Goal: Task Accomplishment & Management: Use online tool/utility

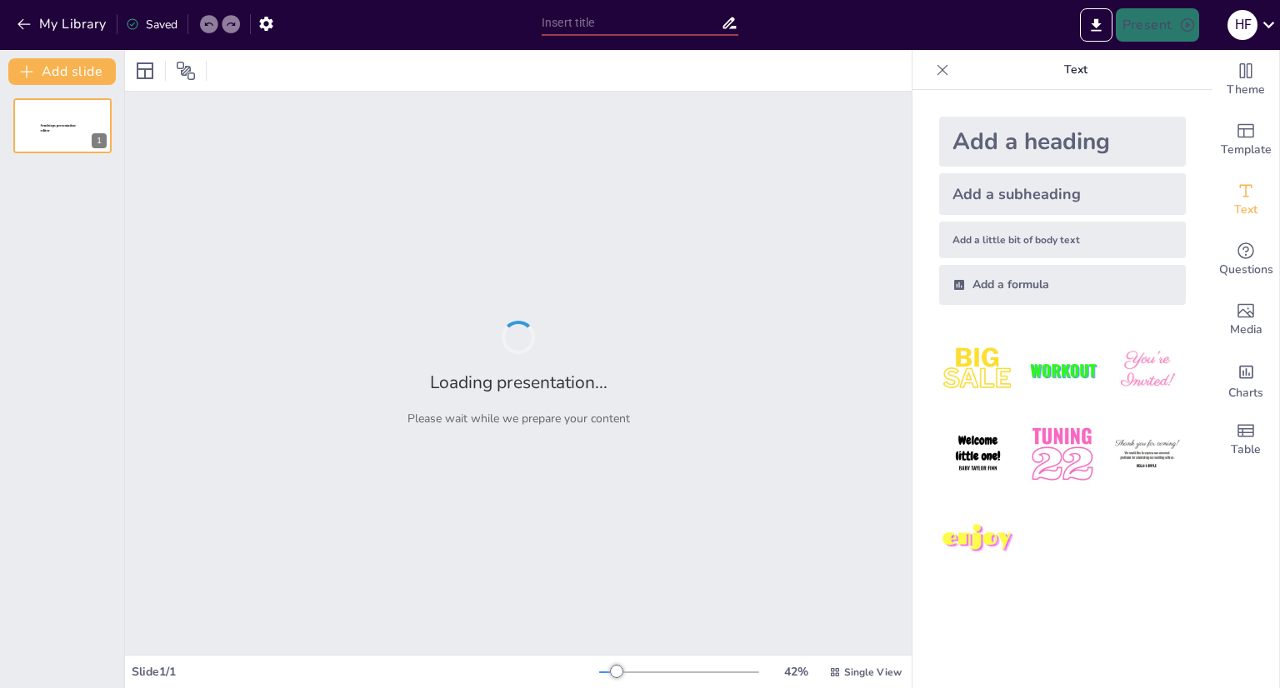
type input "New Sendsteps"
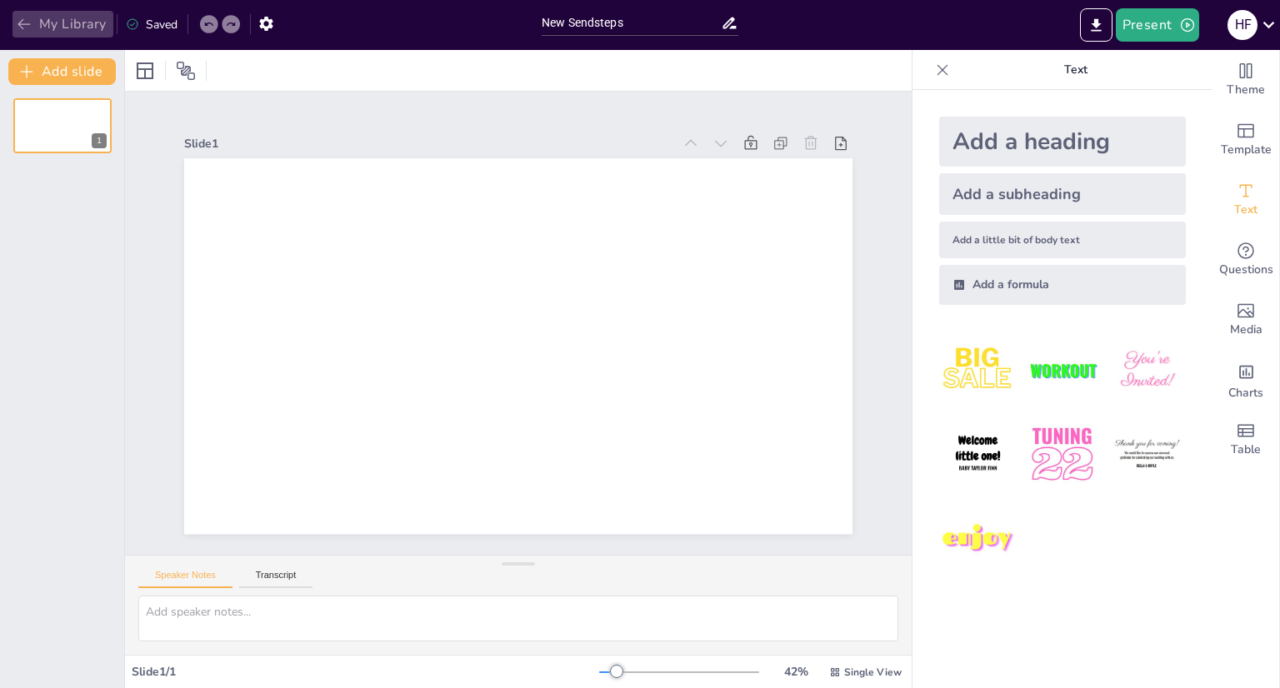
click at [40, 14] on button "My Library" at bounding box center [63, 24] width 101 height 27
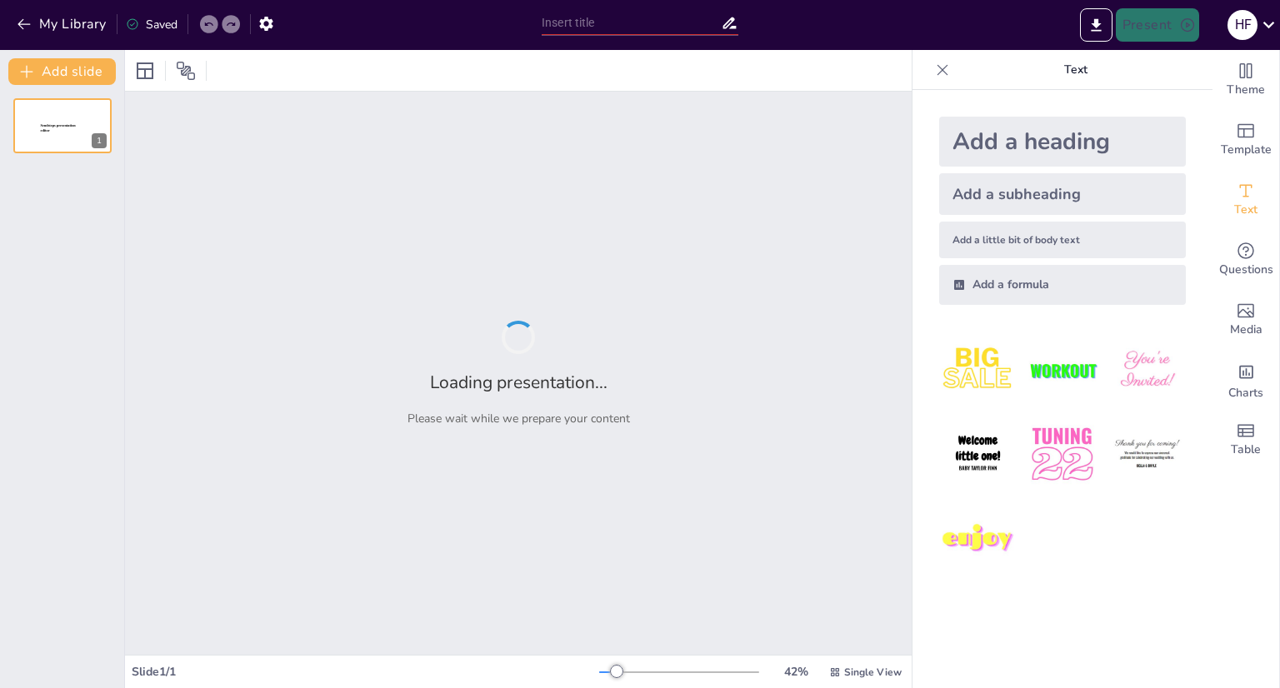
type input "New Sendsteps"
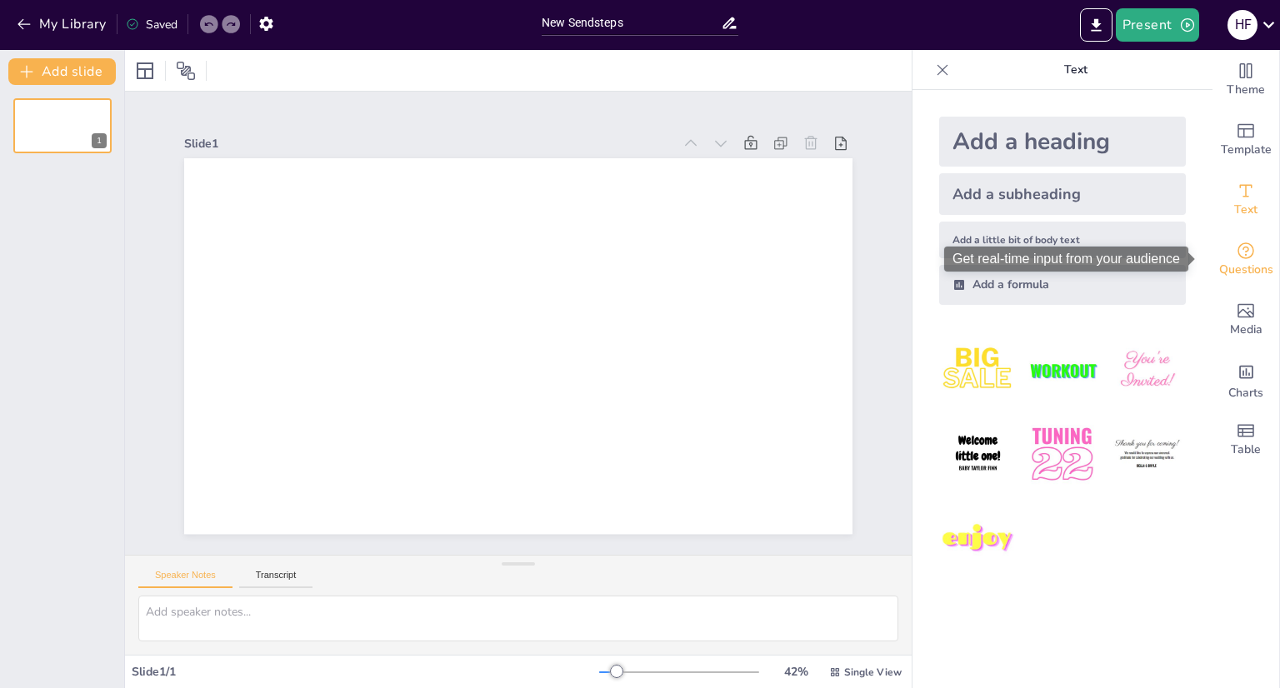
click at [1240, 261] on span "Questions" at bounding box center [1246, 270] width 54 height 18
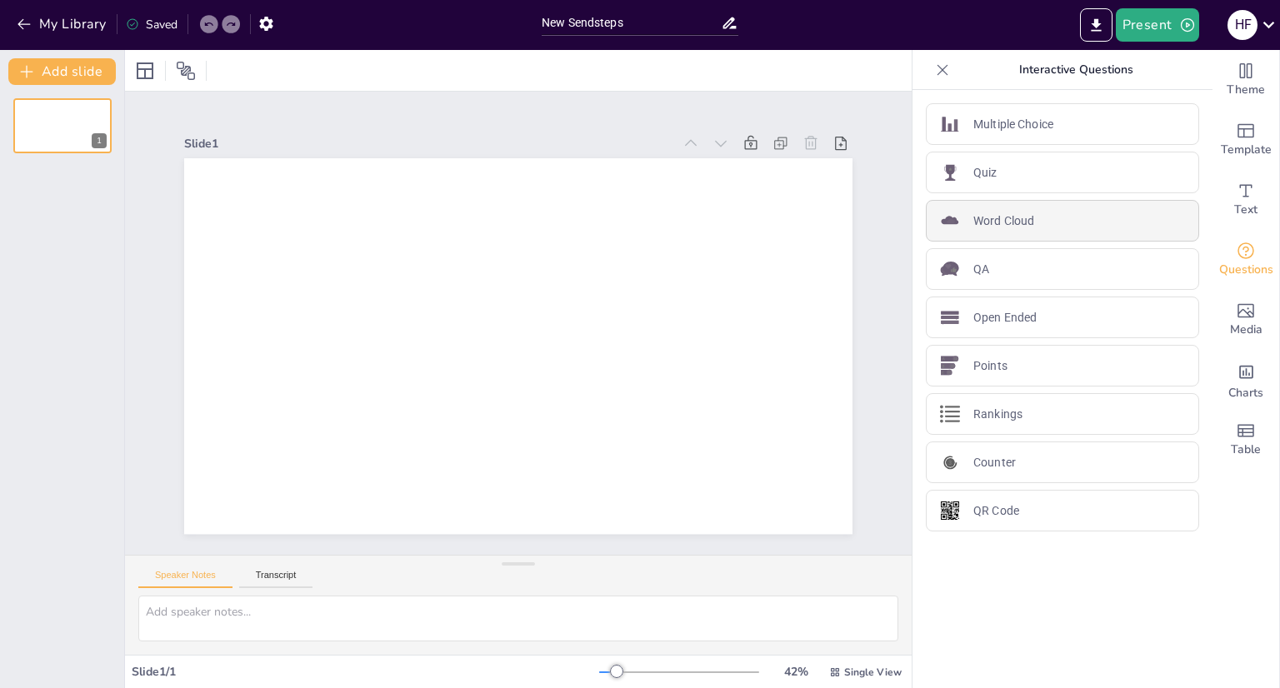
click at [1008, 222] on p "Word Cloud" at bounding box center [1003, 222] width 61 height 18
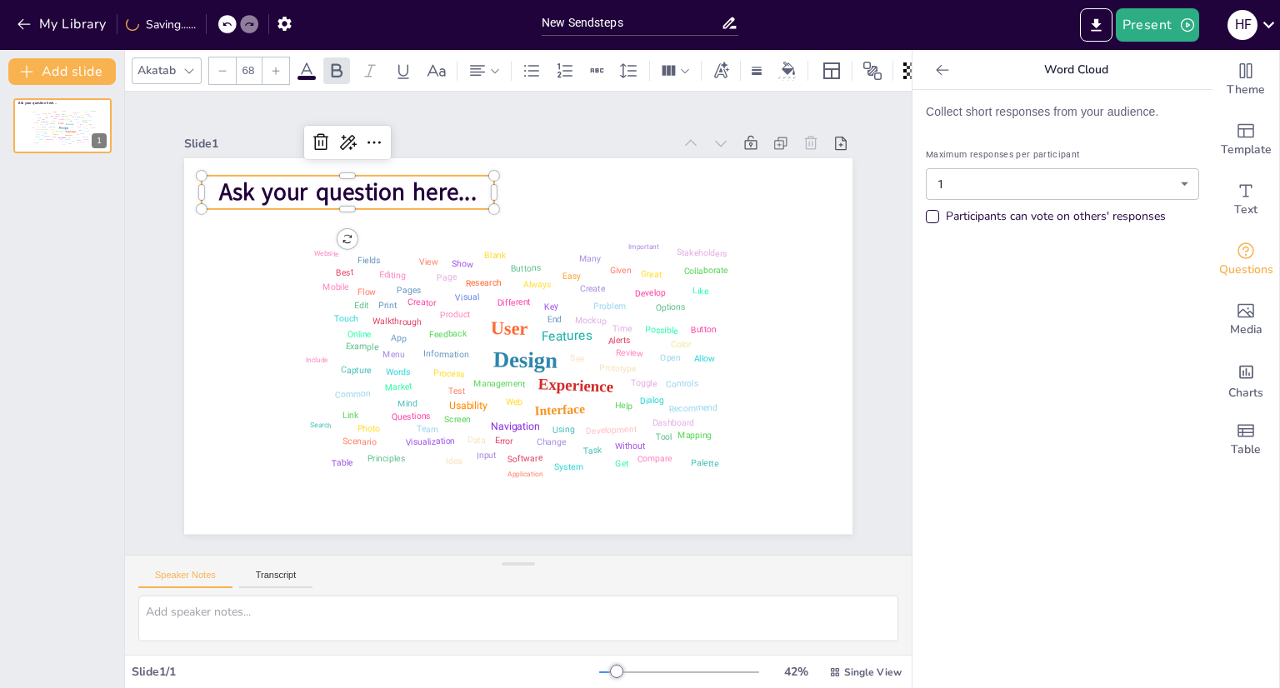
click at [331, 193] on span "Ask your question here..." at bounding box center [378, 160] width 258 height 85
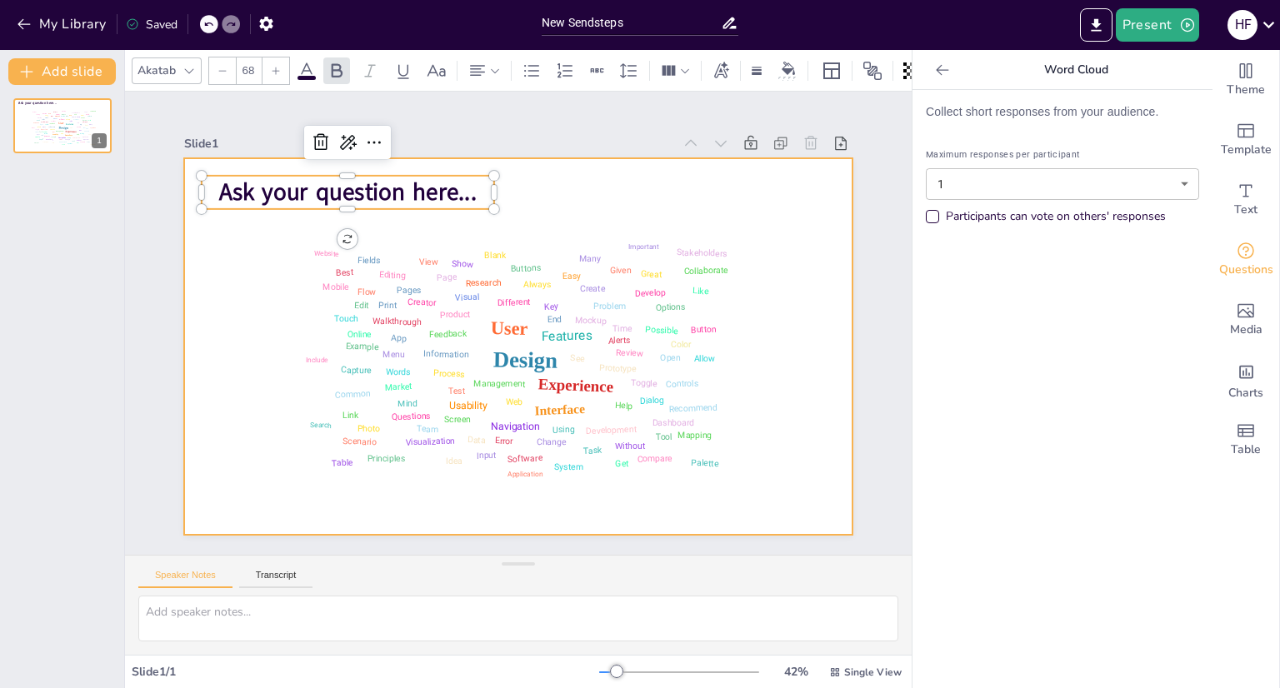
click at [404, 189] on span "Ask your question here..." at bounding box center [378, 160] width 258 height 85
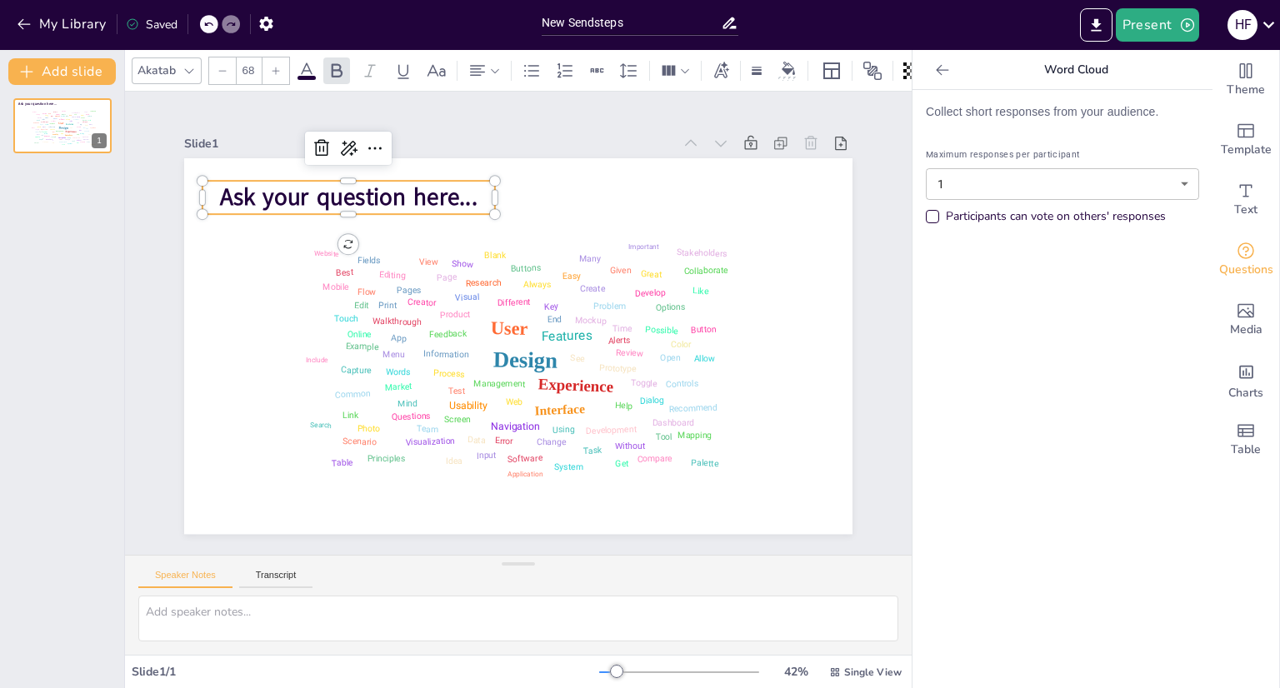
click at [405, 189] on span "Ask your question here..." at bounding box center [395, 152] width 255 height 110
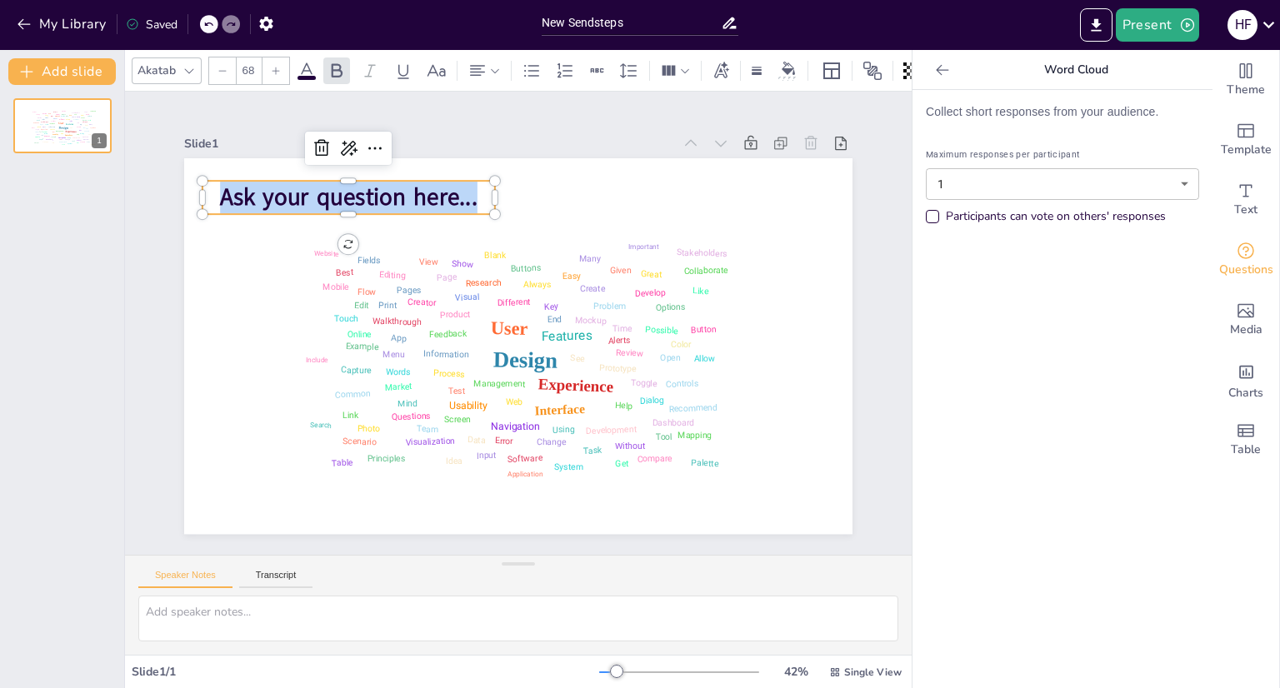
click at [405, 189] on span "Ask your question here..." at bounding box center [395, 152] width 255 height 110
click at [405, 189] on span "Ask your question here..." at bounding box center [378, 165] width 258 height 85
click at [308, 182] on span "Ask your question here..." at bounding box center [362, 181] width 259 height 59
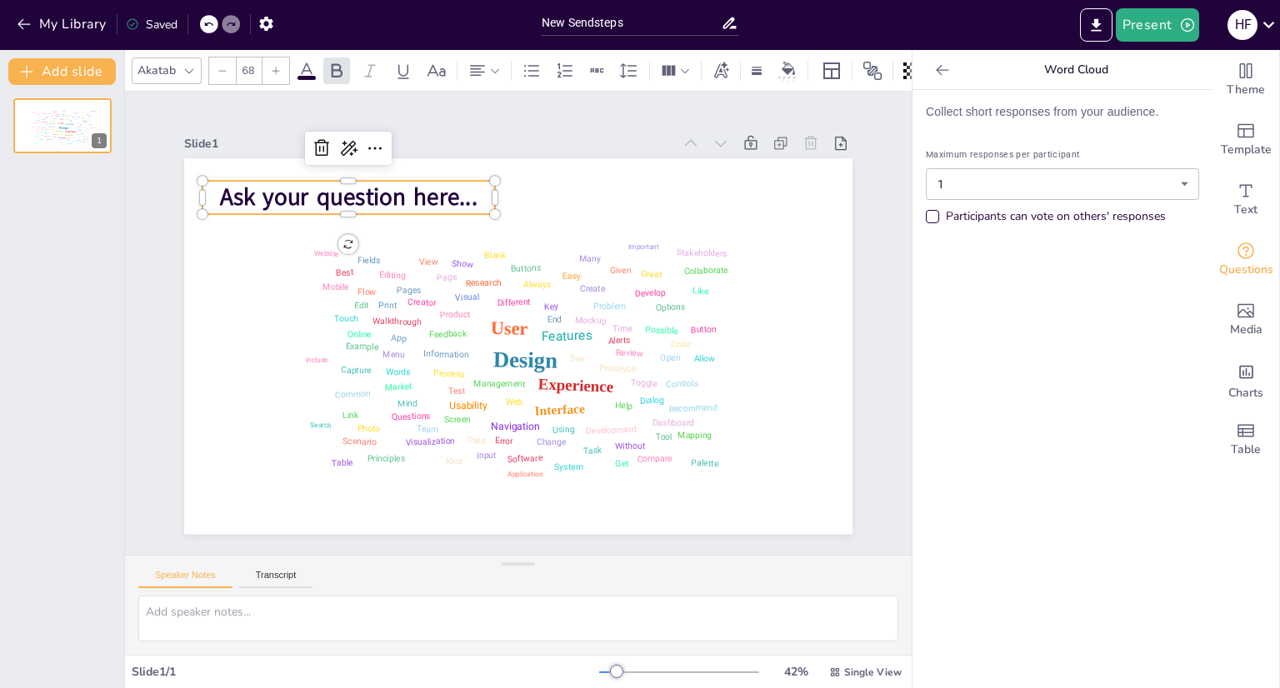
click at [309, 182] on span "Ask your question here..." at bounding box center [362, 180] width 259 height 59
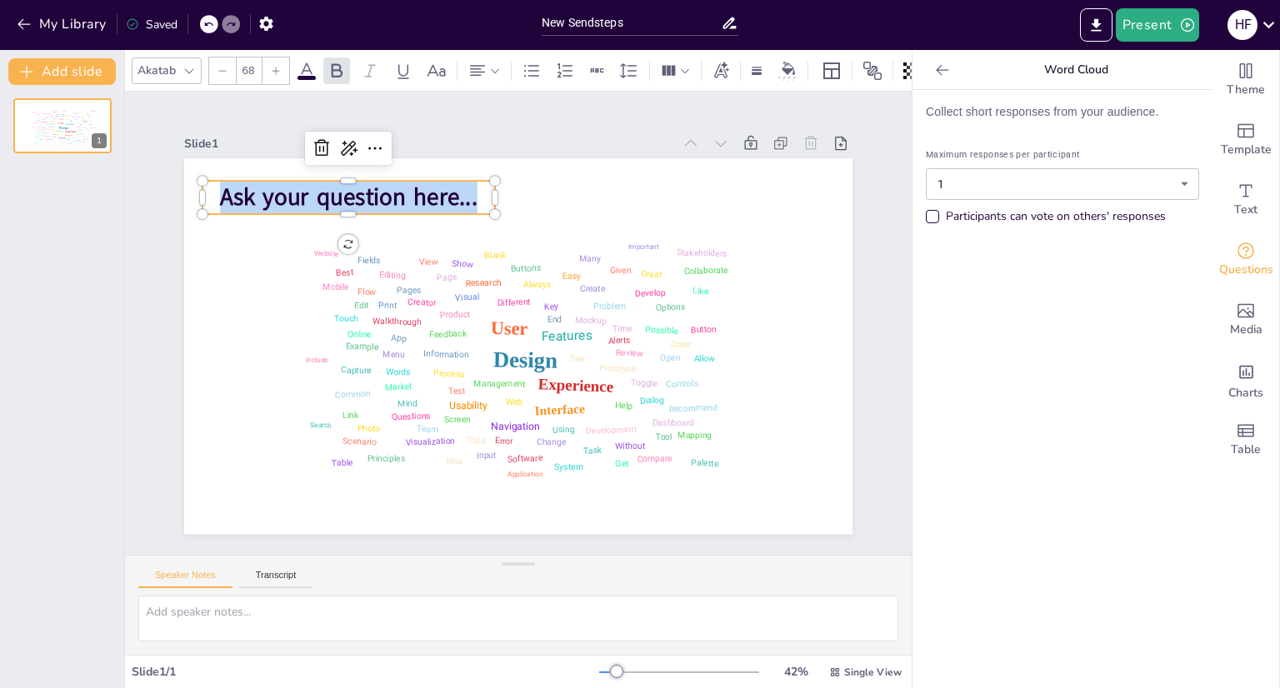
click at [309, 182] on span "Ask your question here..." at bounding box center [362, 181] width 259 height 59
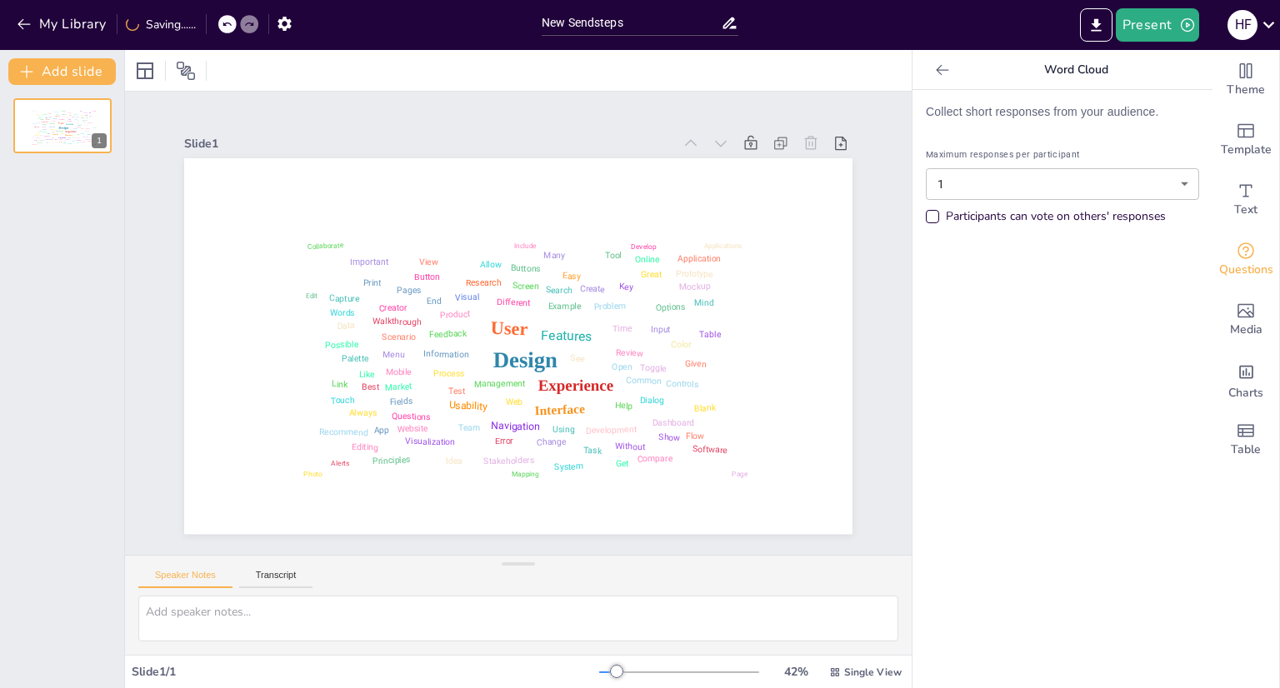
click at [366, 214] on div "Design User Experience Interface Features Navigation Usability Test Process Inf…" at bounding box center [512, 353] width 518 height 358
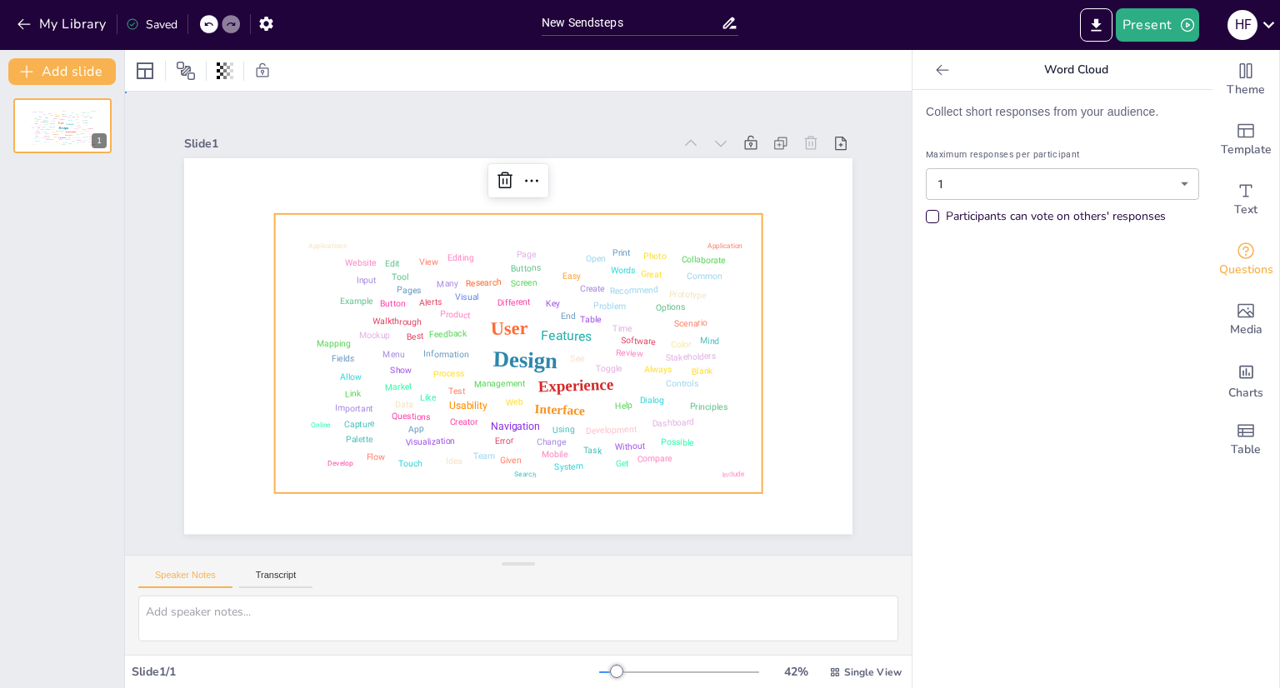
click at [379, 180] on div at bounding box center [514, 346] width 732 height 507
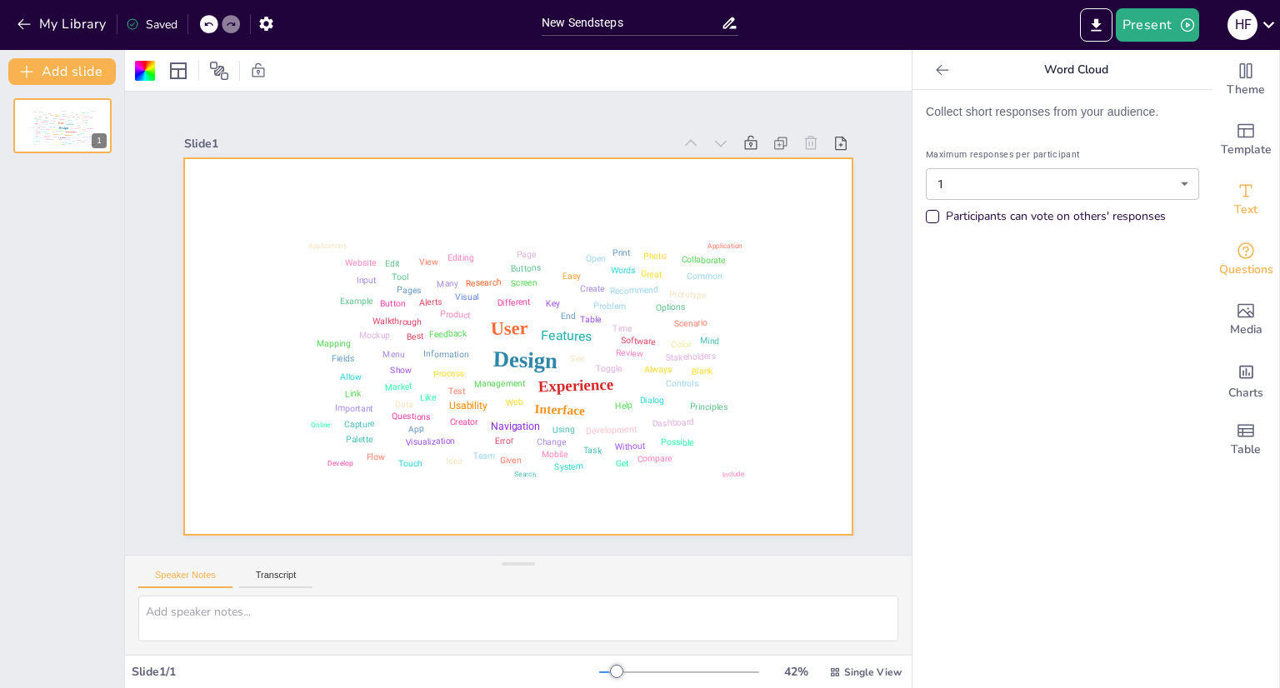
click at [1250, 191] on div "Text" at bounding box center [1246, 200] width 67 height 60
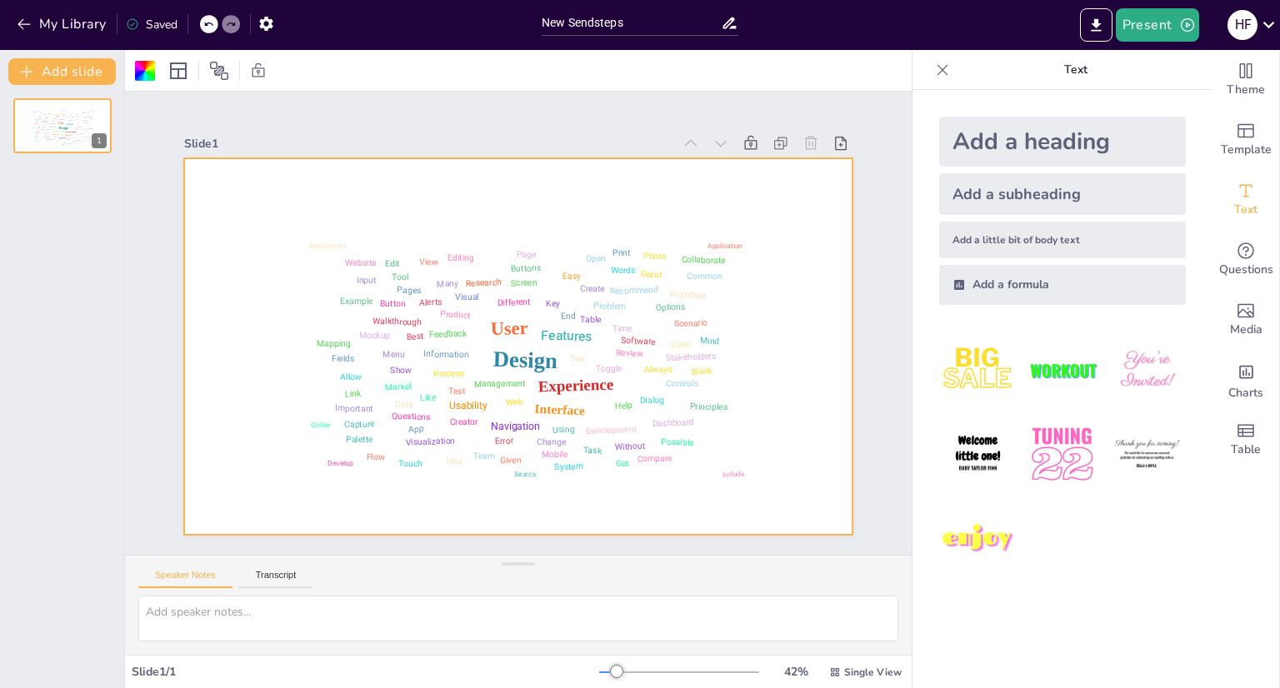
click at [1023, 143] on div "Add a heading" at bounding box center [1062, 142] width 247 height 50
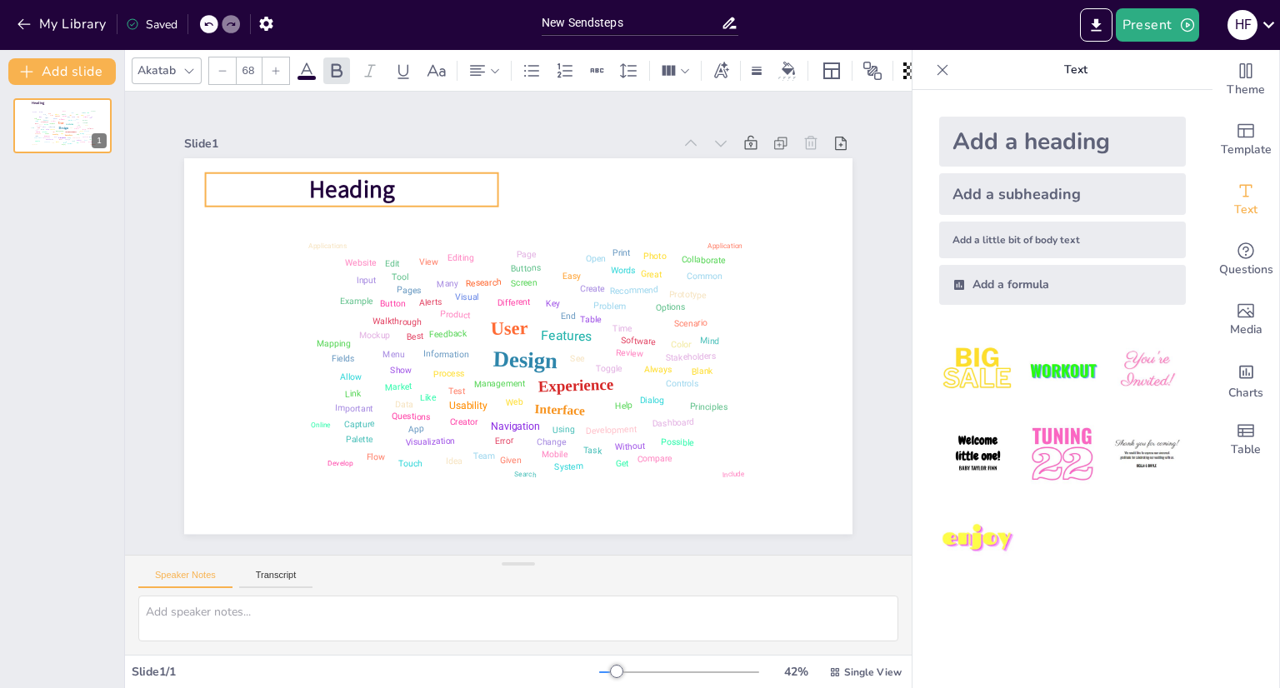
drag, startPoint x: 513, startPoint y: 340, endPoint x: 347, endPoint y: 183, distance: 228.7
click at [347, 183] on span "Heading" at bounding box center [367, 173] width 88 height 41
click at [348, 183] on span "Heading" at bounding box center [367, 173] width 88 height 41
click at [348, 183] on span "Heading" at bounding box center [368, 173] width 88 height 41
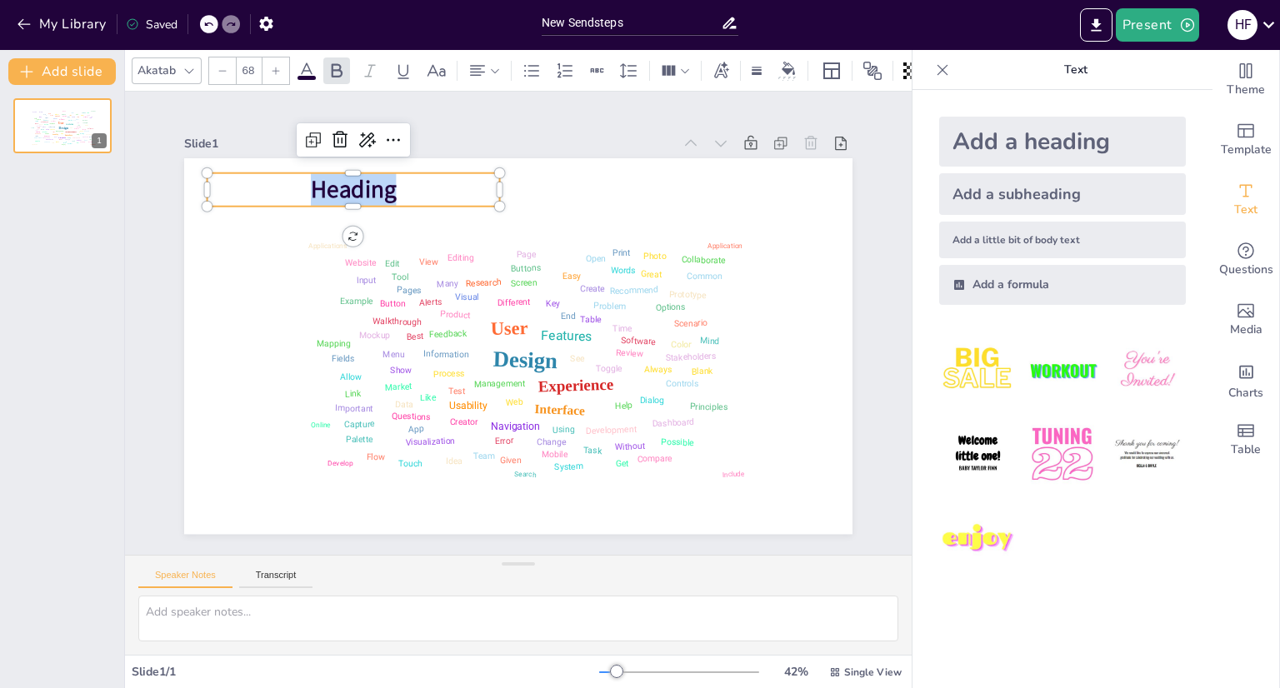
click at [348, 183] on span "Heading" at bounding box center [385, 158] width 90 height 49
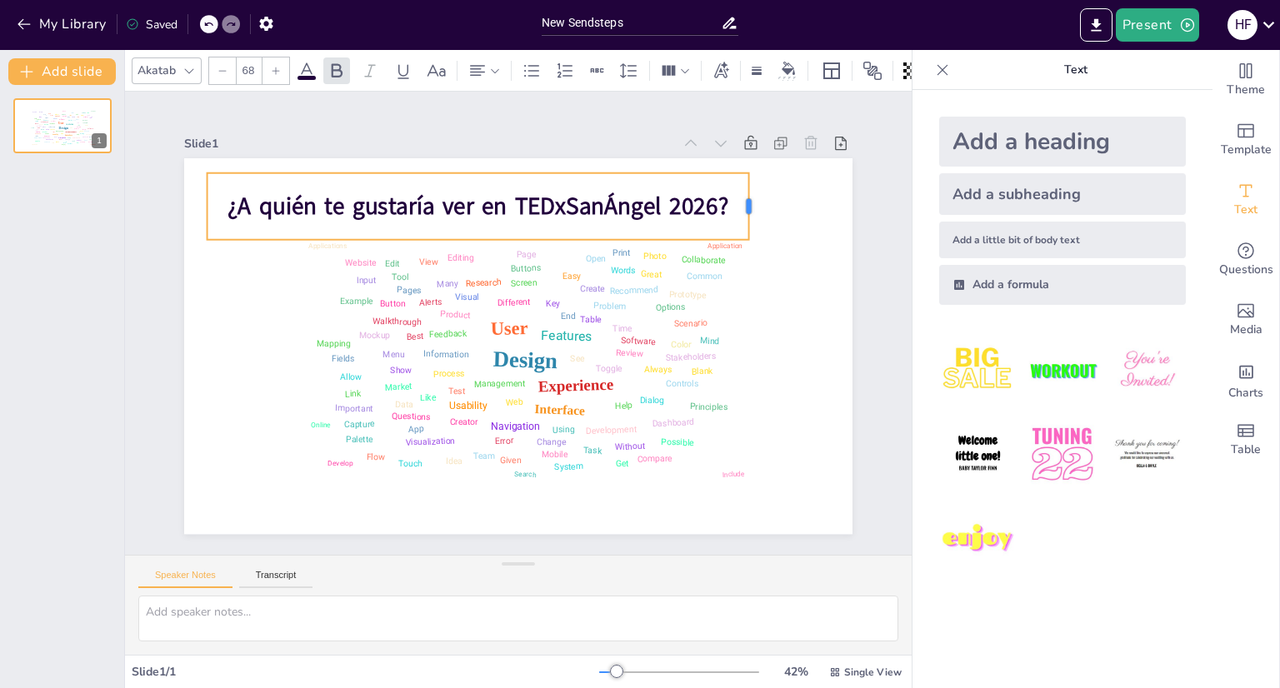
drag, startPoint x: 487, startPoint y: 199, endPoint x: 736, endPoint y: 203, distance: 249.2
click at [756, 203] on div at bounding box center [766, 232] width 20 height 68
click at [678, 166] on div at bounding box center [494, 163] width 540 height 70
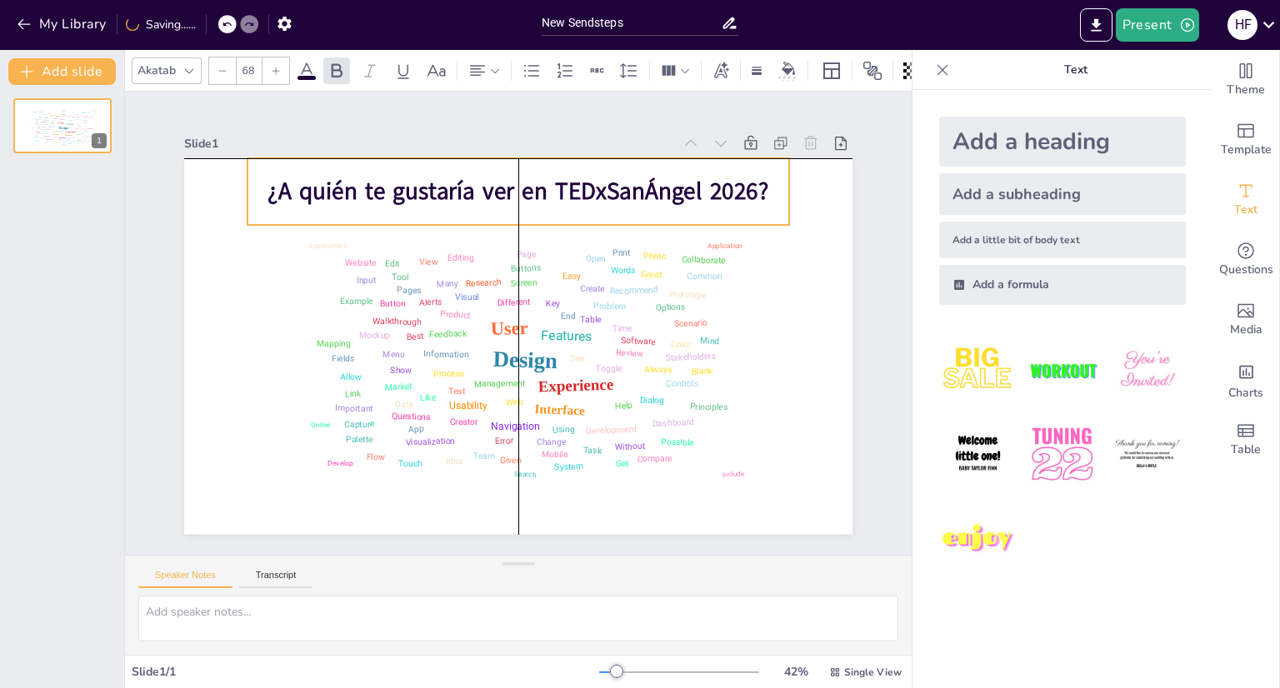
drag, startPoint x: 683, startPoint y: 176, endPoint x: 717, endPoint y: 163, distance: 35.6
click at [717, 163] on div "¿A quién te gustaría ver en TEDxSanÁngel 2026?" at bounding box center [532, 193] width 546 height 123
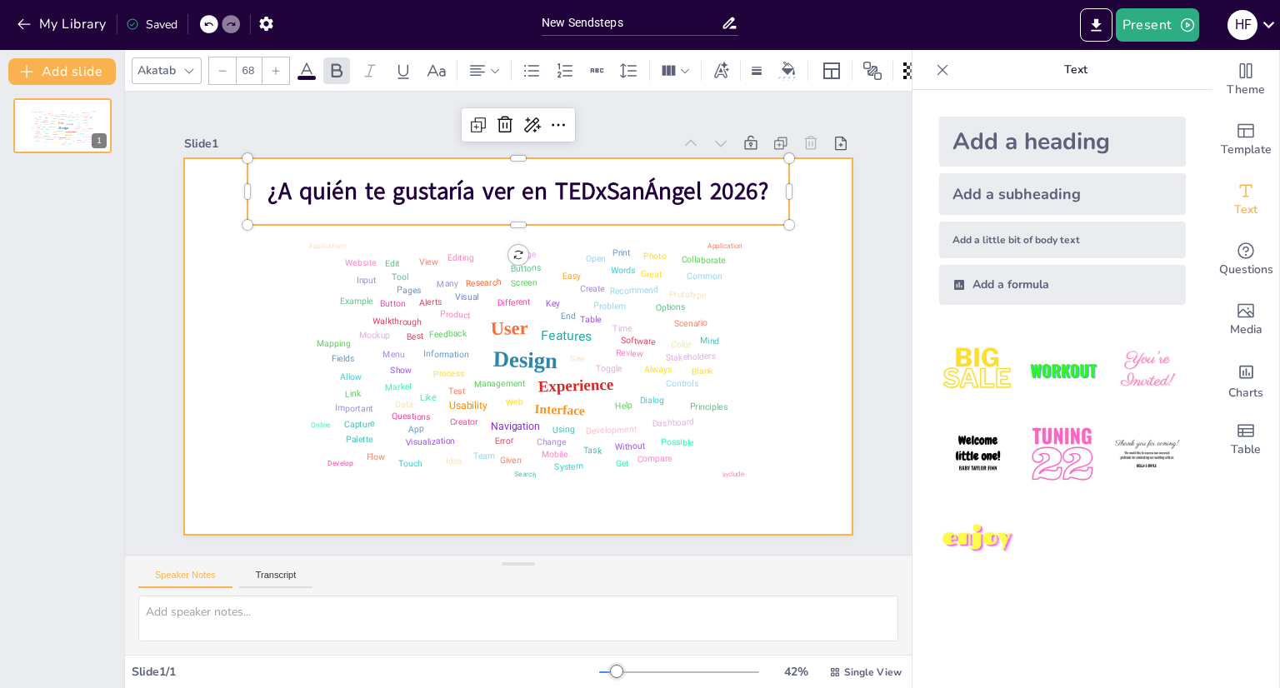
click at [777, 254] on div at bounding box center [516, 346] width 704 height 443
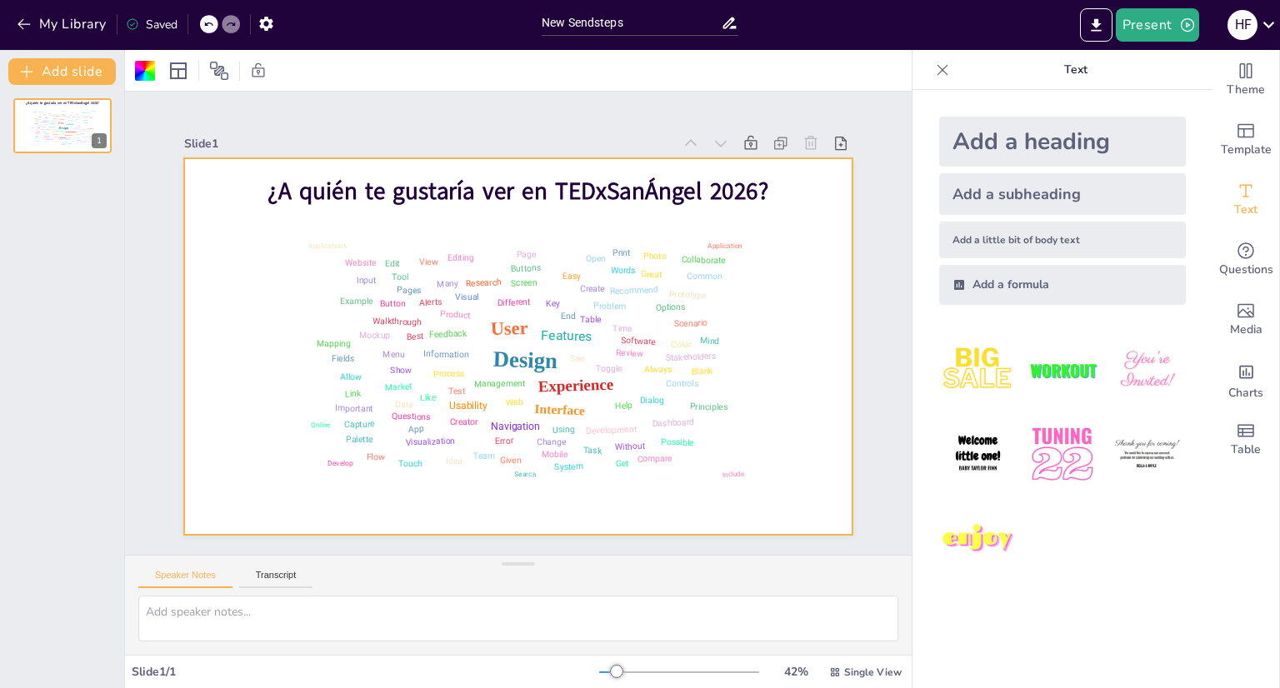
click at [158, 58] on div at bounding box center [209, 71] width 155 height 27
click at [150, 67] on div at bounding box center [145, 71] width 20 height 20
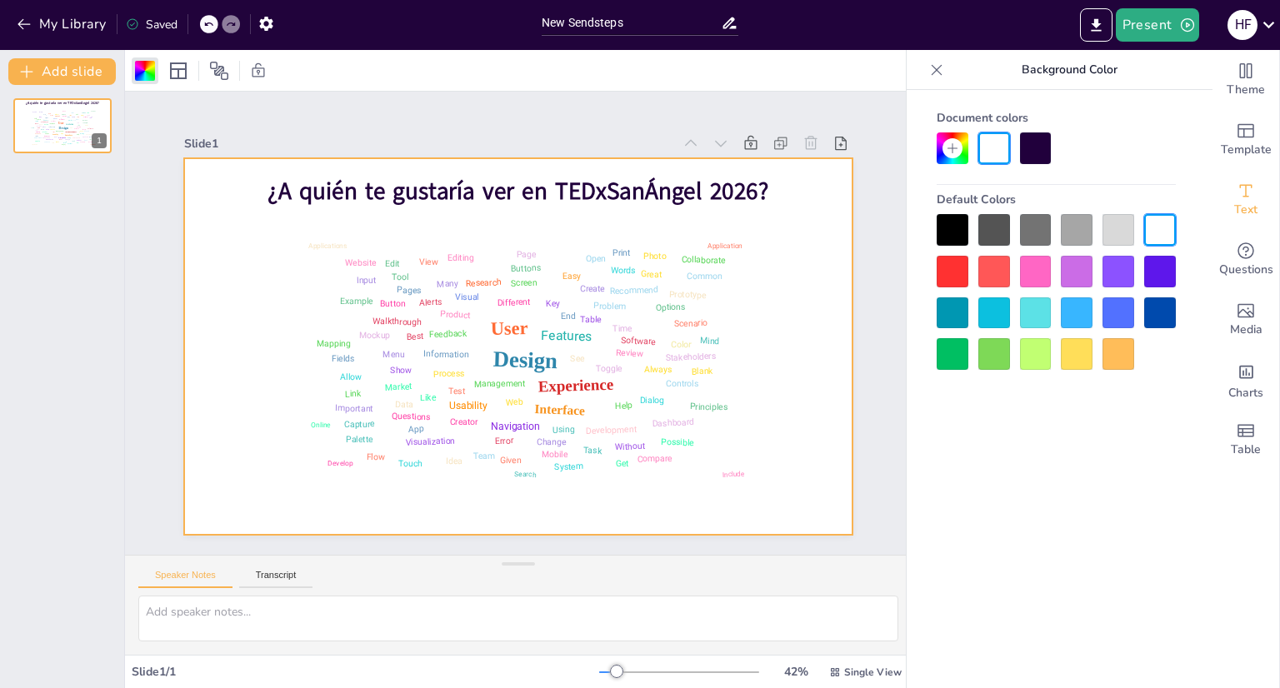
click at [951, 224] on div at bounding box center [953, 230] width 32 height 32
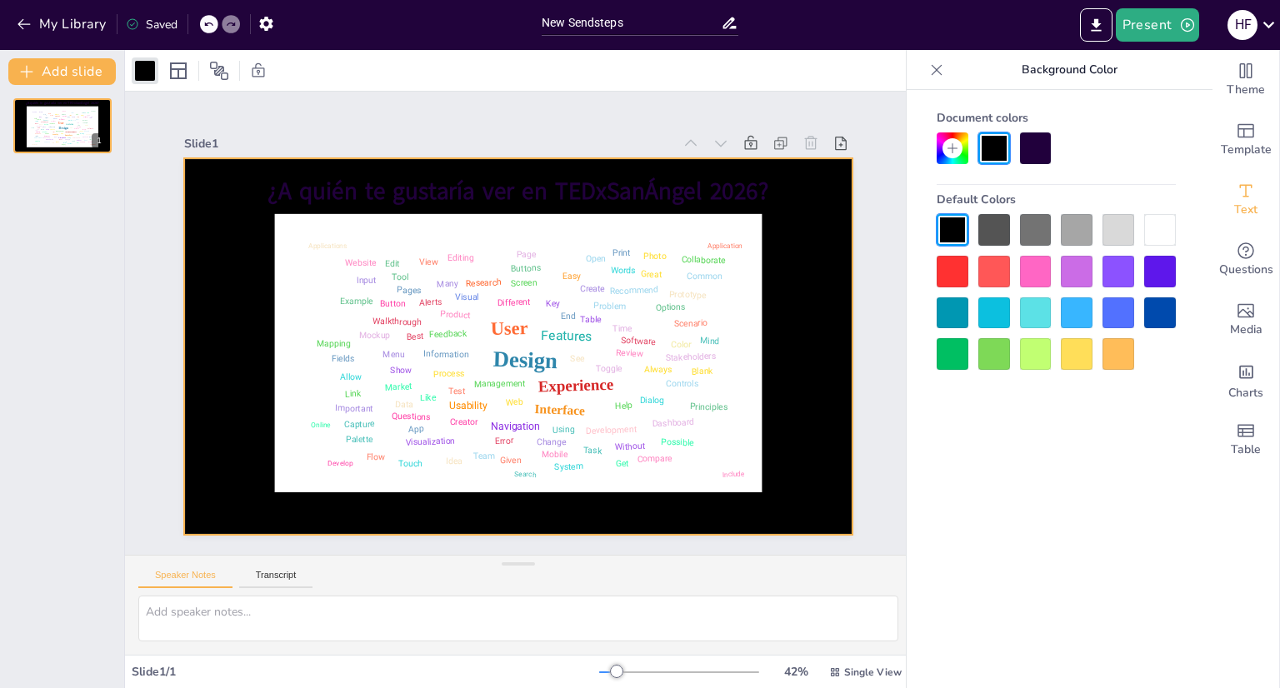
click at [758, 264] on div at bounding box center [514, 346] width 732 height 507
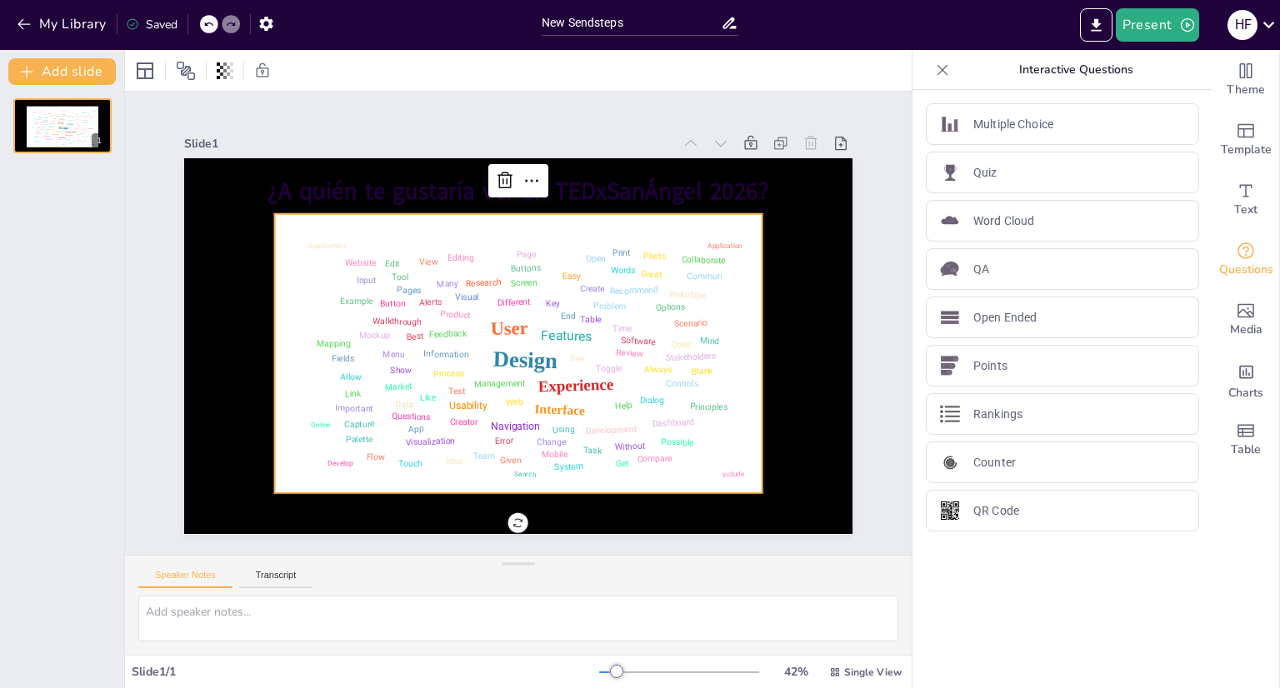
click at [744, 264] on div "Design User Experience Interface Features Navigation Usability Test Process Inf…" at bounding box center [519, 353] width 488 height 278
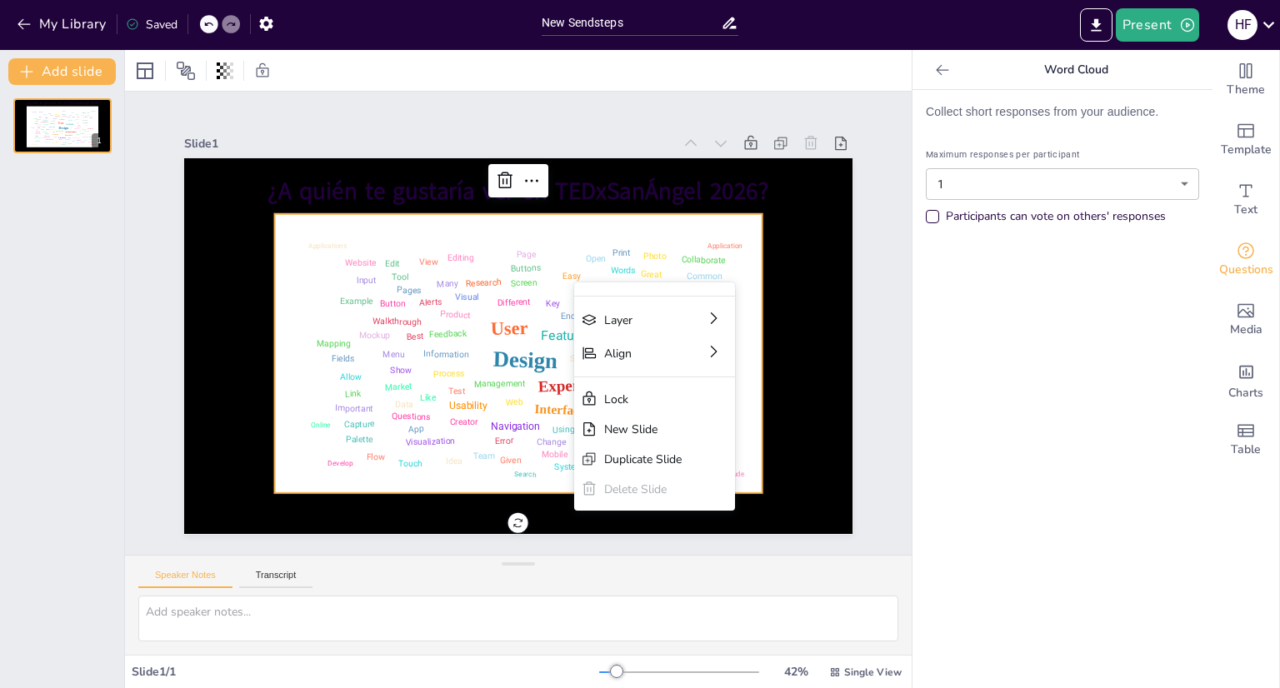
click at [518, 291] on div "Design User Experience Interface Features Navigation Usability Test Process Inf…" at bounding box center [518, 354] width 473 height 264
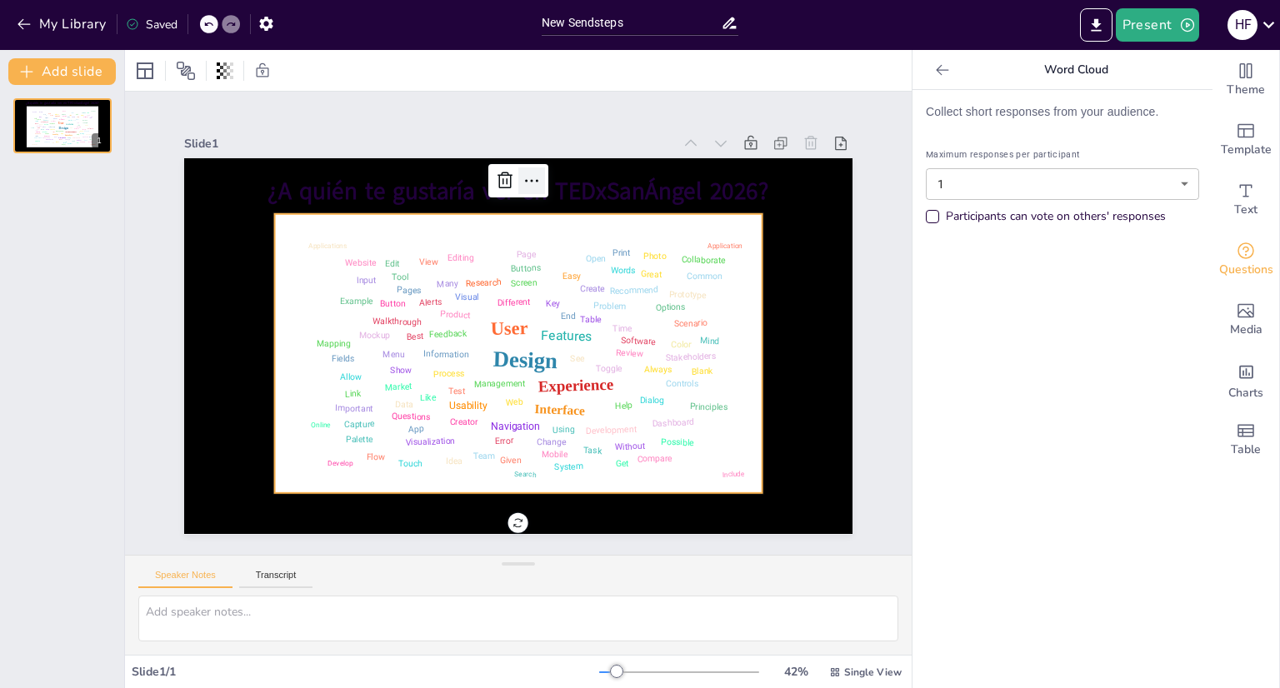
click at [532, 178] on div at bounding box center [546, 182] width 29 height 29
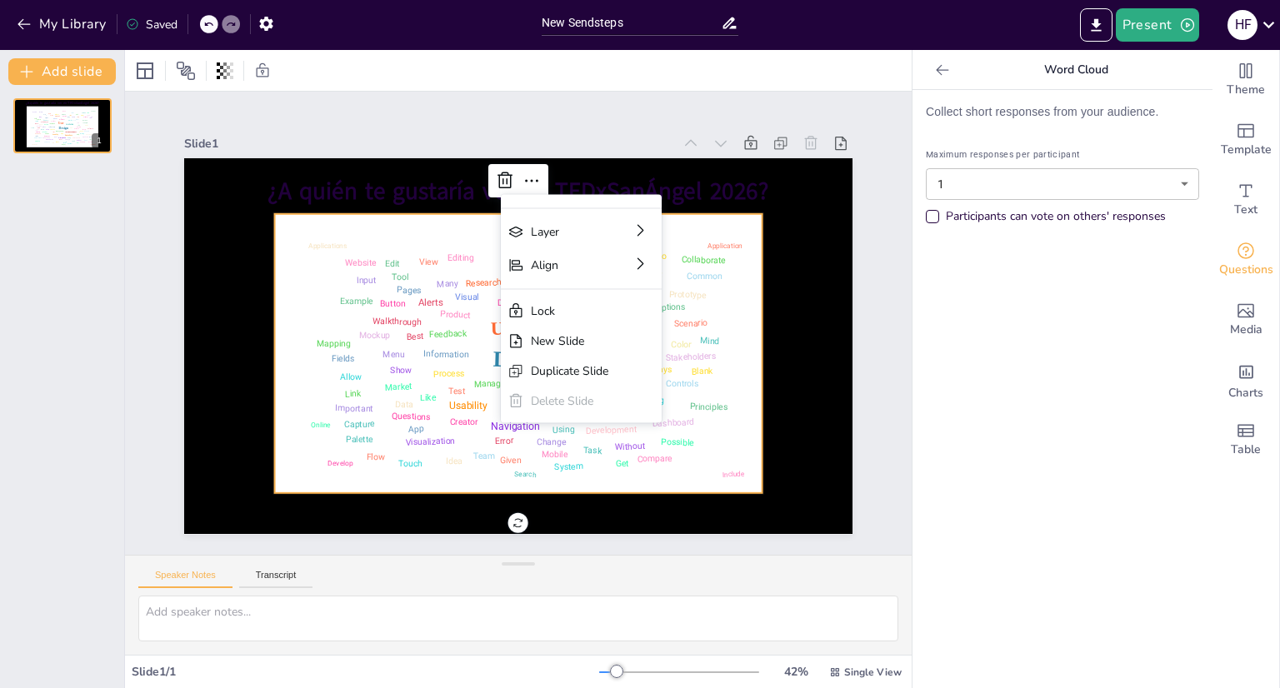
click at [423, 293] on div "Alerts" at bounding box center [436, 286] width 27 height 16
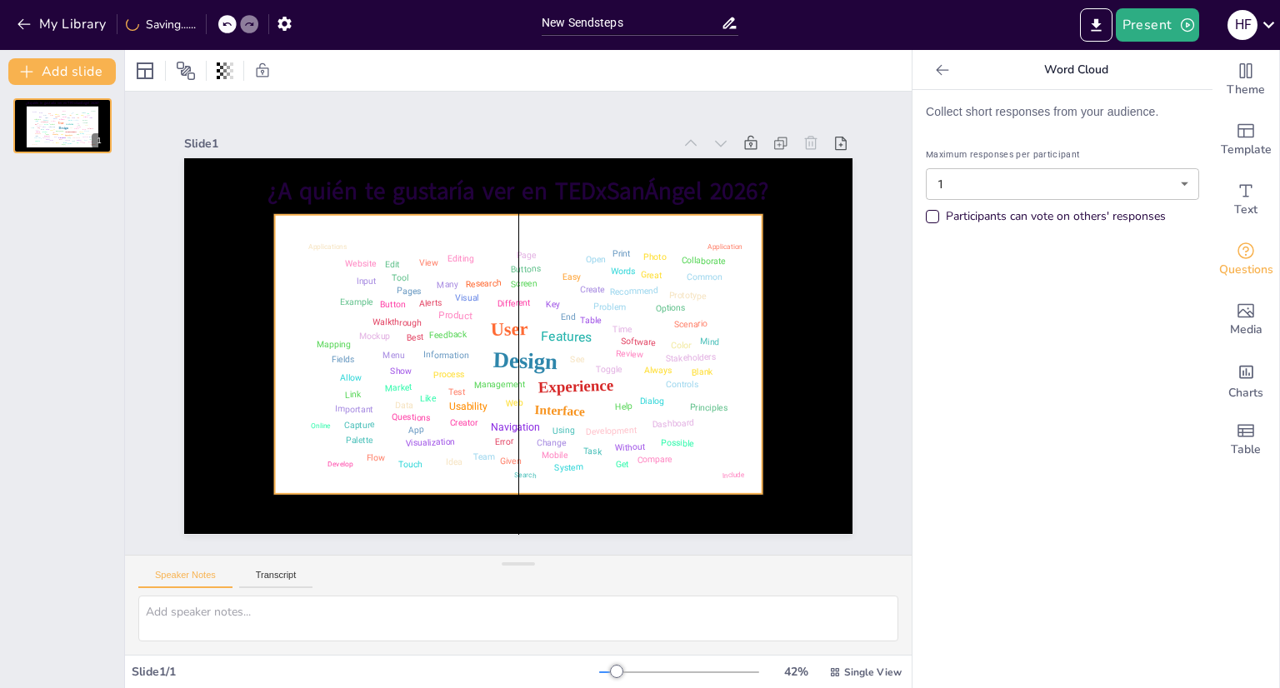
click at [440, 313] on div "Product" at bounding box center [456, 310] width 35 height 16
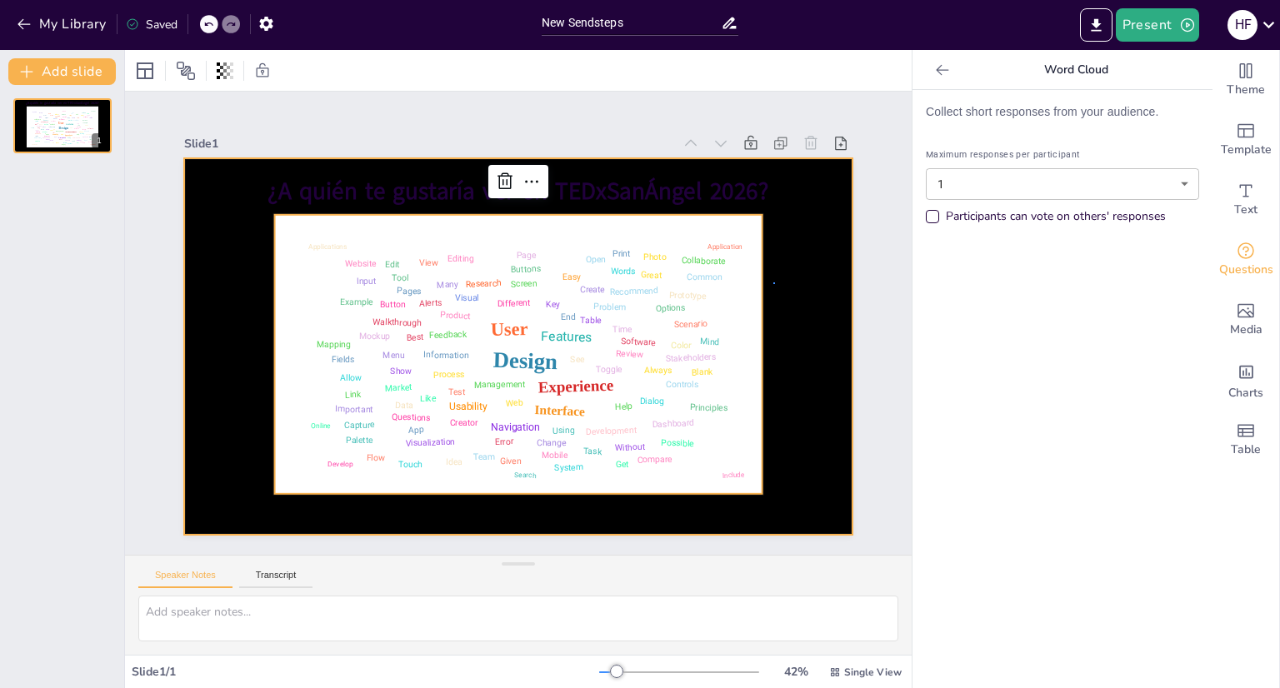
click at [775, 282] on div at bounding box center [514, 346] width 732 height 507
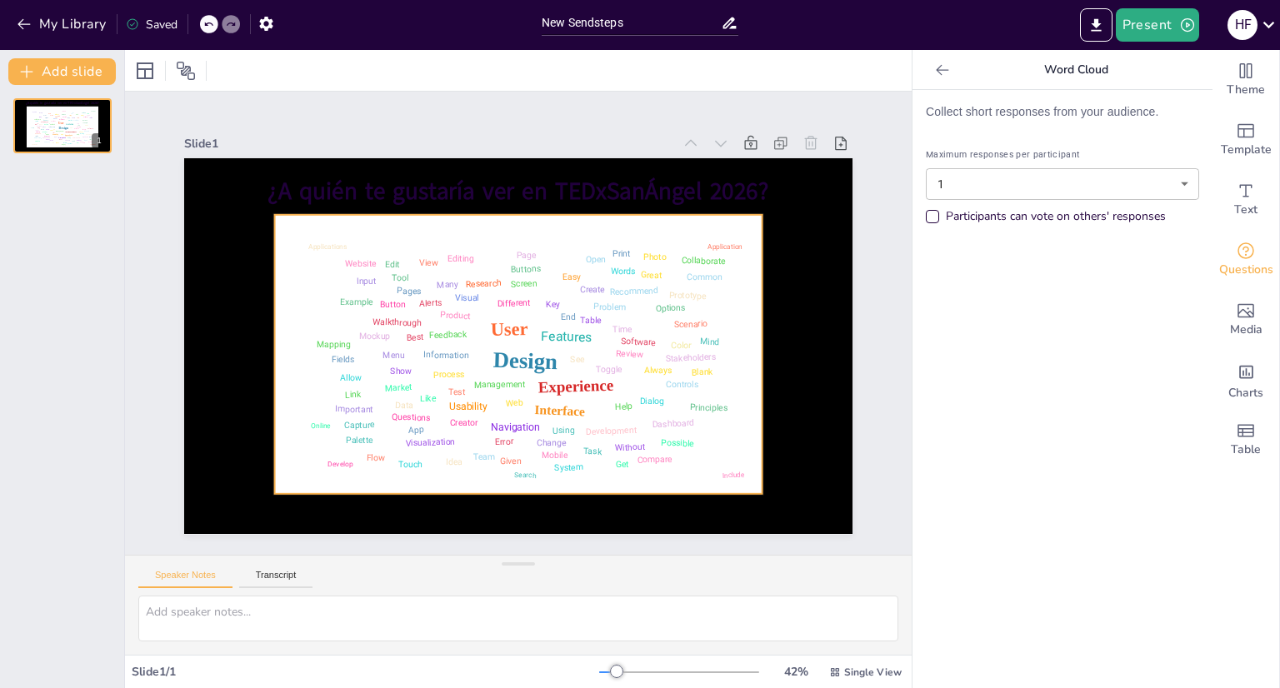
click at [673, 336] on div "Scenario" at bounding box center [690, 342] width 34 height 13
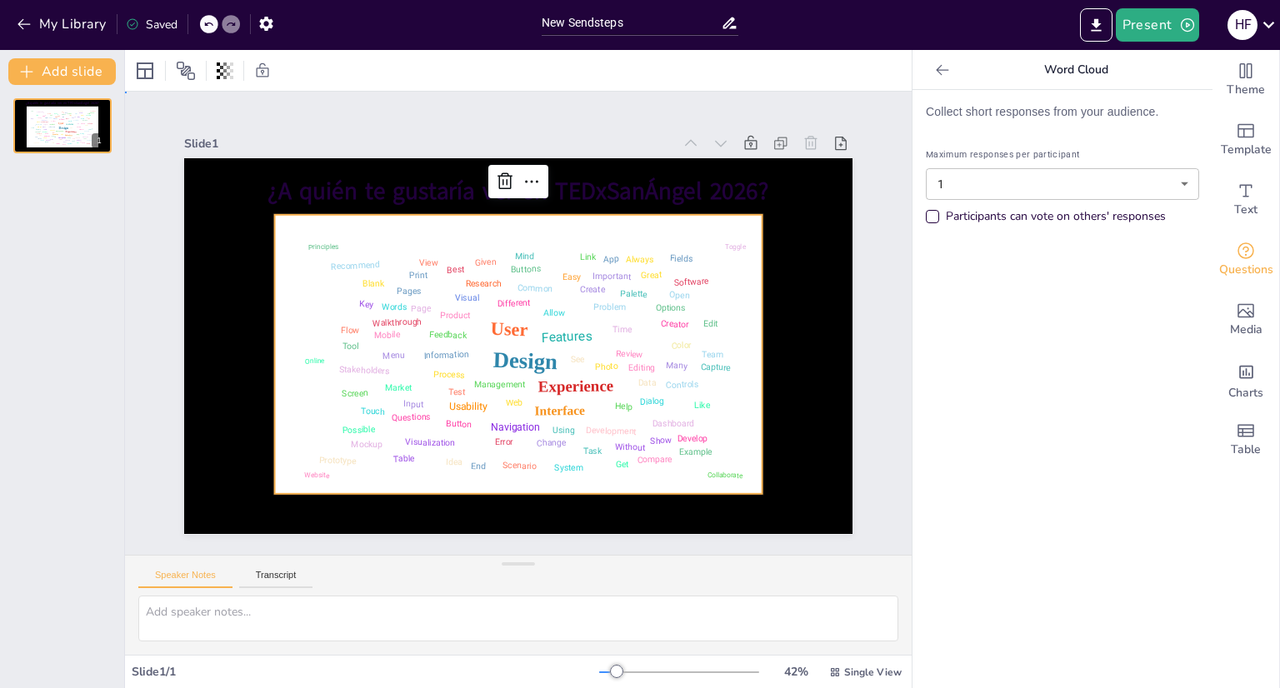
click at [828, 265] on div at bounding box center [511, 345] width 752 height 564
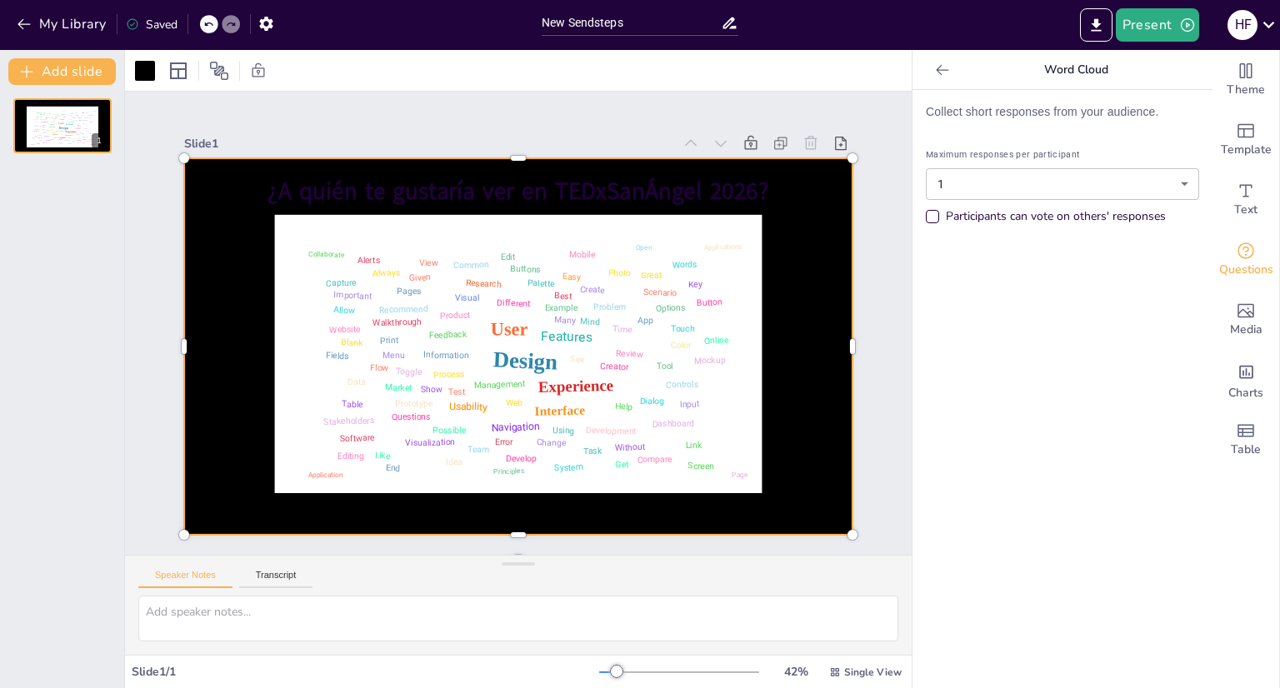
click at [820, 271] on div at bounding box center [511, 345] width 752 height 564
click at [144, 68] on div at bounding box center [145, 71] width 20 height 20
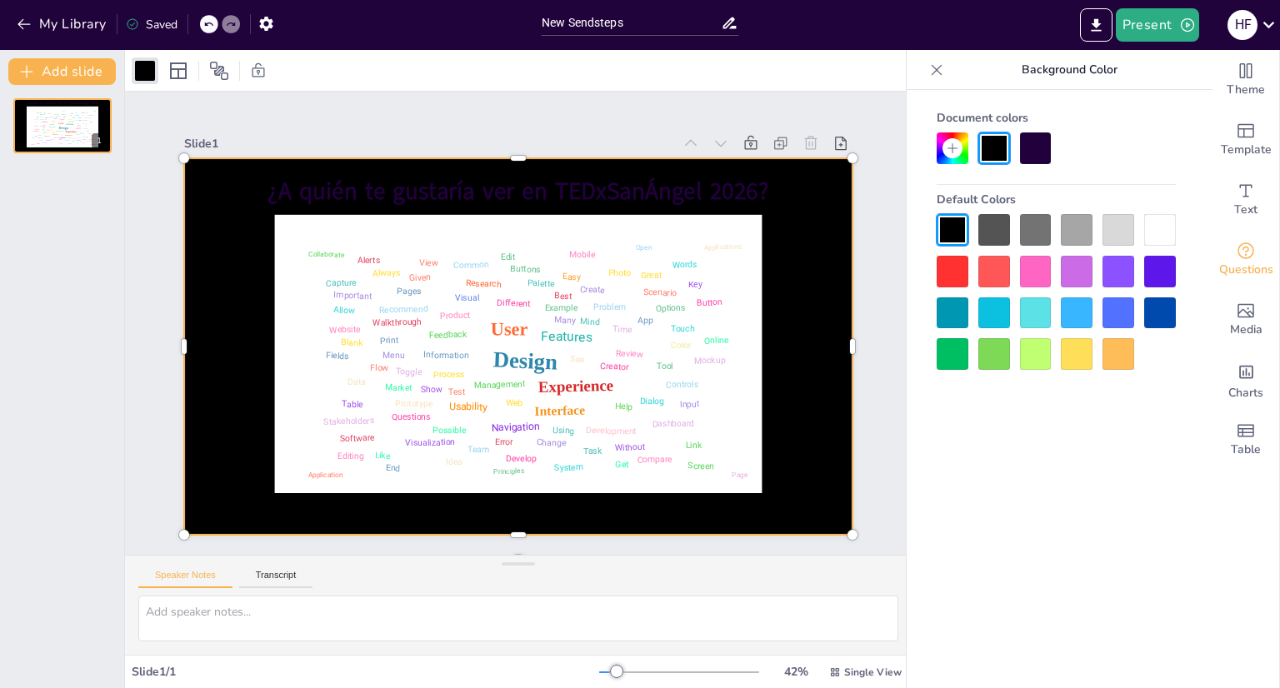
click at [1140, 233] on div at bounding box center [1056, 292] width 239 height 156
click at [1150, 232] on div at bounding box center [1160, 230] width 32 height 32
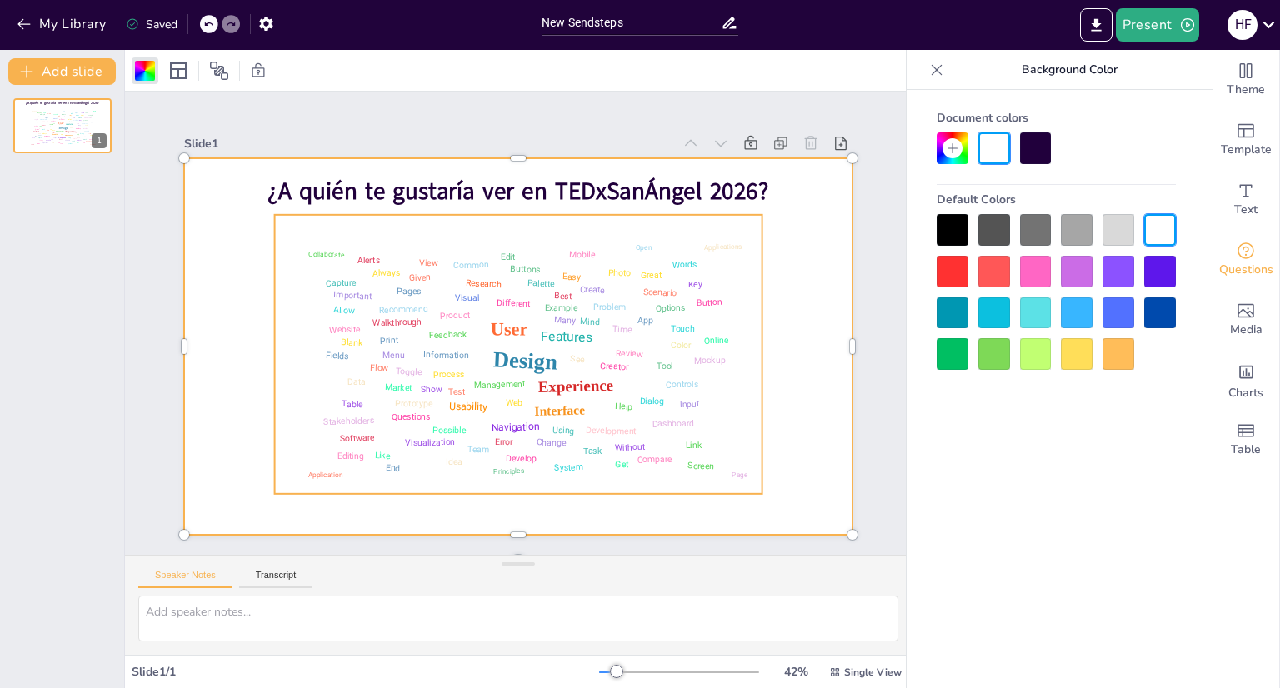
click at [653, 191] on span "¿A quién te gustaría ver en TEDxSanÁngel 2026?" at bounding box center [518, 192] width 501 height 33
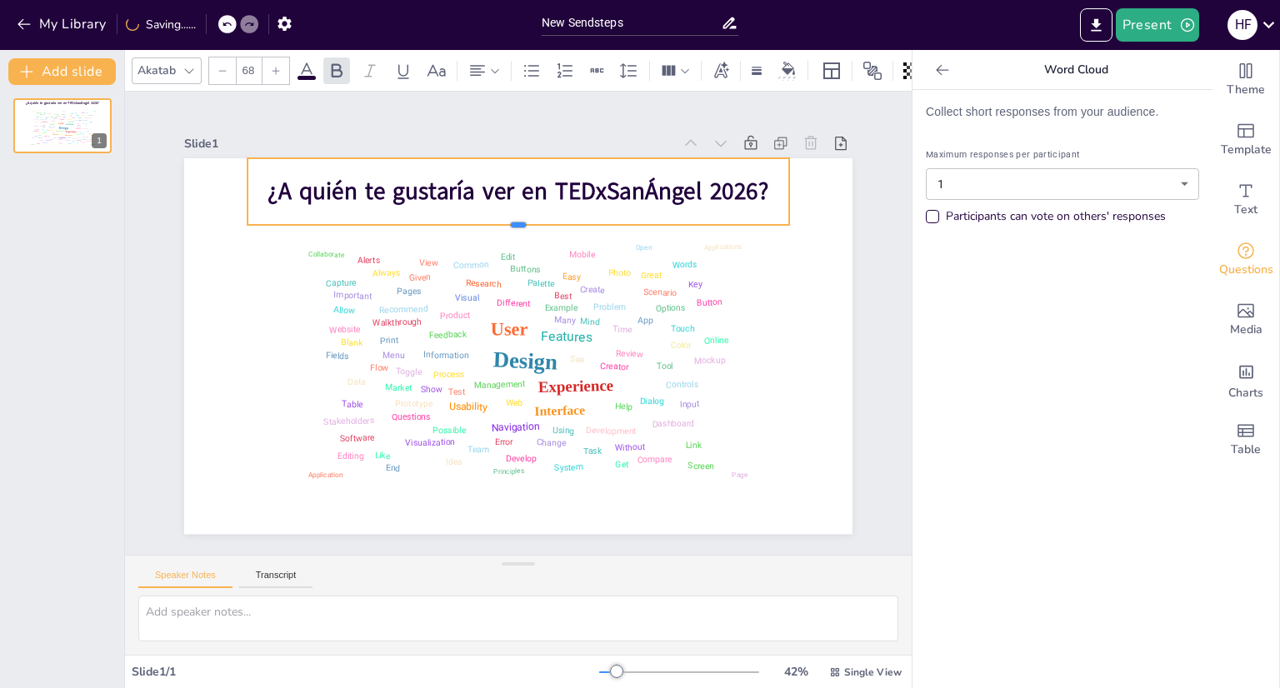
click at [747, 218] on div at bounding box center [537, 234] width 533 height 126
click at [313, 76] on span at bounding box center [307, 78] width 18 height 4
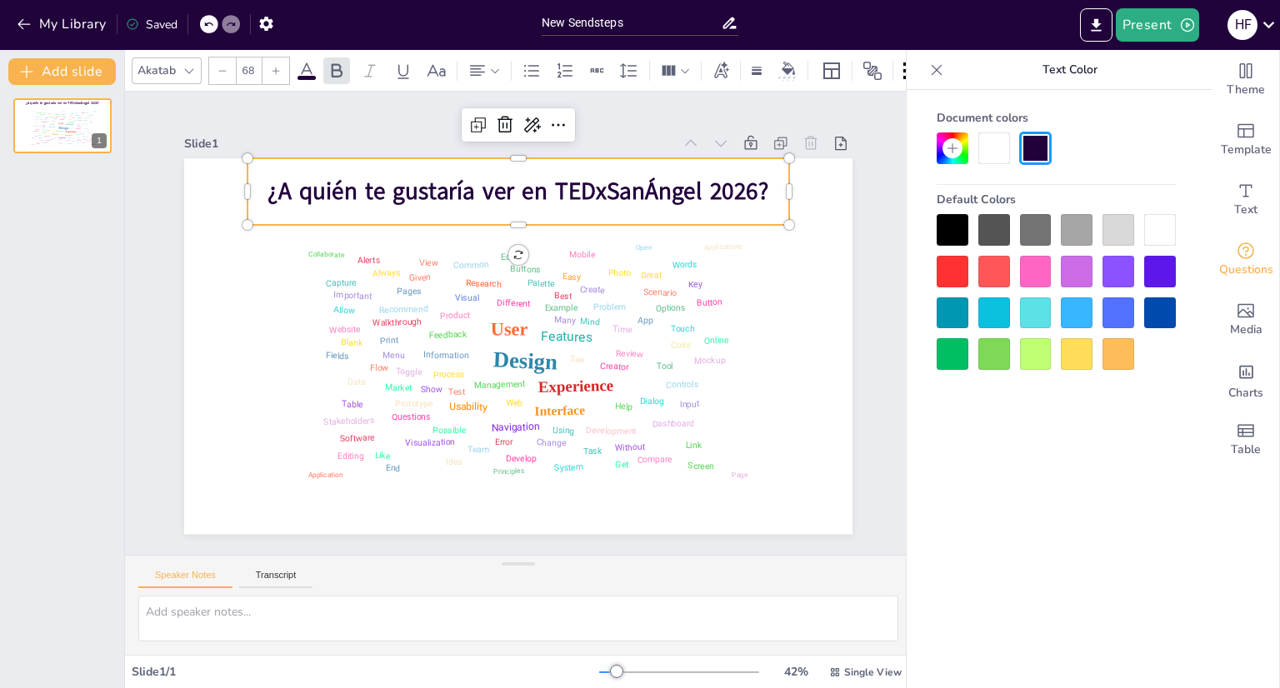
click at [958, 262] on div at bounding box center [953, 272] width 32 height 32
click at [949, 266] on div at bounding box center [953, 272] width 32 height 32
click at [403, 188] on span "¿A quién te gustaría ver en TEDxSanÁngel 2026?" at bounding box center [546, 195] width 497 height 136
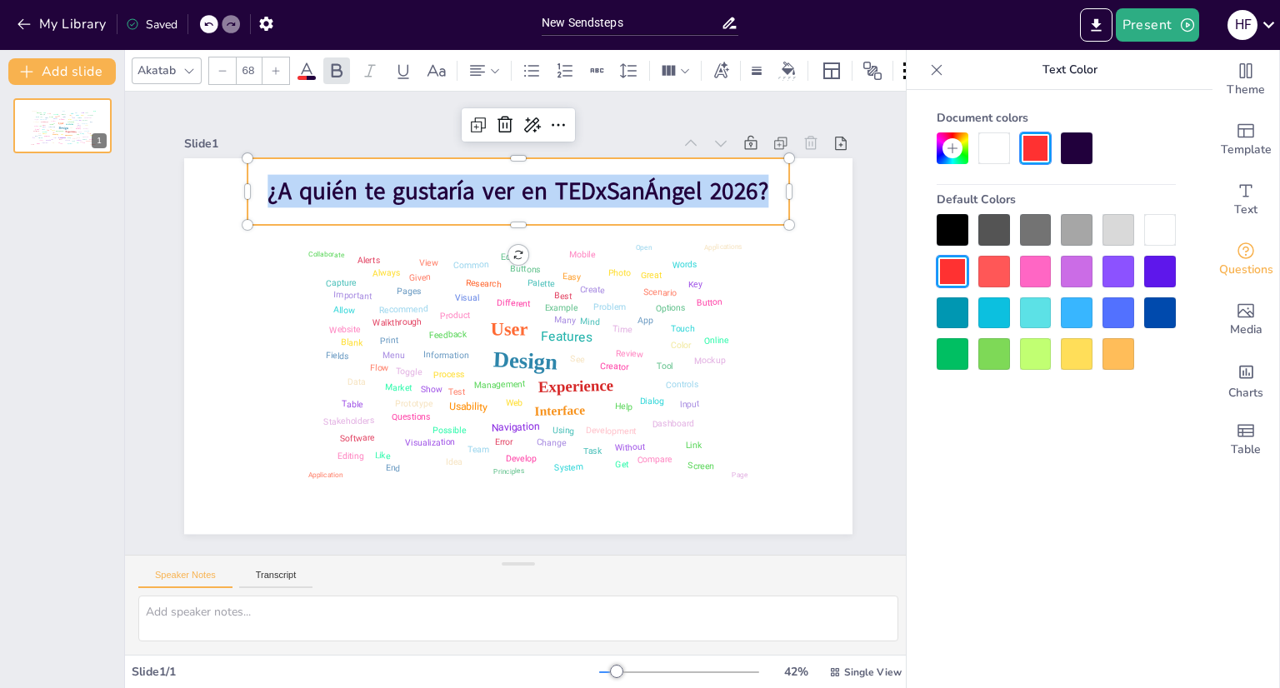
click at [403, 188] on span "¿A quién te gustaría ver en TEDxSanÁngel 2026?" at bounding box center [533, 192] width 502 height 84
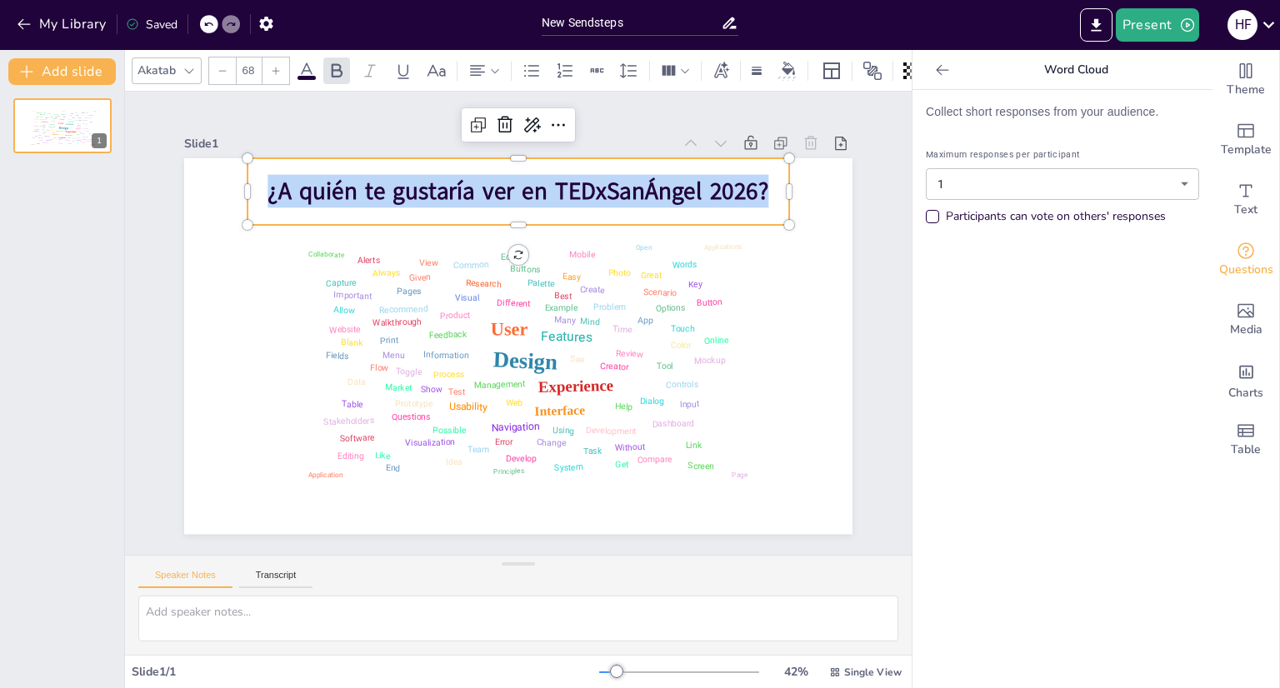
click at [935, 71] on icon at bounding box center [942, 70] width 17 height 17
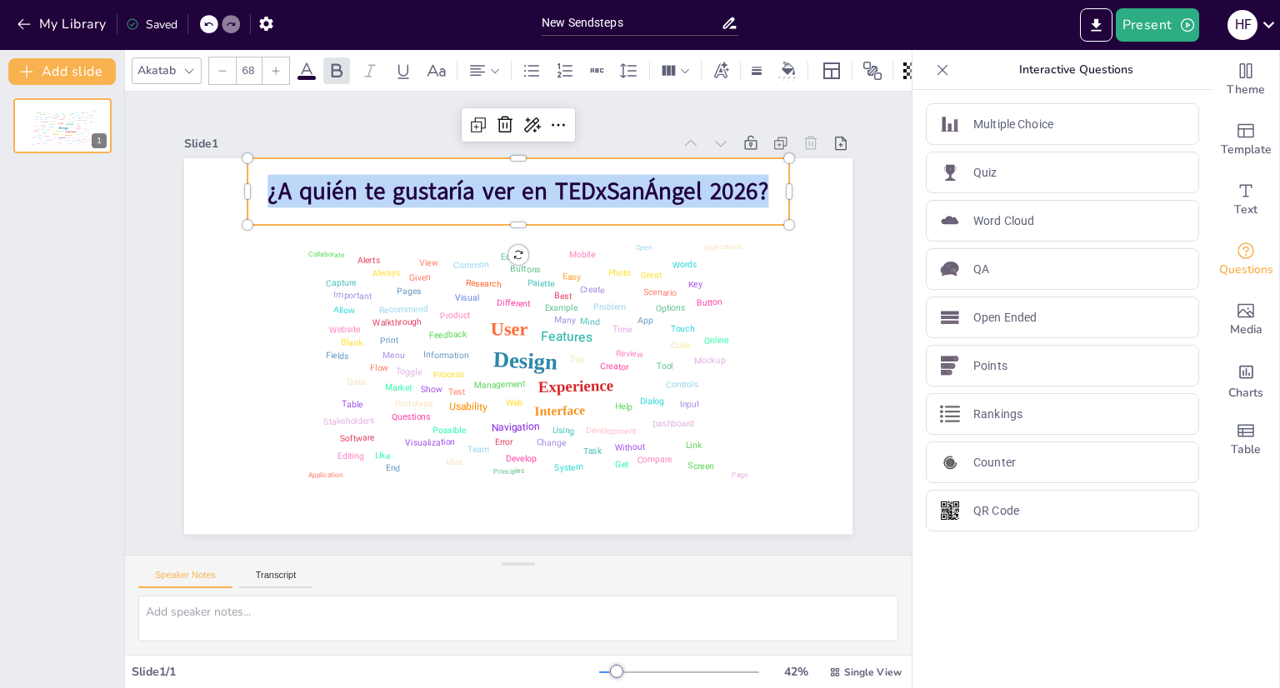
click at [363, 218] on div "¿A quién te gustaría ver en TEDxSanÁngel 2026?" at bounding box center [584, 210] width 503 height 328
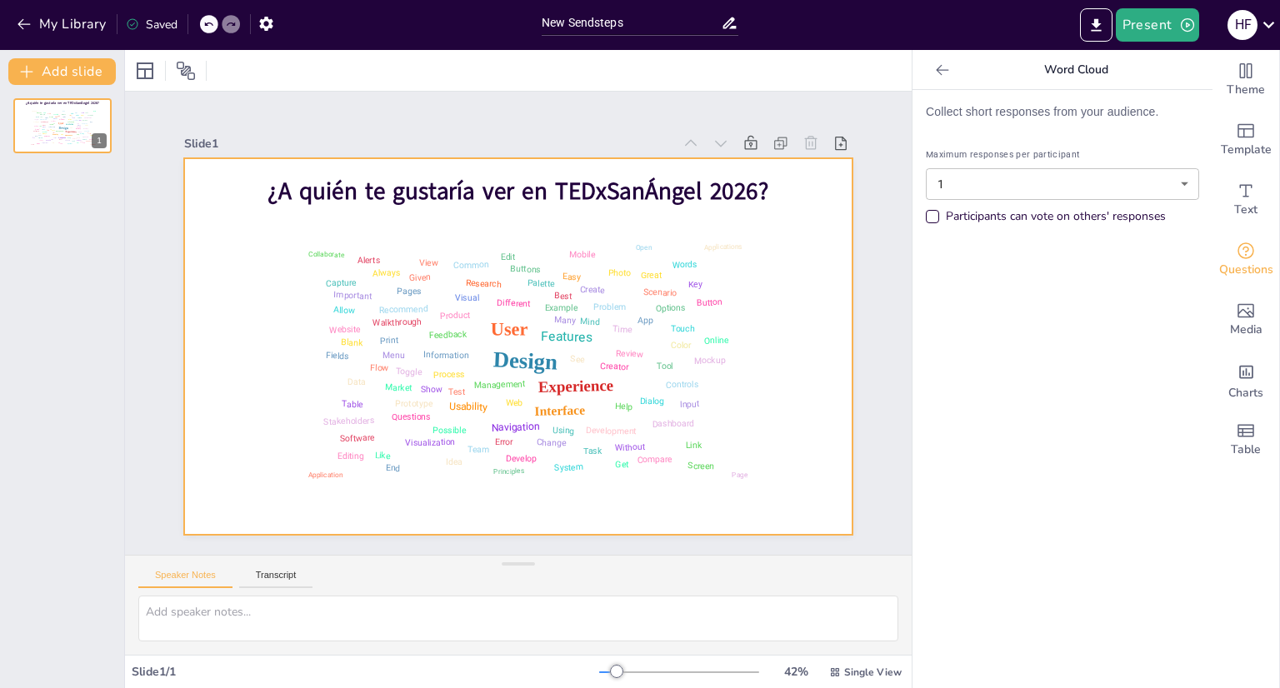
click at [259, 208] on div "¿A quién te gustaría ver en TEDxSanÁngel 2026?" at bounding box center [532, 192] width 546 height 123
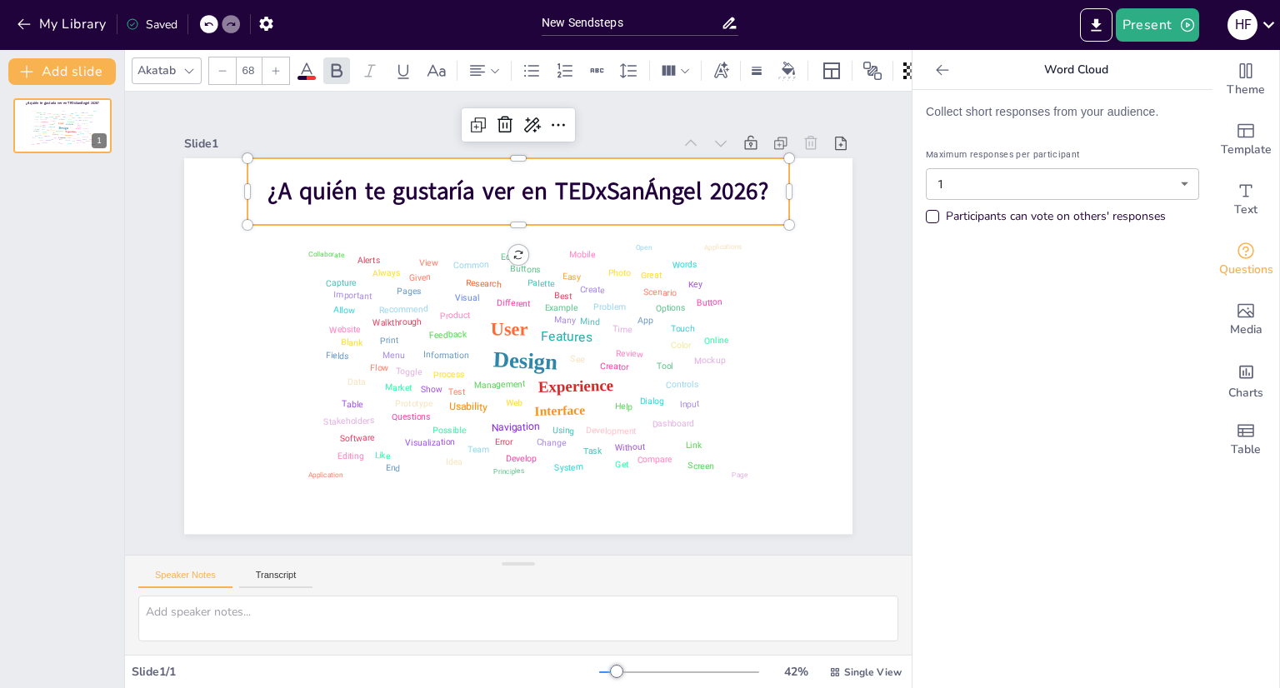
click at [300, 78] on div "Akatab 68" at bounding box center [518, 70] width 787 height 41
click at [301, 68] on icon at bounding box center [306, 71] width 15 height 16
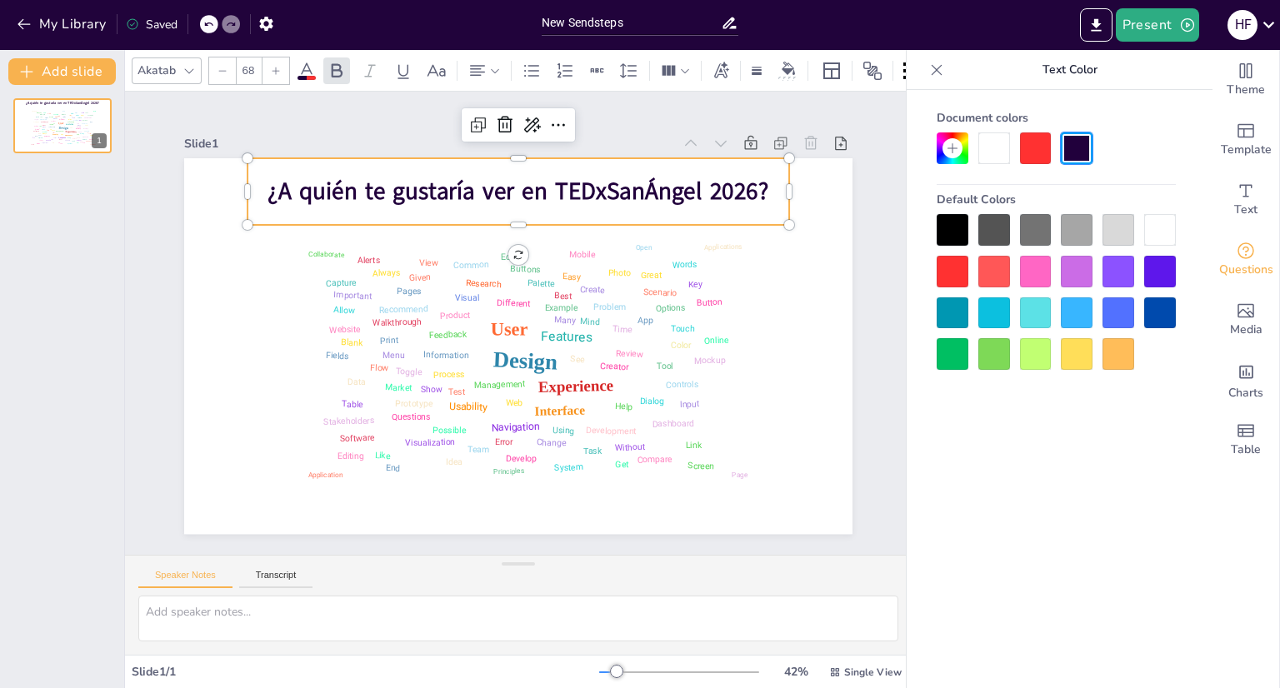
click at [1037, 151] on div at bounding box center [1036, 149] width 32 height 32
click at [963, 264] on div at bounding box center [953, 272] width 32 height 32
click at [544, 120] on icon at bounding box center [553, 128] width 18 height 17
click at [605, 135] on icon at bounding box center [617, 147] width 25 height 25
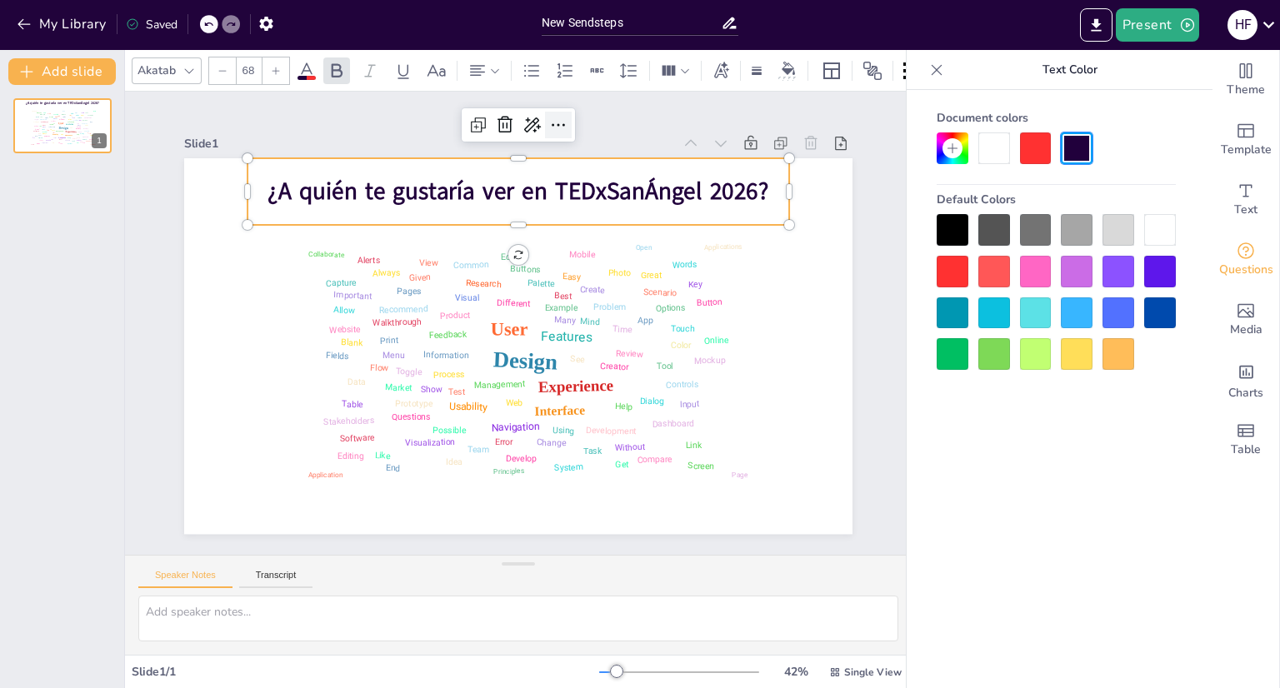
click at [573, 128] on icon at bounding box center [579, 130] width 13 height 4
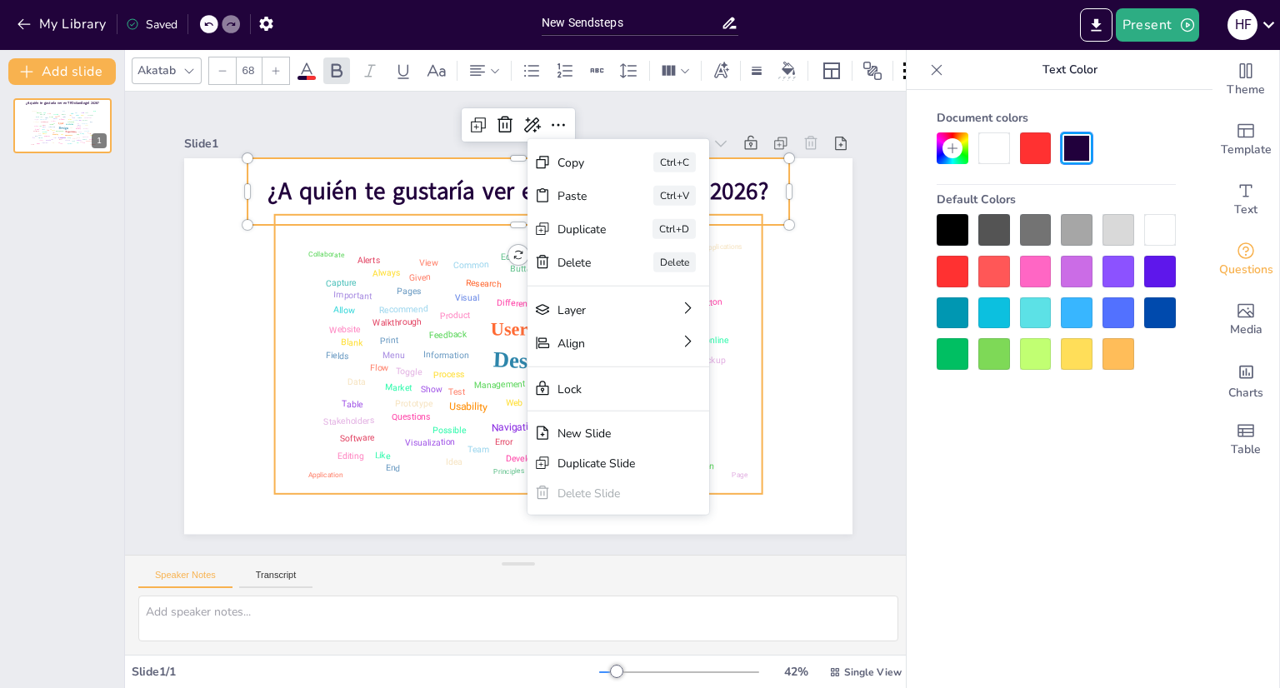
click at [316, 314] on div "Design User Experience Interface Features Navigation Usability Test Process Inf…" at bounding box center [509, 353] width 532 height 398
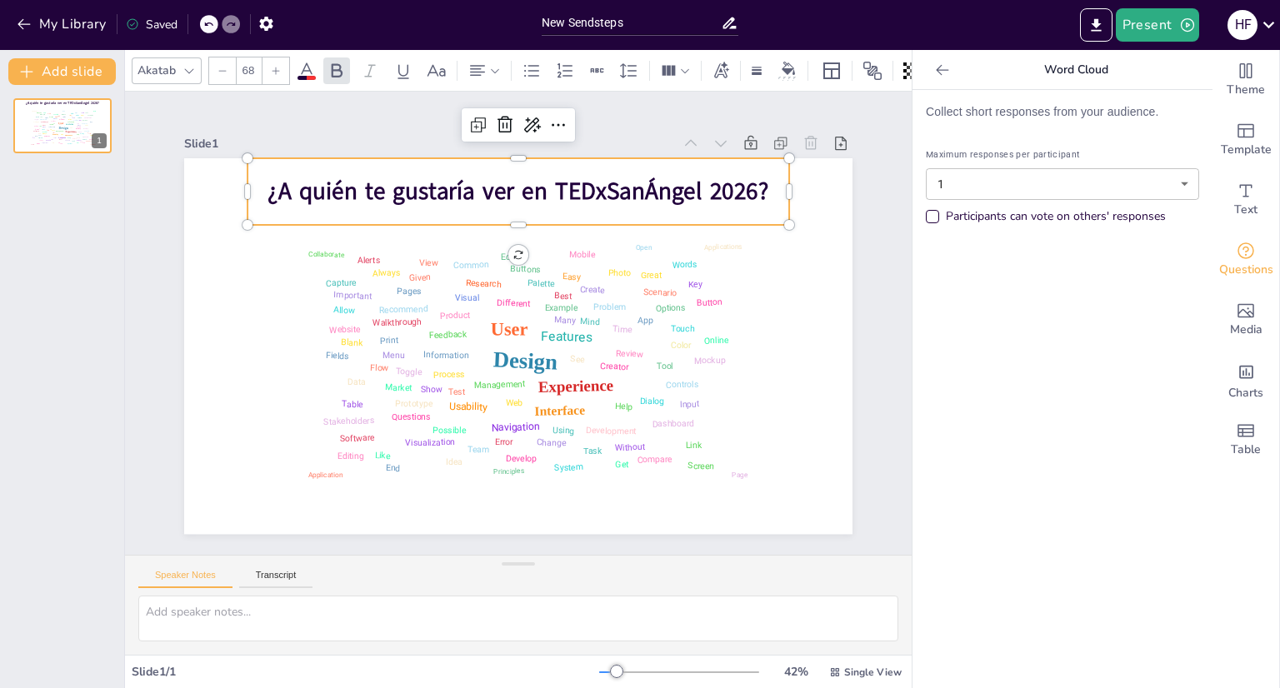
click at [293, 201] on p "¿A quién te gustaría ver en TEDxSanÁngel 2026?" at bounding box center [546, 195] width 537 height 145
click at [578, 193] on span "¿A quién te gustaría ver en TEDxSanÁngel 2026?" at bounding box center [533, 192] width 502 height 85
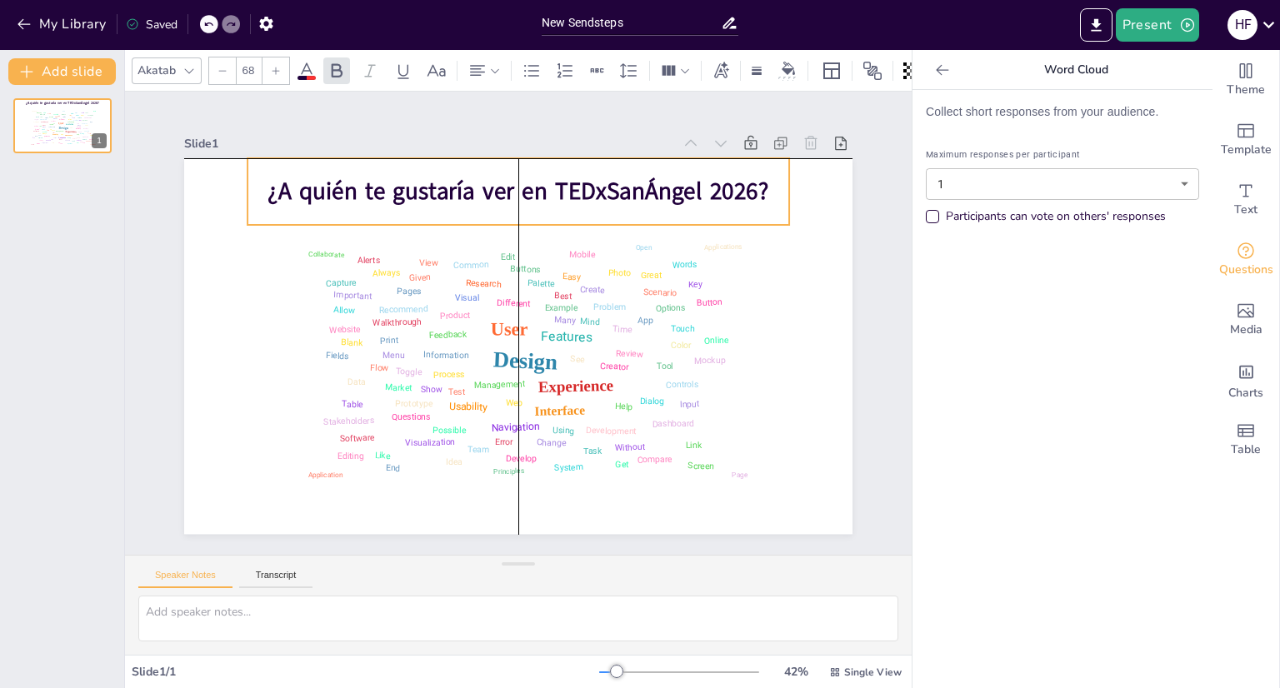
click at [583, 211] on div "¿A quién te gustaría ver en TEDxSanÁngel 2026?" at bounding box center [532, 192] width 546 height 123
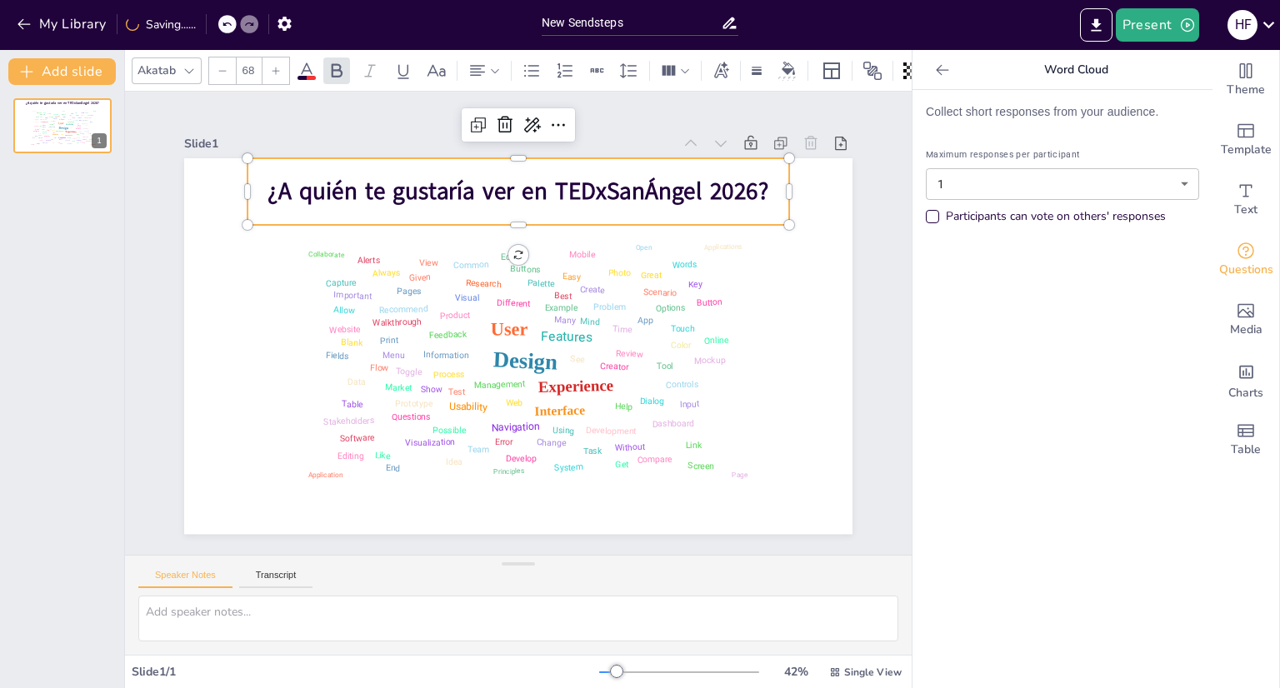
click at [297, 61] on icon at bounding box center [307, 71] width 20 height 20
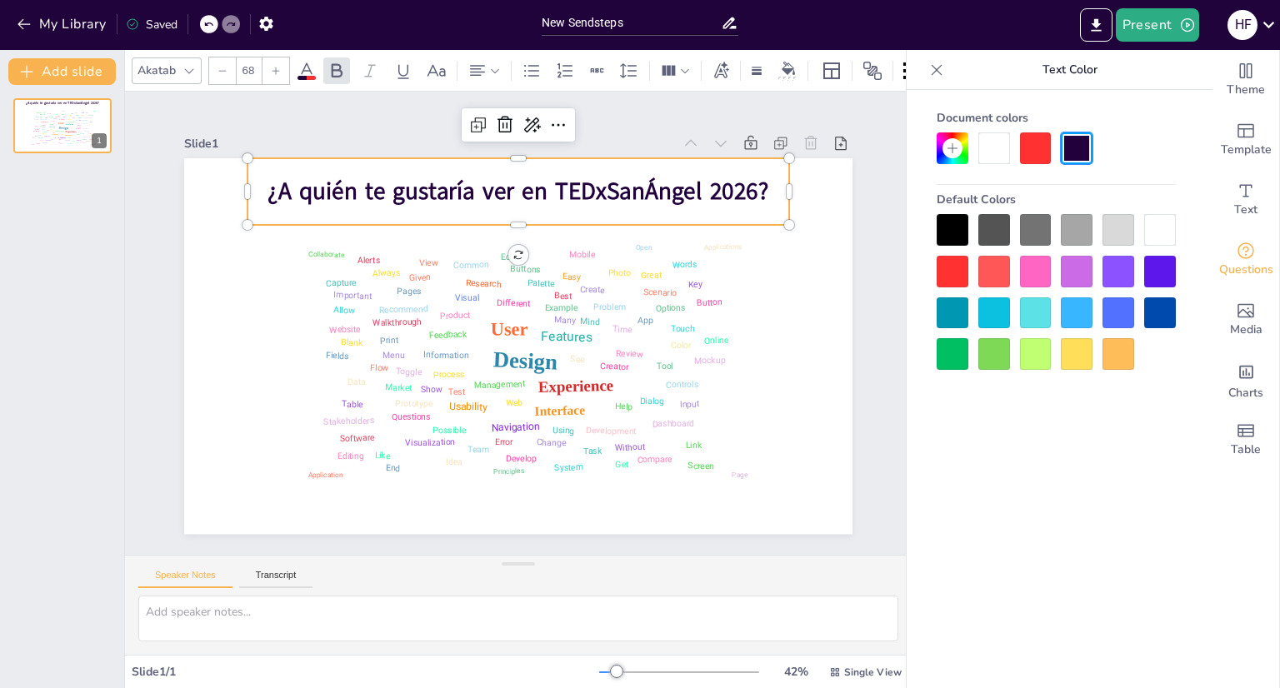
click at [957, 275] on div at bounding box center [953, 272] width 32 height 32
click at [1002, 258] on div at bounding box center [994, 272] width 32 height 32
click at [998, 264] on div at bounding box center [994, 272] width 32 height 32
click at [1027, 144] on div at bounding box center [1036, 149] width 32 height 32
click at [617, 176] on span "¿A quién te gustaría ver en TEDxSanÁngel 2026?" at bounding box center [606, 225] width 394 height 359
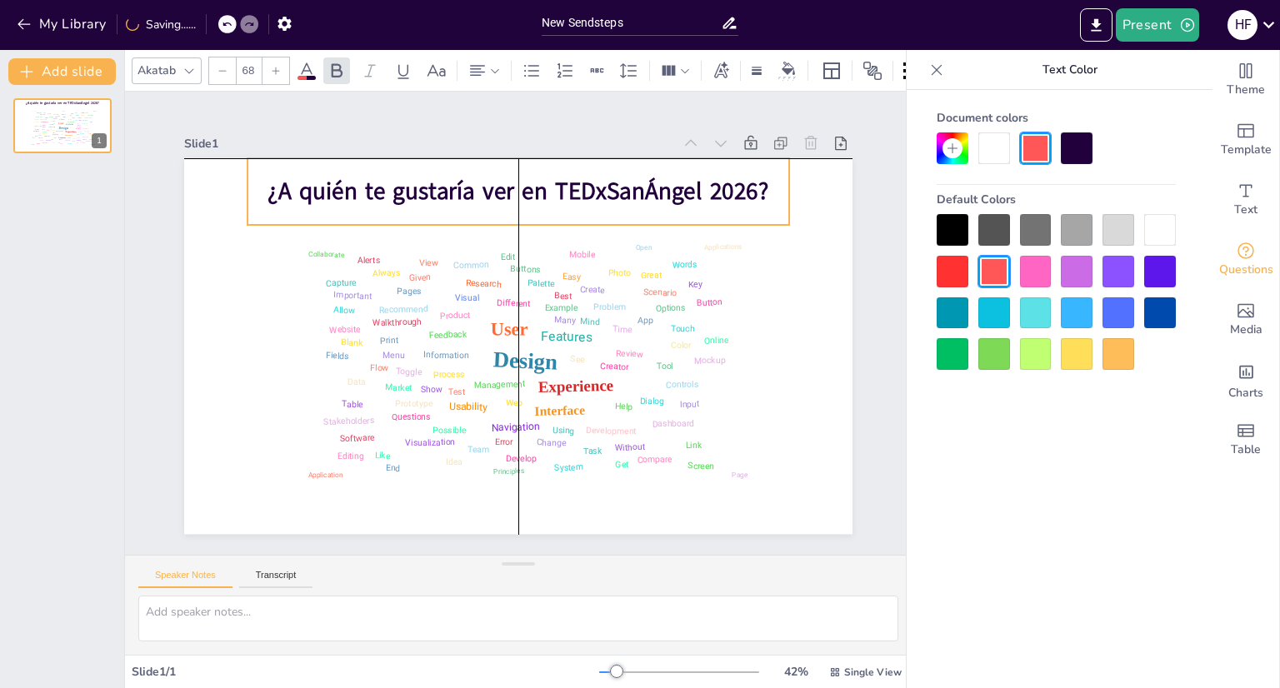
click at [613, 193] on span "¿A quién te gustaría ver en TEDxSanÁngel 2026?" at bounding box center [533, 192] width 502 height 84
click at [613, 193] on span "¿A quién te gustaría ver en TEDxSanÁngel 2026?" at bounding box center [595, 217] width 424 height 321
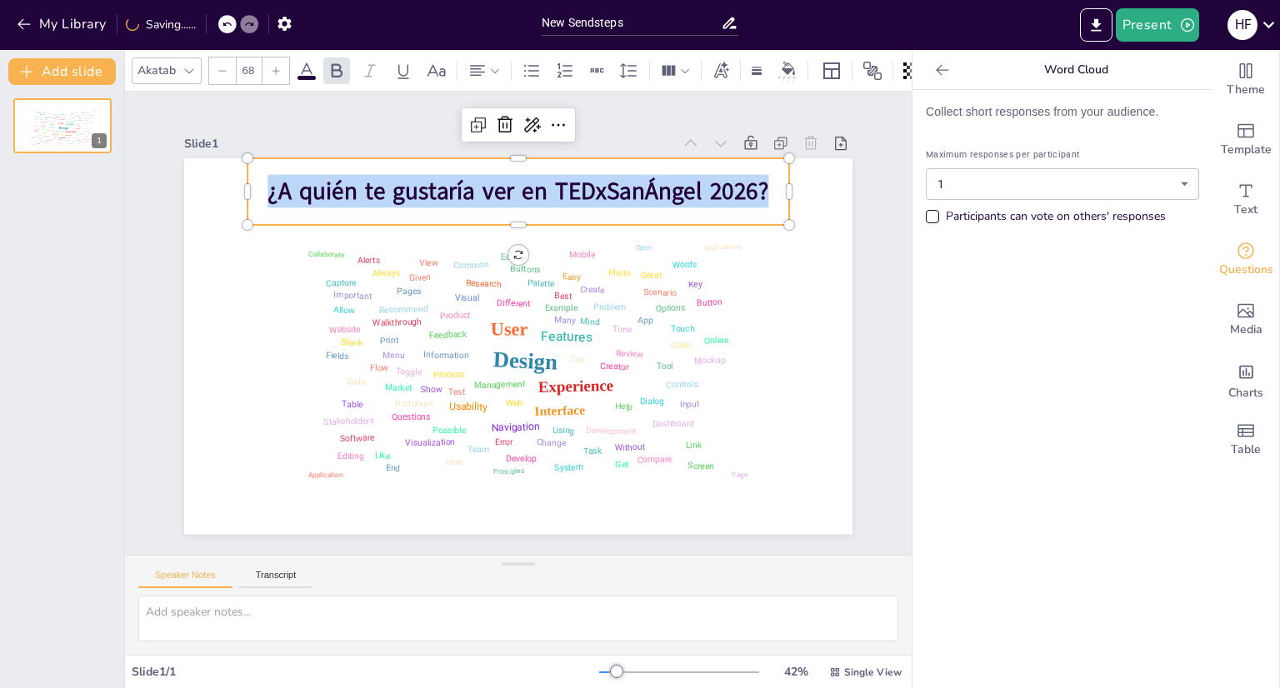
click at [613, 193] on span "¿A quién te gustaría ver en TEDxSanÁngel 2026?" at bounding box center [533, 192] width 502 height 84
click at [613, 193] on span "¿A quién te gustaría ver en TEDxSanÁngel 2026?" at bounding box center [559, 199] width 487 height 186
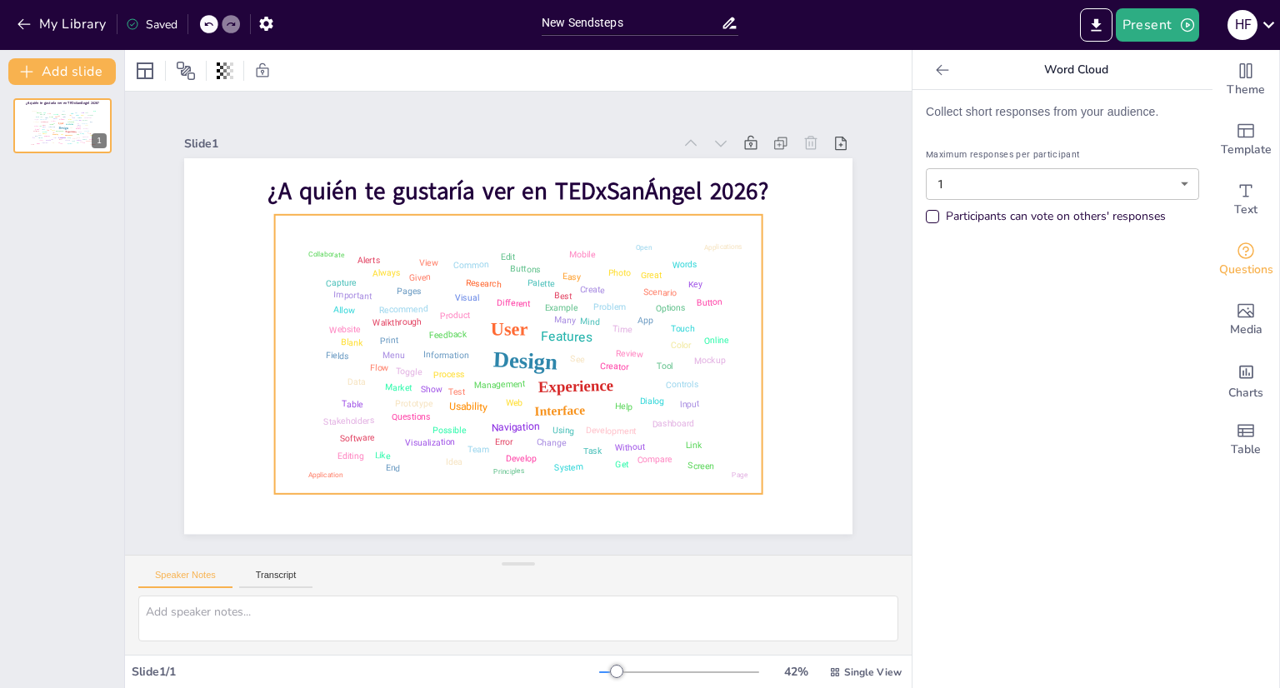
click at [289, 241] on div "Design User Experience Interface Features Navigation Usability Test Process Inf…" at bounding box center [515, 354] width 498 height 313
click at [259, 203] on div "¿A quién te gustaría ver en TEDxSanÁngel 2026?" at bounding box center [532, 192] width 546 height 123
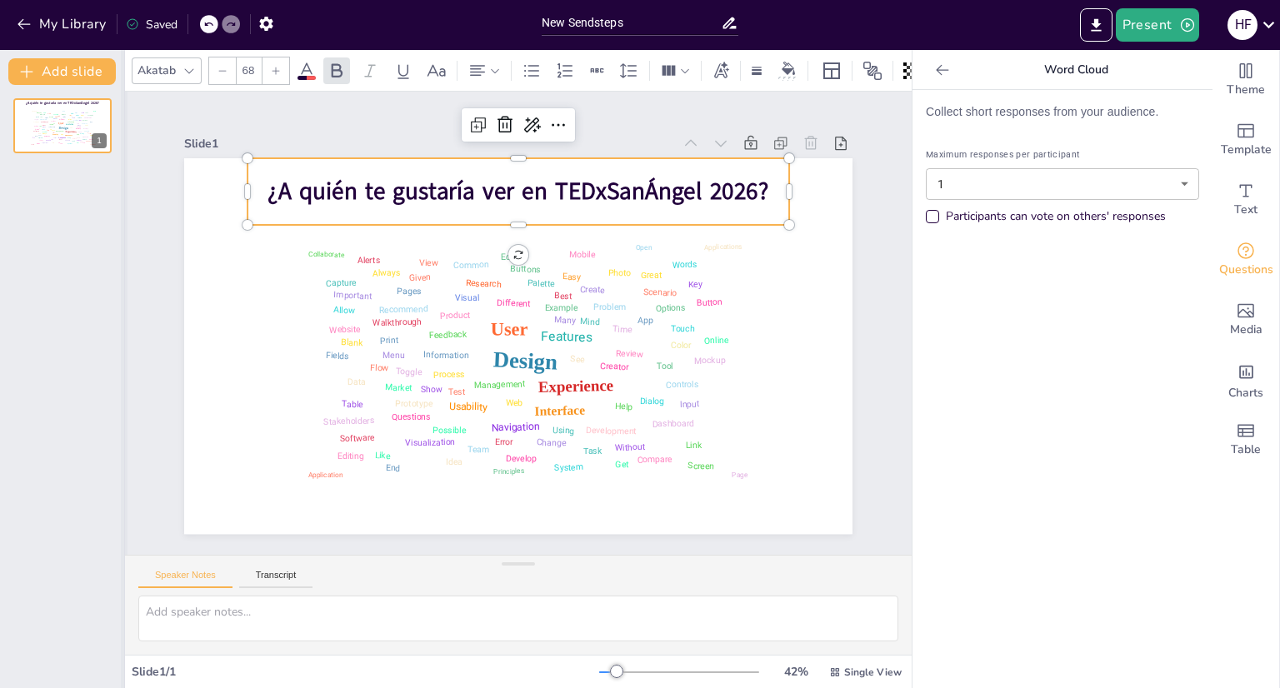
click at [121, 71] on div at bounding box center [124, 369] width 7 height 638
click at [153, 59] on div "Akatab" at bounding box center [156, 70] width 45 height 23
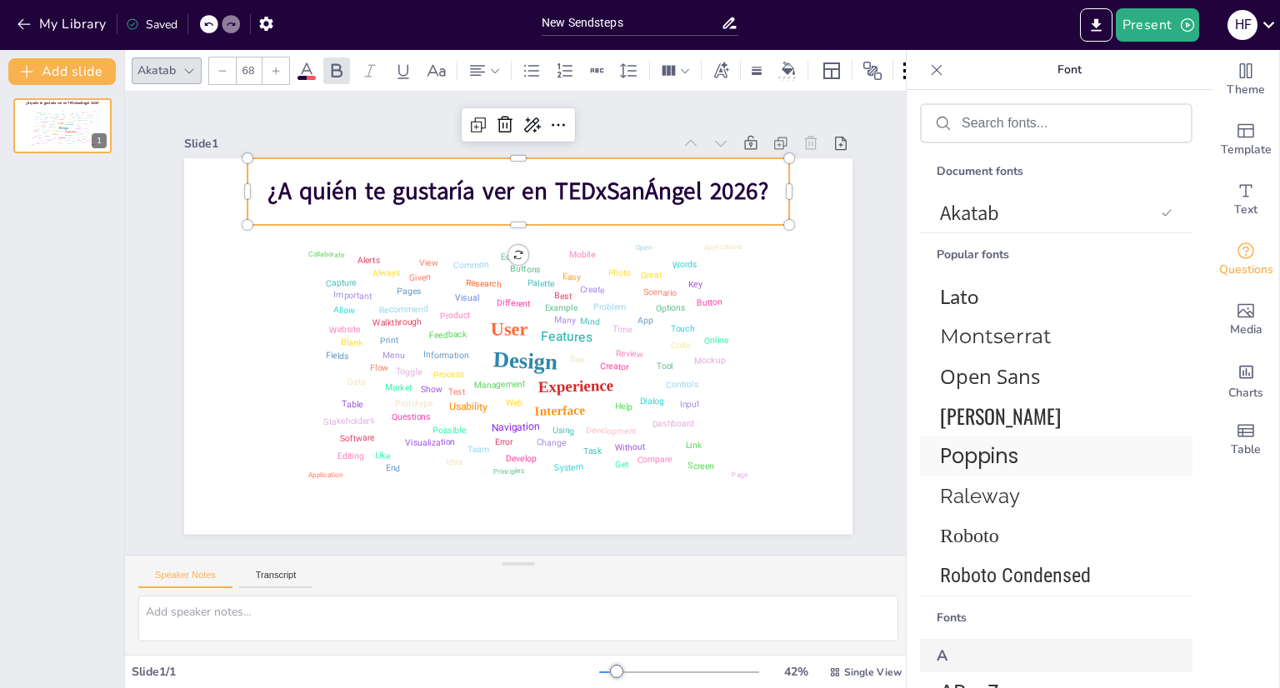
click at [1002, 526] on span "Roboto" at bounding box center [1053, 536] width 226 height 23
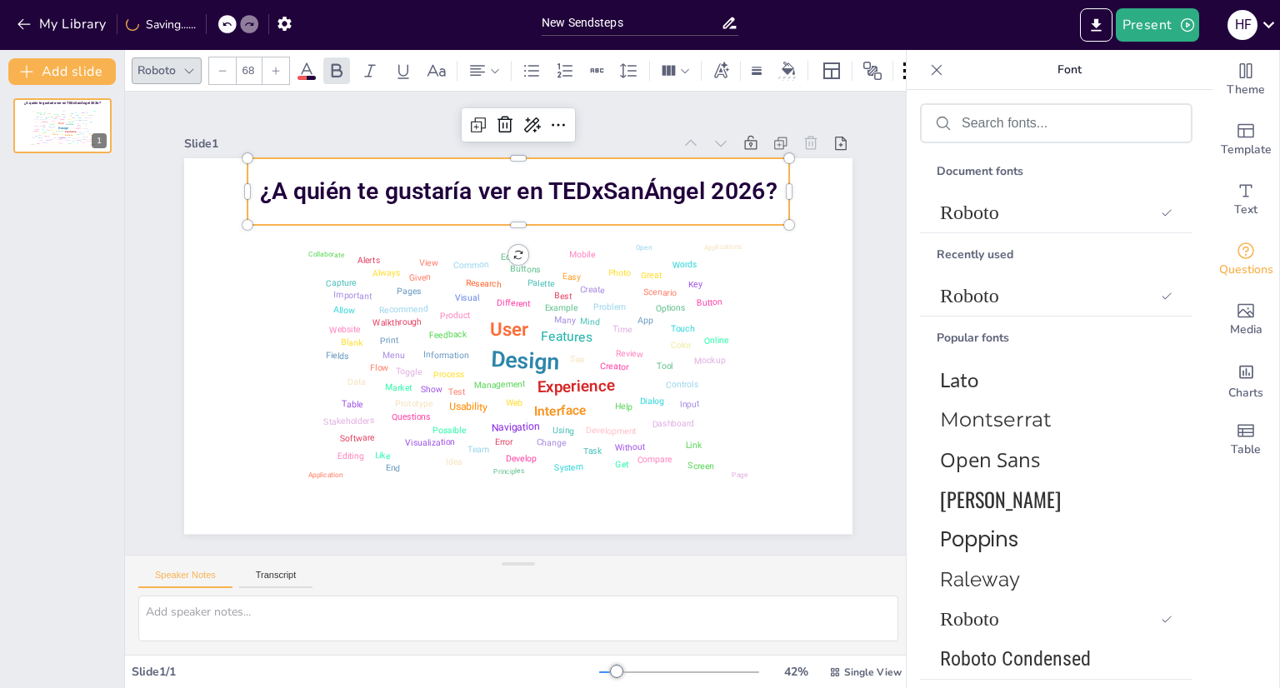
click at [942, 68] on icon at bounding box center [936, 70] width 17 height 17
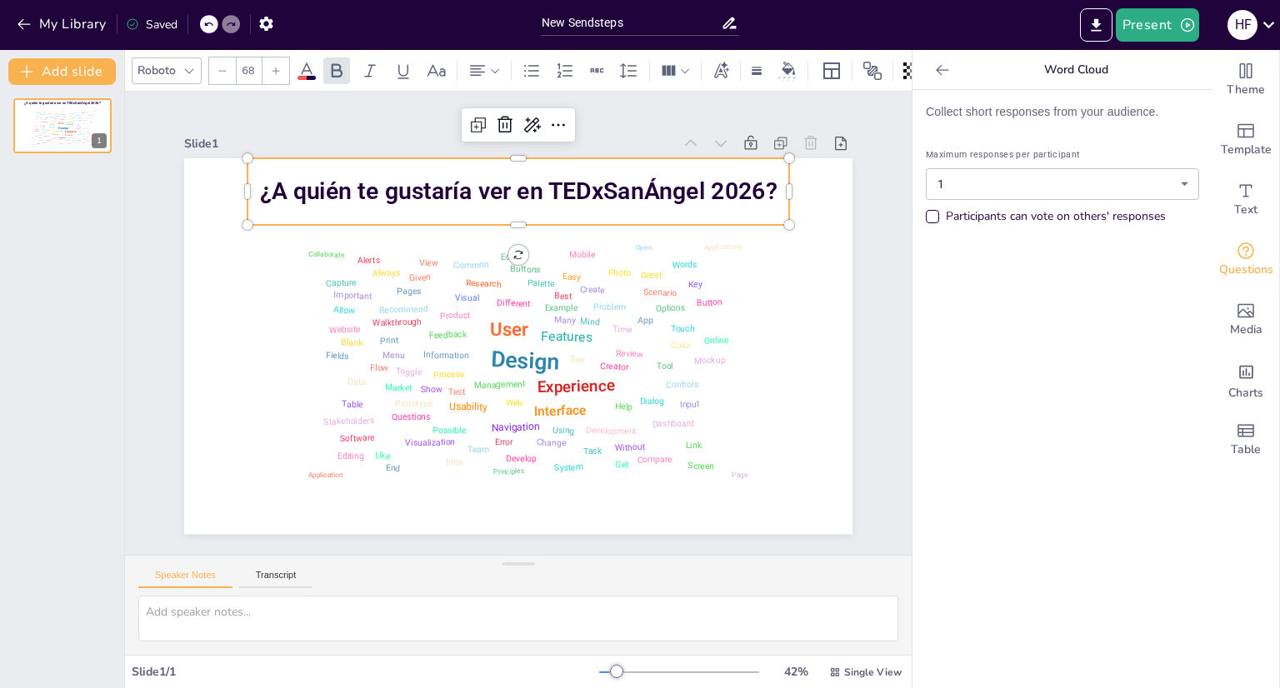
click at [936, 72] on icon at bounding box center [942, 69] width 13 height 11
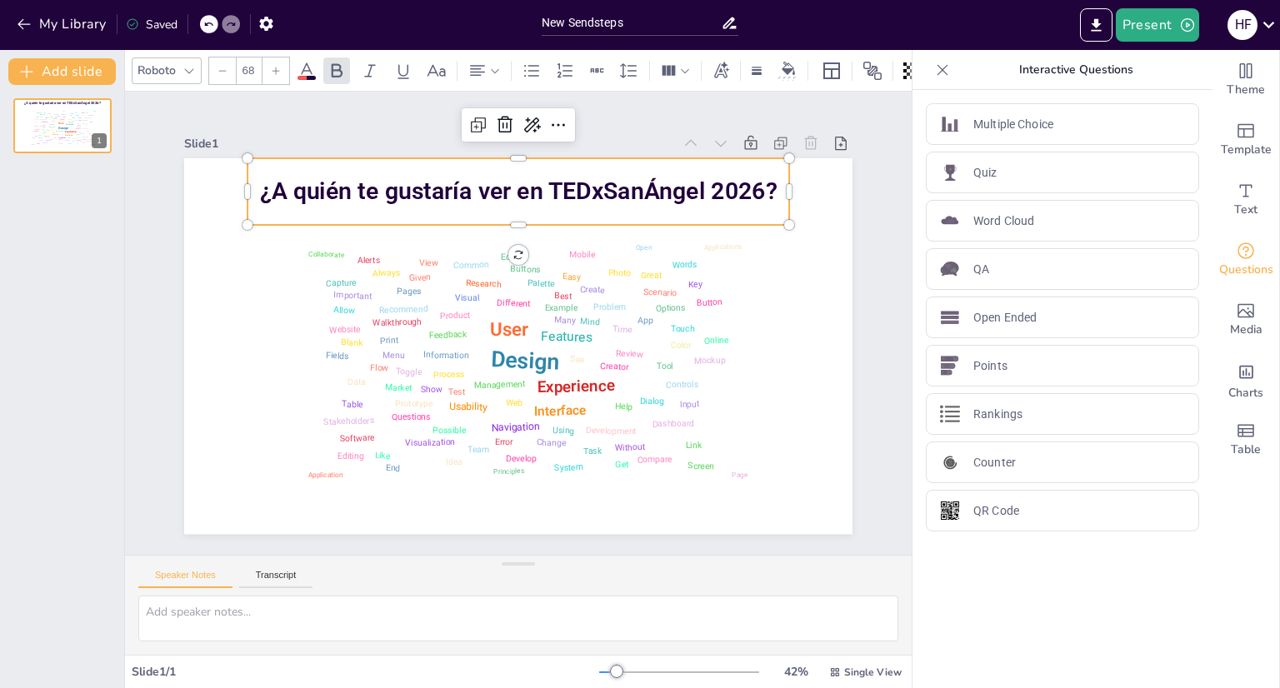
click at [934, 73] on icon at bounding box center [942, 70] width 17 height 17
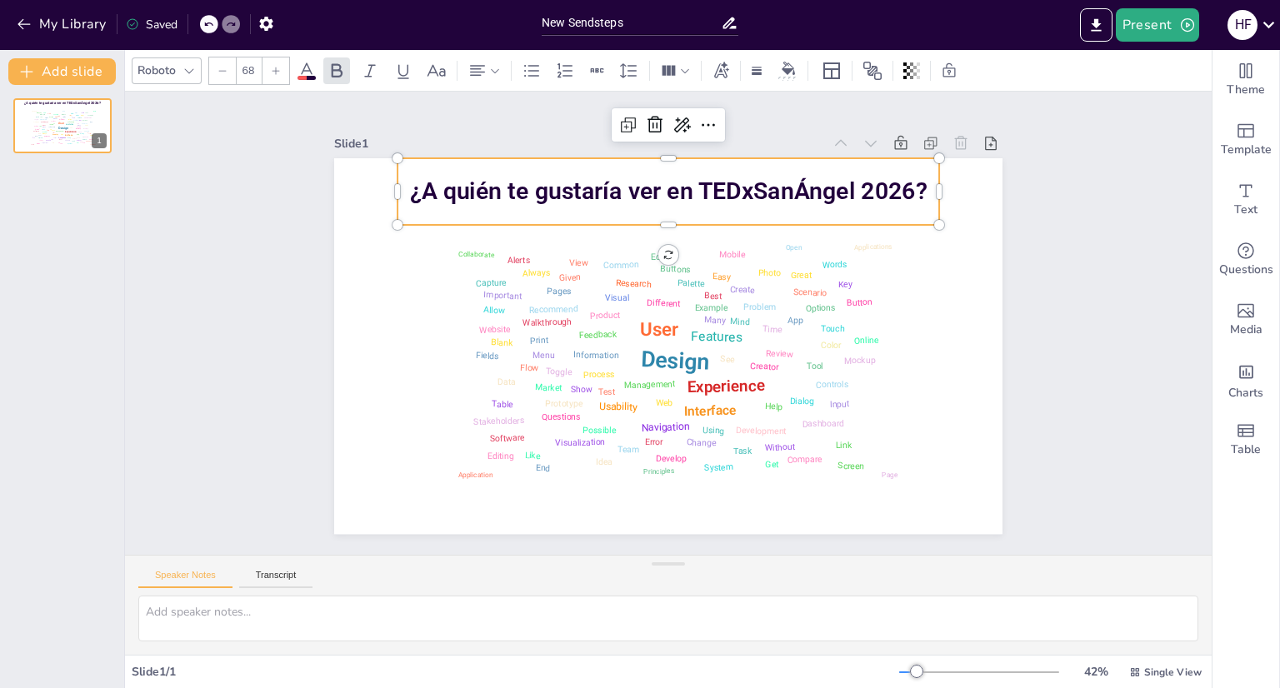
click at [316, 69] on icon at bounding box center [307, 71] width 20 height 20
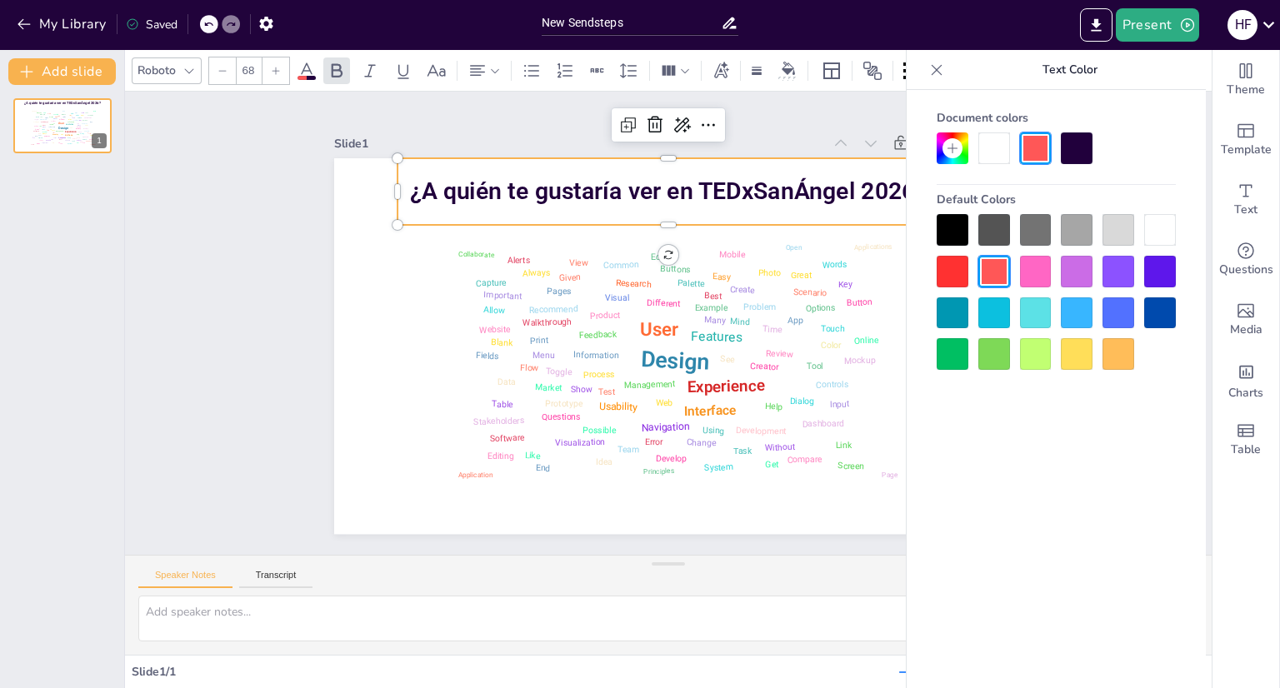
click at [966, 278] on div at bounding box center [953, 272] width 32 height 32
click at [1036, 151] on div at bounding box center [1036, 149] width 32 height 32
click at [952, 268] on div at bounding box center [953, 272] width 32 height 32
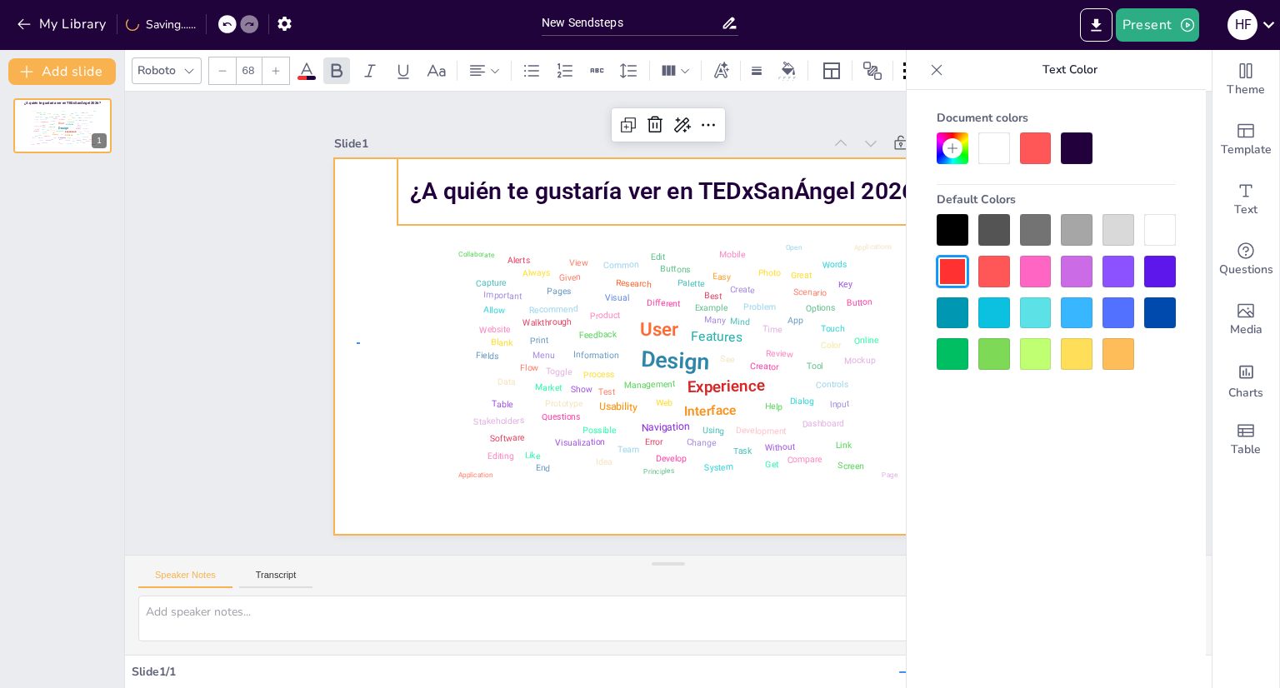
click at [360, 343] on div at bounding box center [666, 346] width 704 height 444
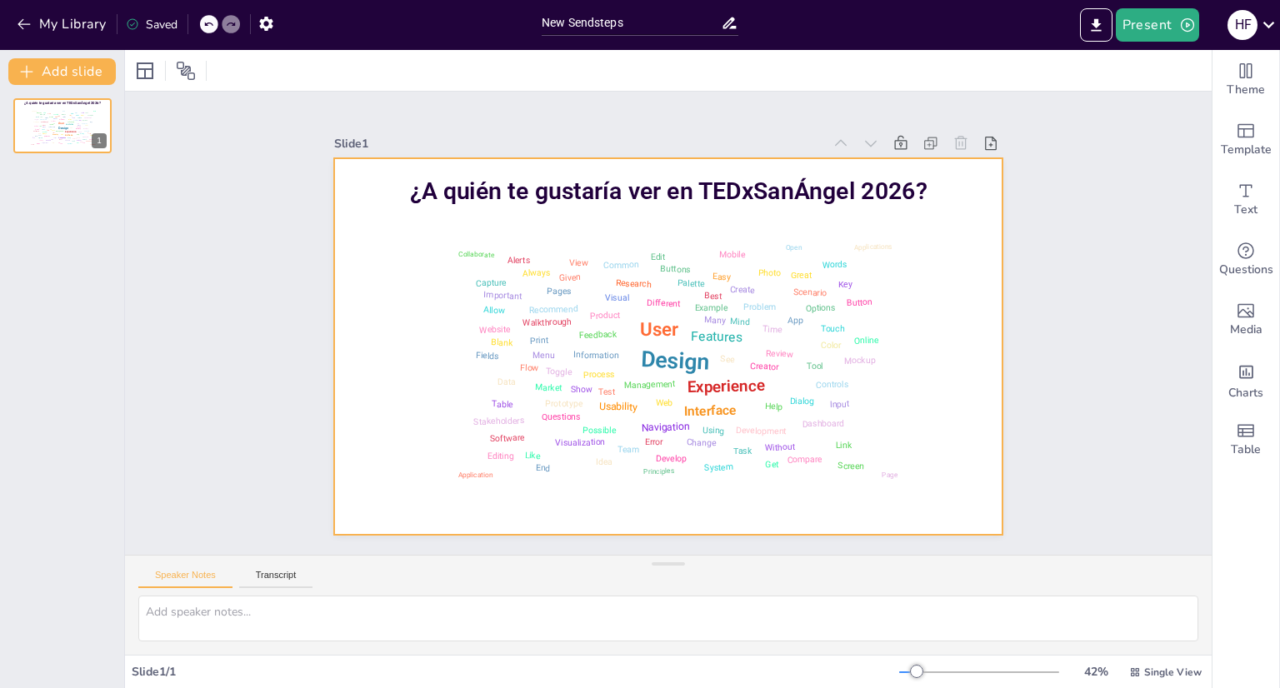
click at [423, 193] on span "¿A quién te gustaría ver en TEDxSanÁngel 2026?" at bounding box center [682, 193] width 518 height 82
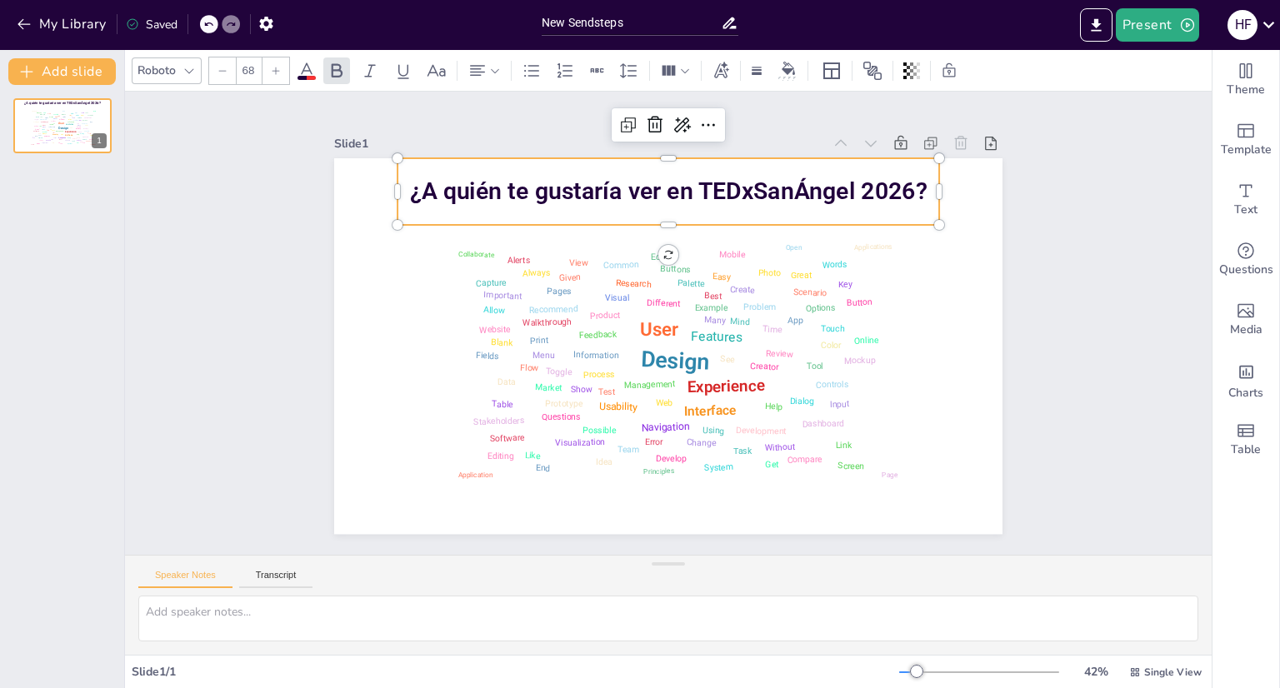
click at [892, 222] on div at bounding box center [697, 236] width 519 height 180
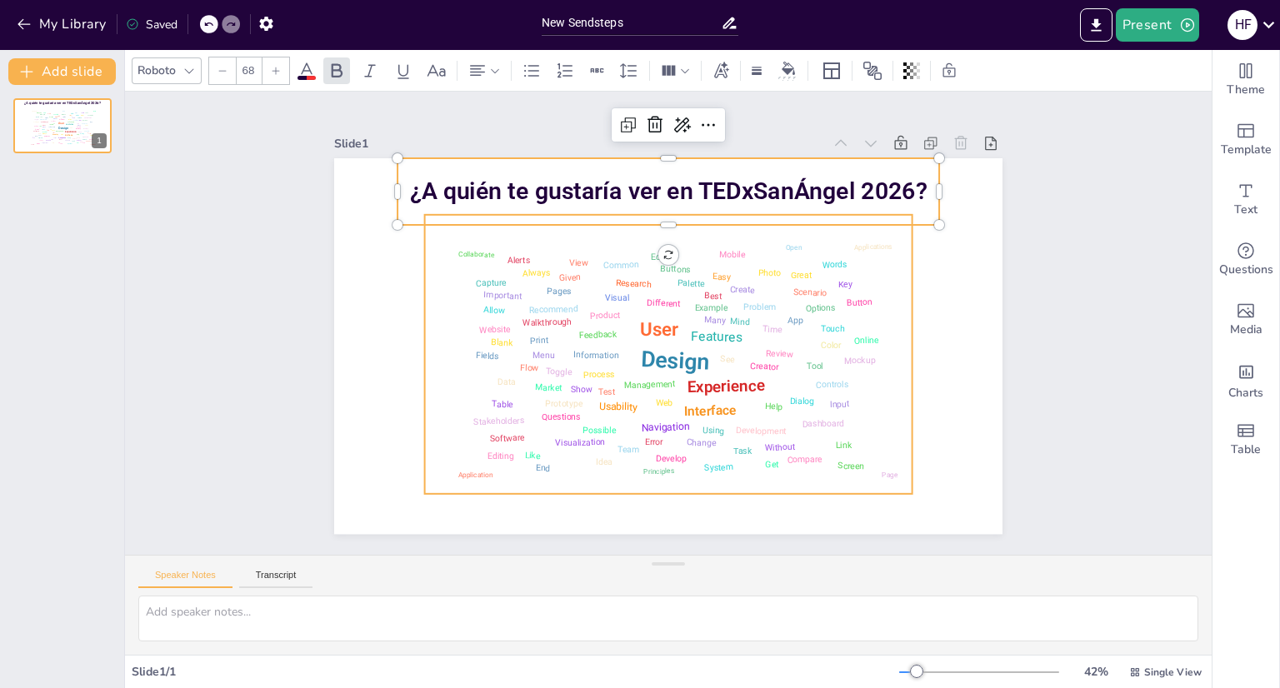
click at [843, 279] on div "Slide 1 Design User Experience Interface Features Navigation Usability Test Pro…" at bounding box center [668, 324] width 855 height 638
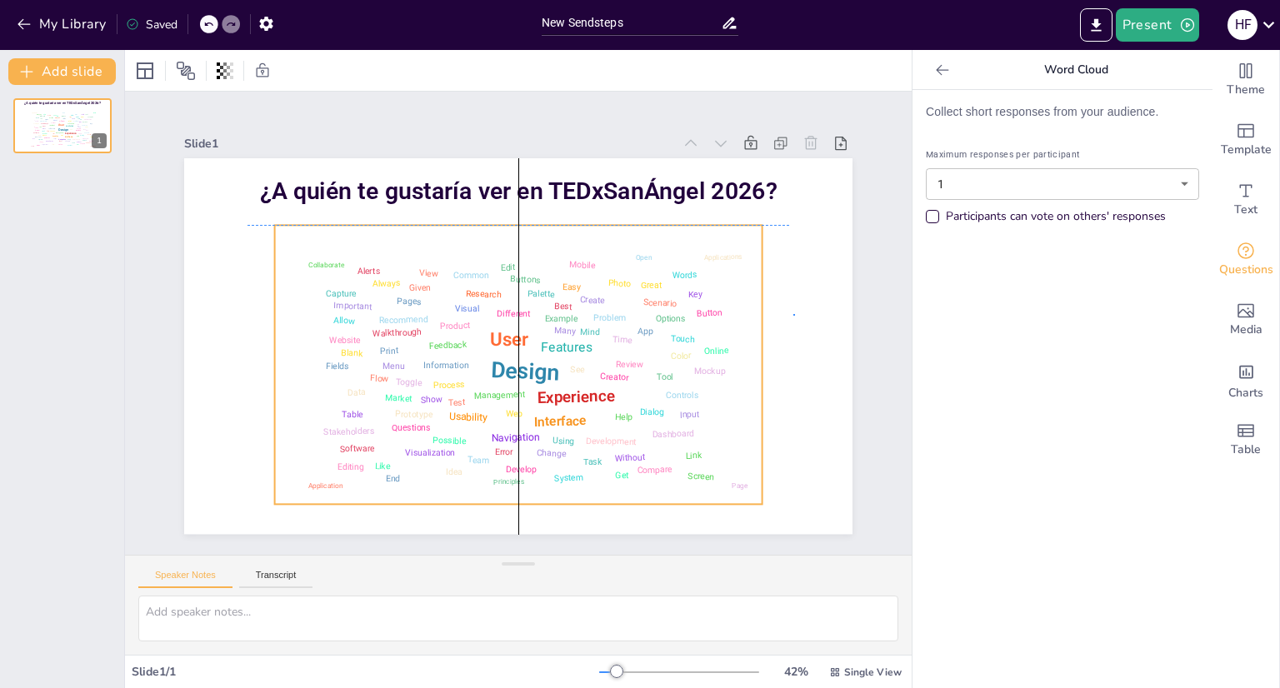
click at [794, 314] on div at bounding box center [516, 346] width 704 height 444
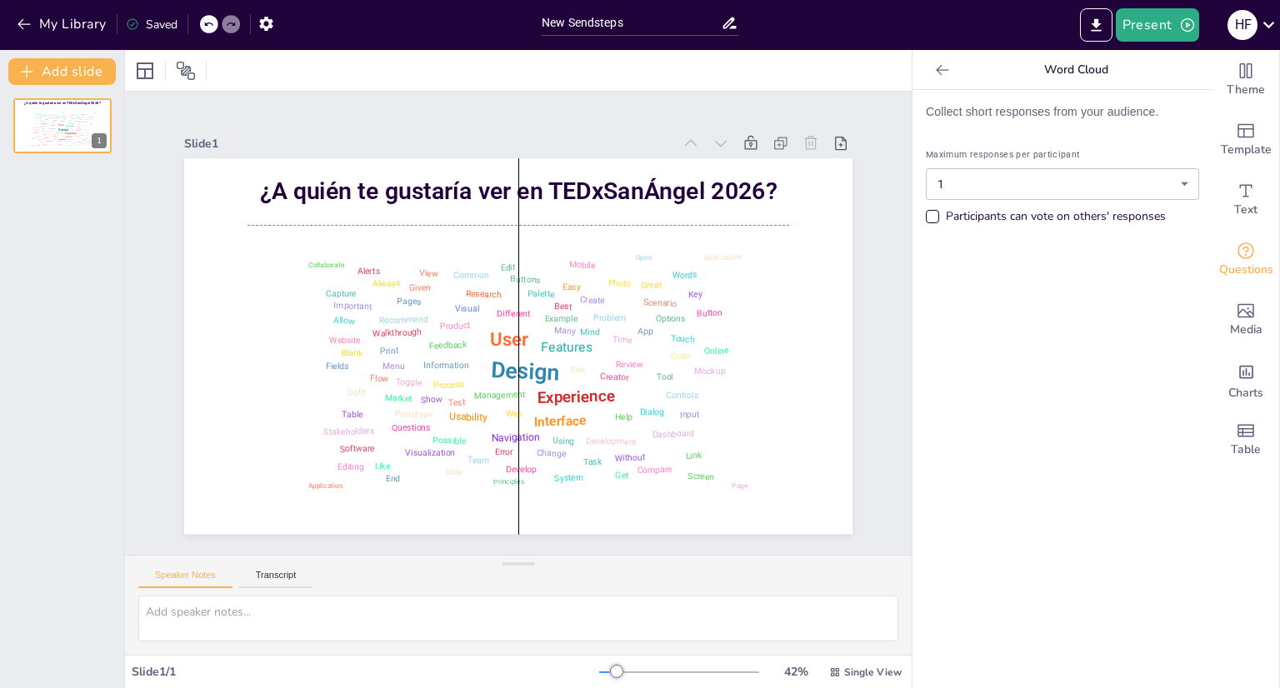
click at [929, 59] on div at bounding box center [942, 70] width 27 height 27
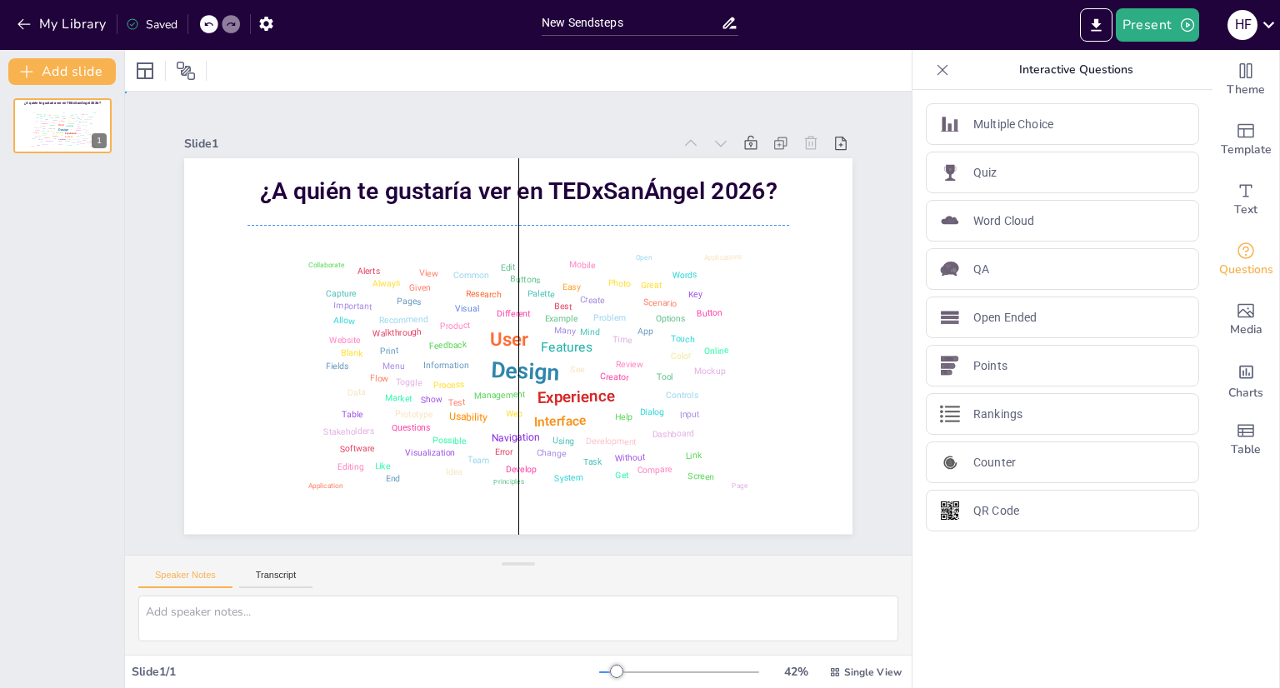
click at [163, 300] on div "Slide 1 Design User Experience Interface Features Navigation Usability Test Pro…" at bounding box center [518, 324] width 833 height 572
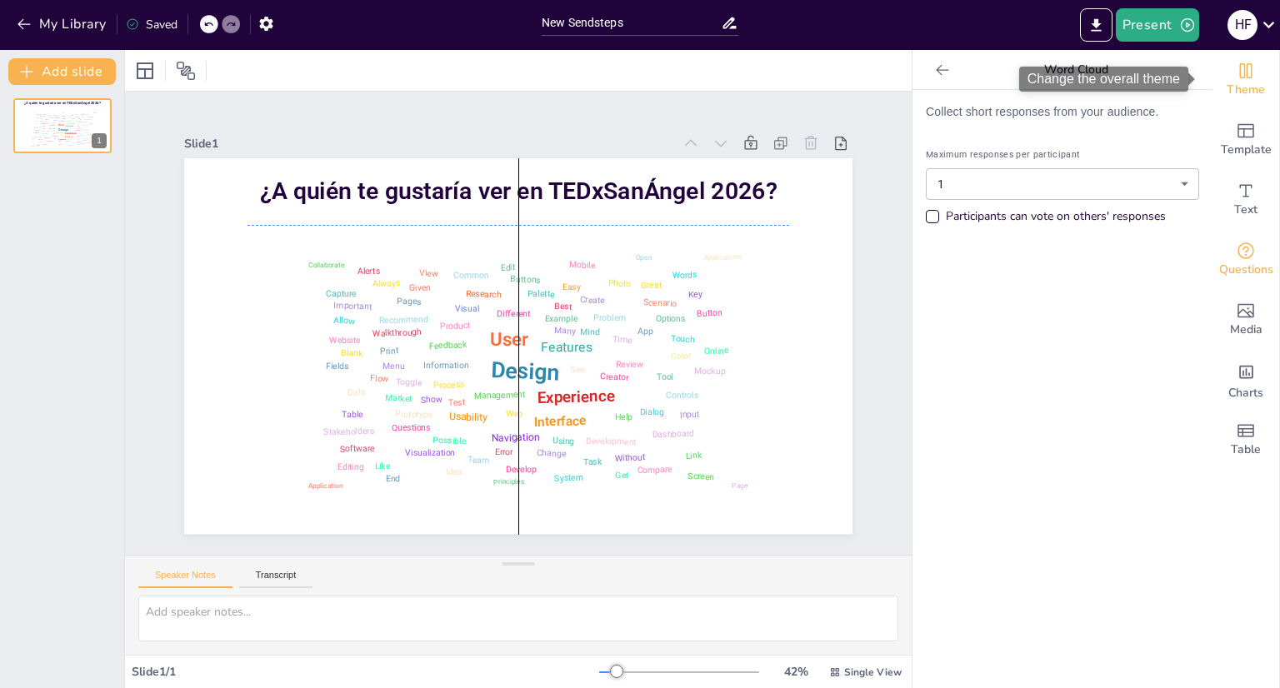
click at [1236, 73] on icon "Change the overall theme" at bounding box center [1246, 71] width 20 height 20
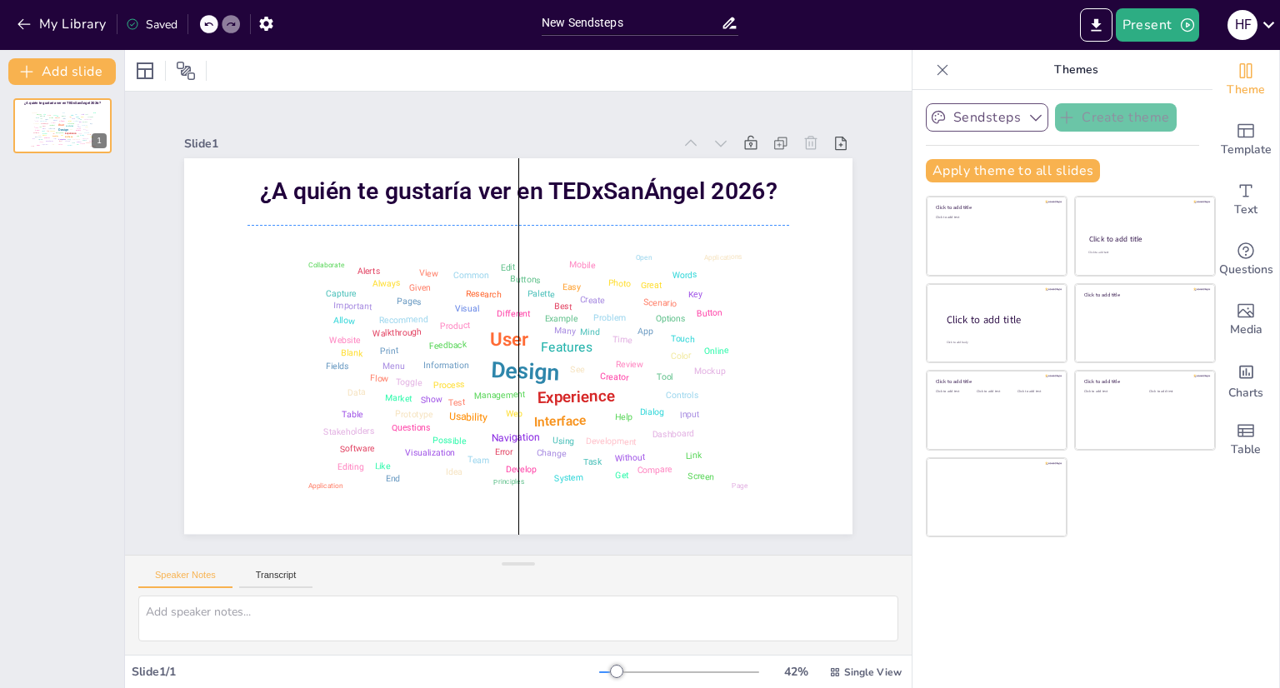
click at [1029, 121] on icon "button" at bounding box center [1036, 117] width 17 height 17
click at [863, 244] on div "Slide 1 Design User Experience Interface Features Navigation Usability Test Pro…" at bounding box center [519, 323] width 802 height 500
click at [1167, 13] on button "Present" at bounding box center [1157, 24] width 83 height 33
click at [1178, 71] on li "Preview presentation" at bounding box center [1183, 61] width 133 height 27
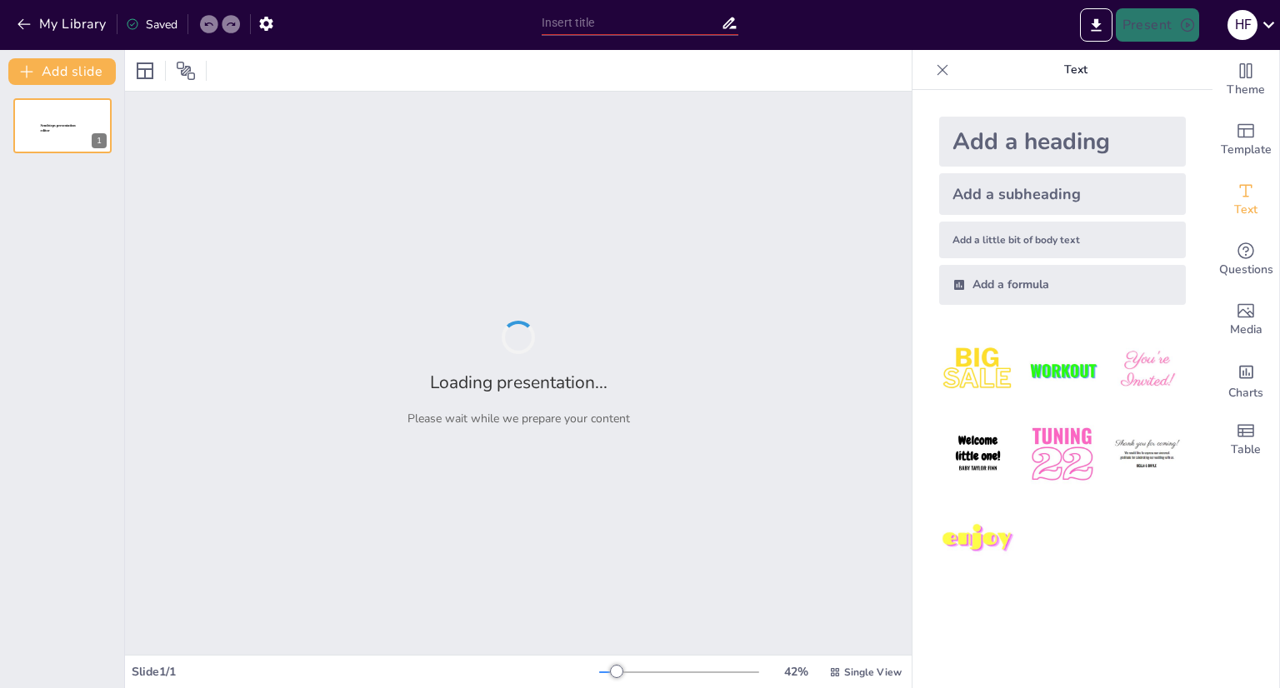
type input "New Sendsteps"
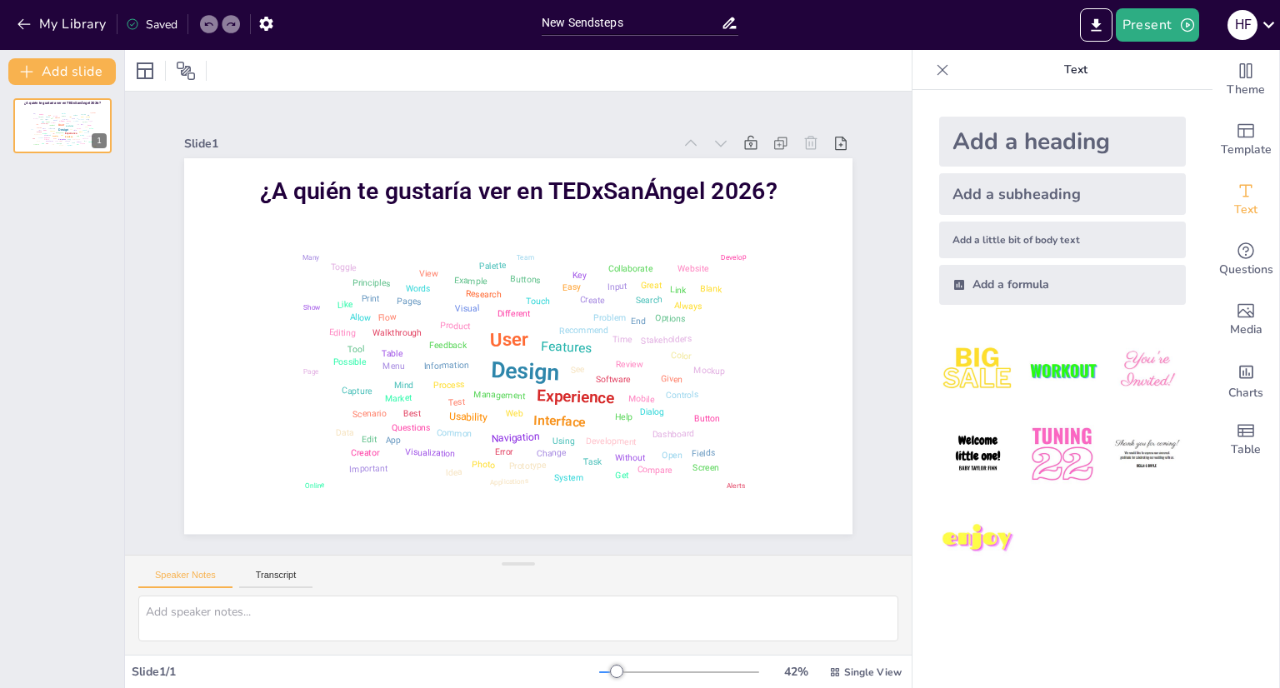
click at [68, 178] on div "Design User Experience Interface Features Navigation Usability Test Process Inf…" at bounding box center [62, 386] width 124 height 603
click at [59, 81] on button "Add slide" at bounding box center [62, 71] width 108 height 27
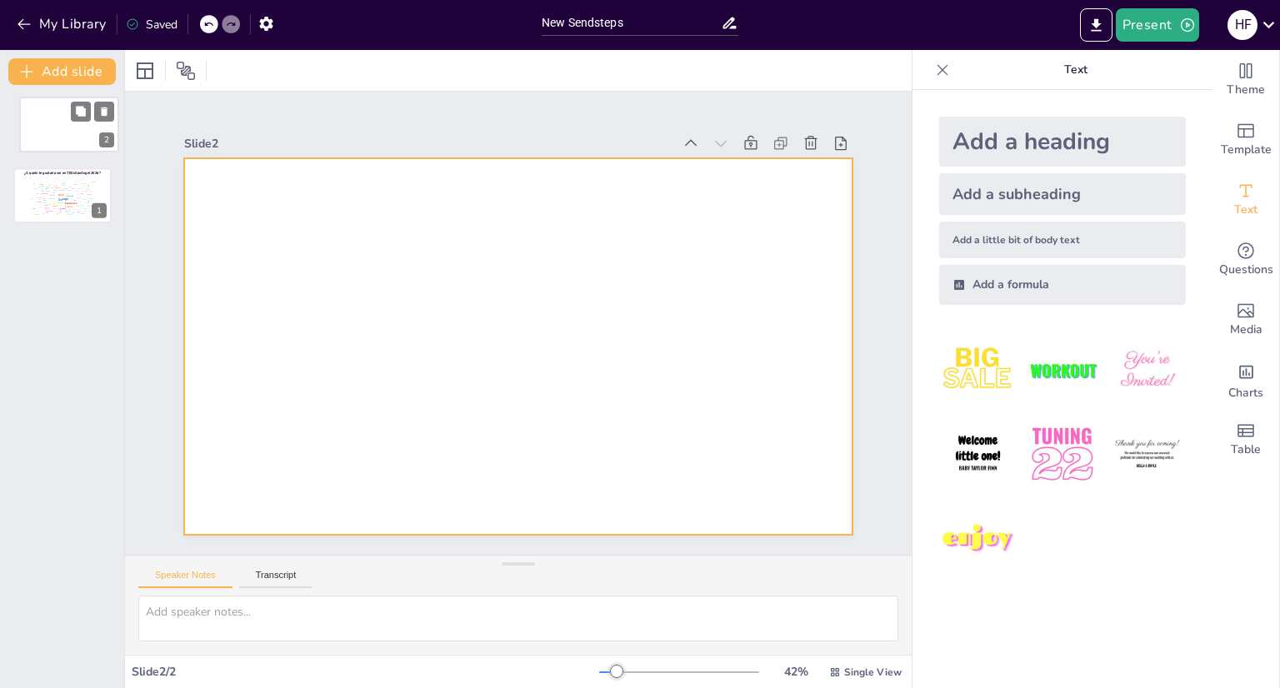
drag, startPoint x: 71, startPoint y: 186, endPoint x: 75, endPoint y: 111, distance: 75.1
click at [75, 111] on div at bounding box center [69, 124] width 98 height 55
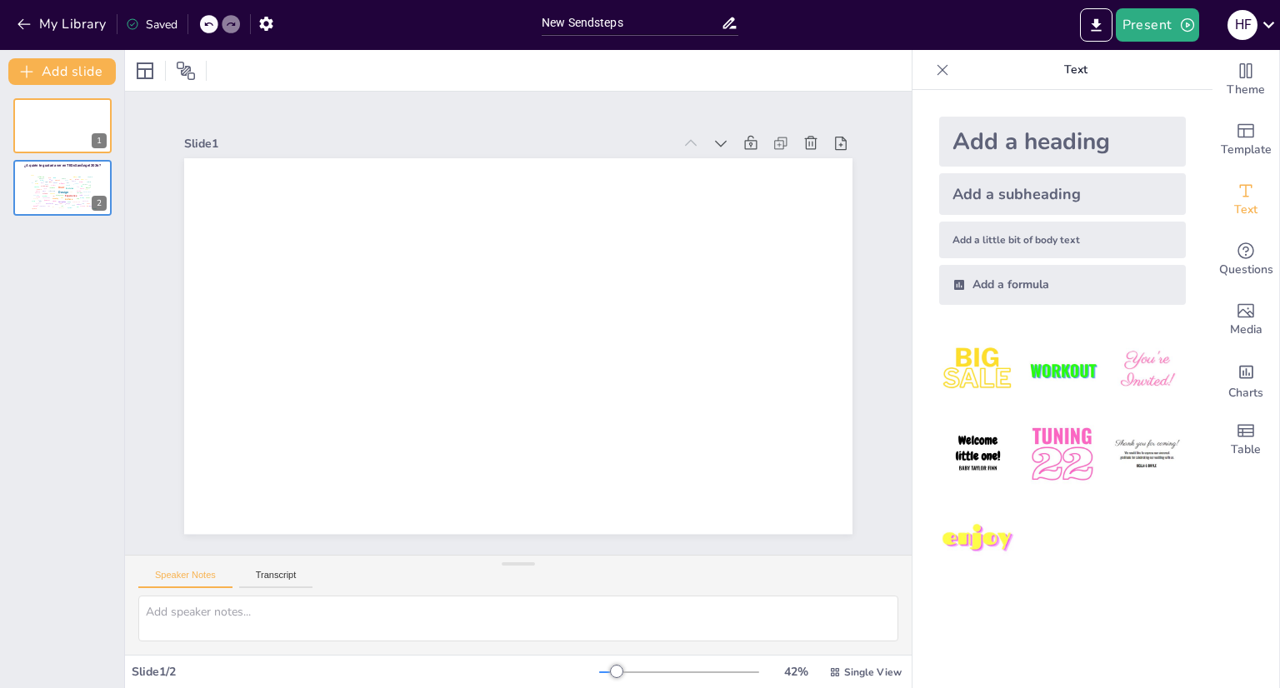
click at [939, 66] on div at bounding box center [942, 70] width 27 height 27
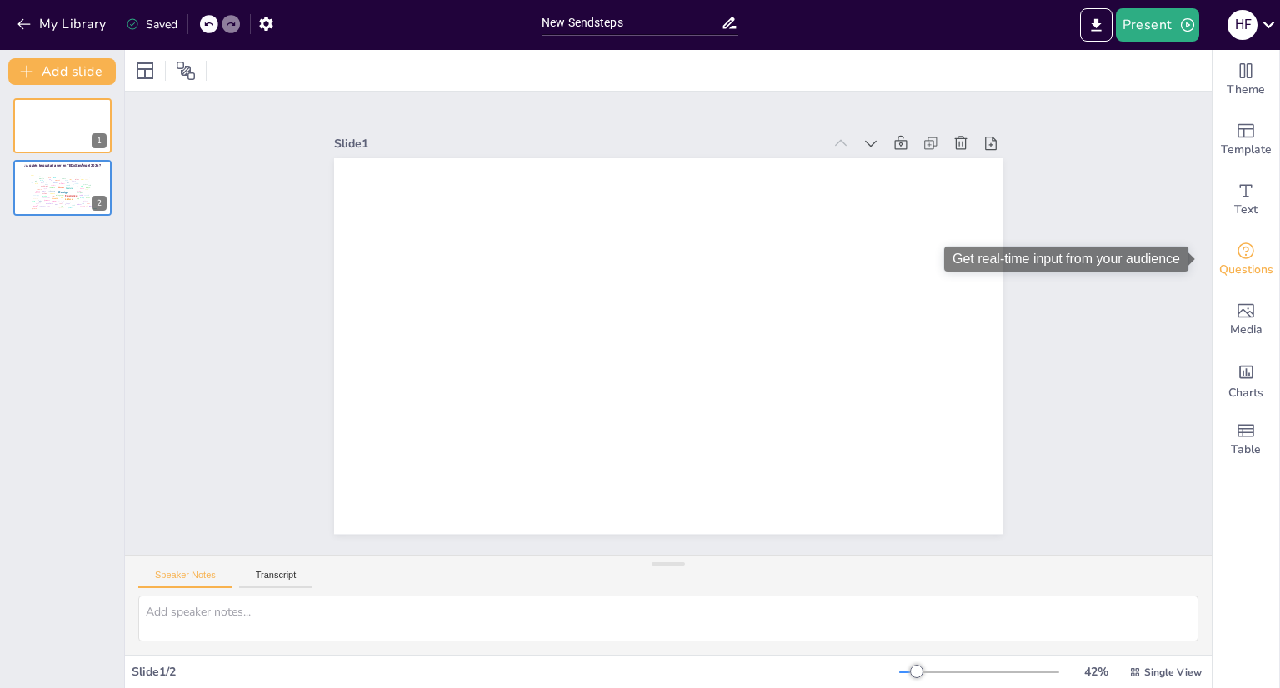
click at [1243, 253] on div "Questions" at bounding box center [1246, 260] width 67 height 60
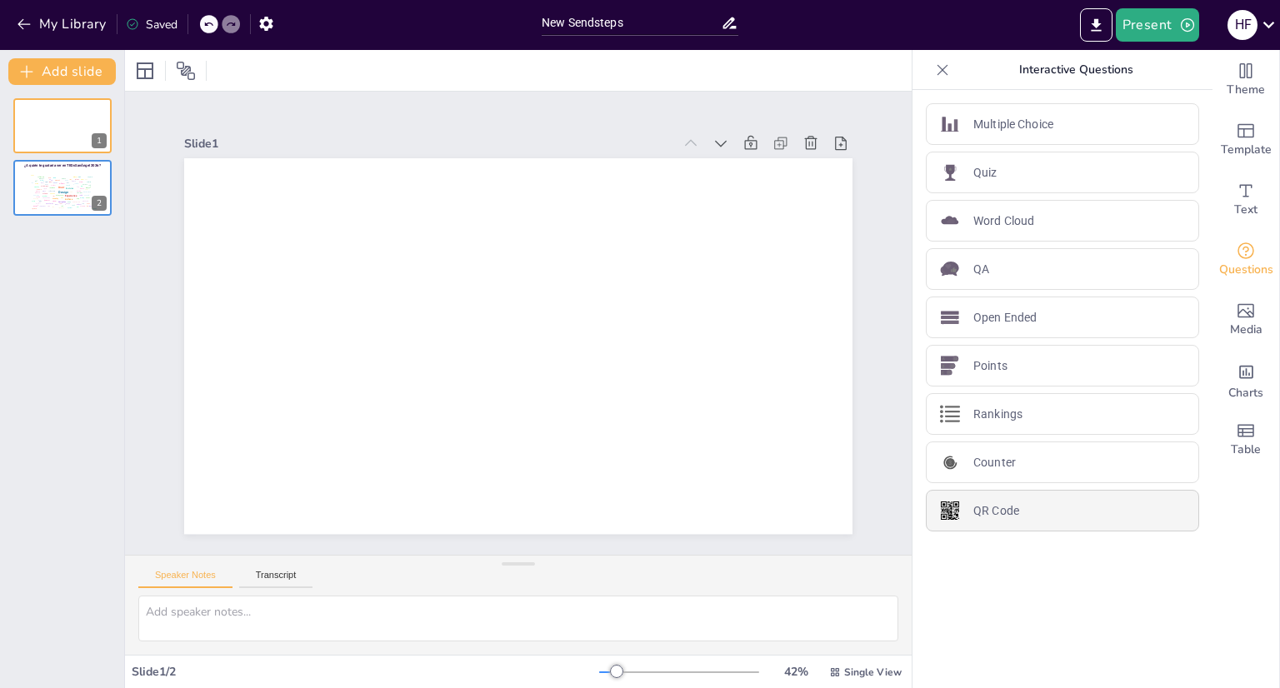
click at [1021, 500] on div "QR Code" at bounding box center [1062, 511] width 273 height 42
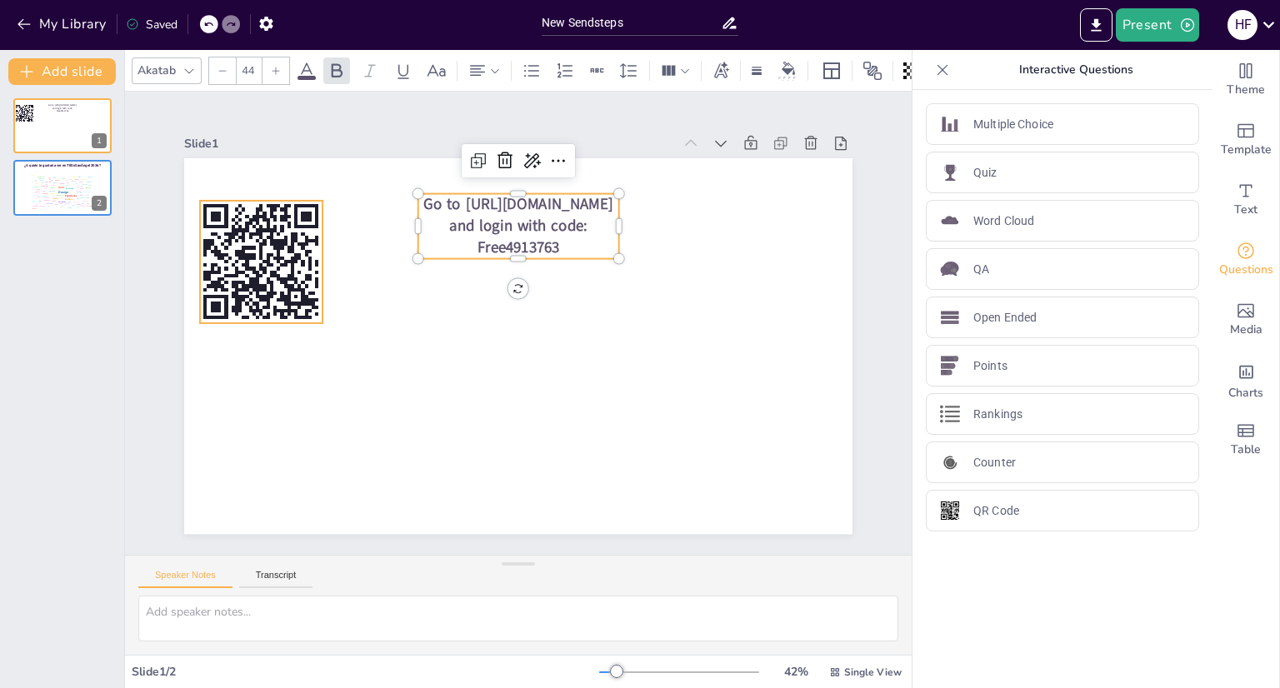
click at [284, 283] on icon at bounding box center [279, 210] width 145 height 145
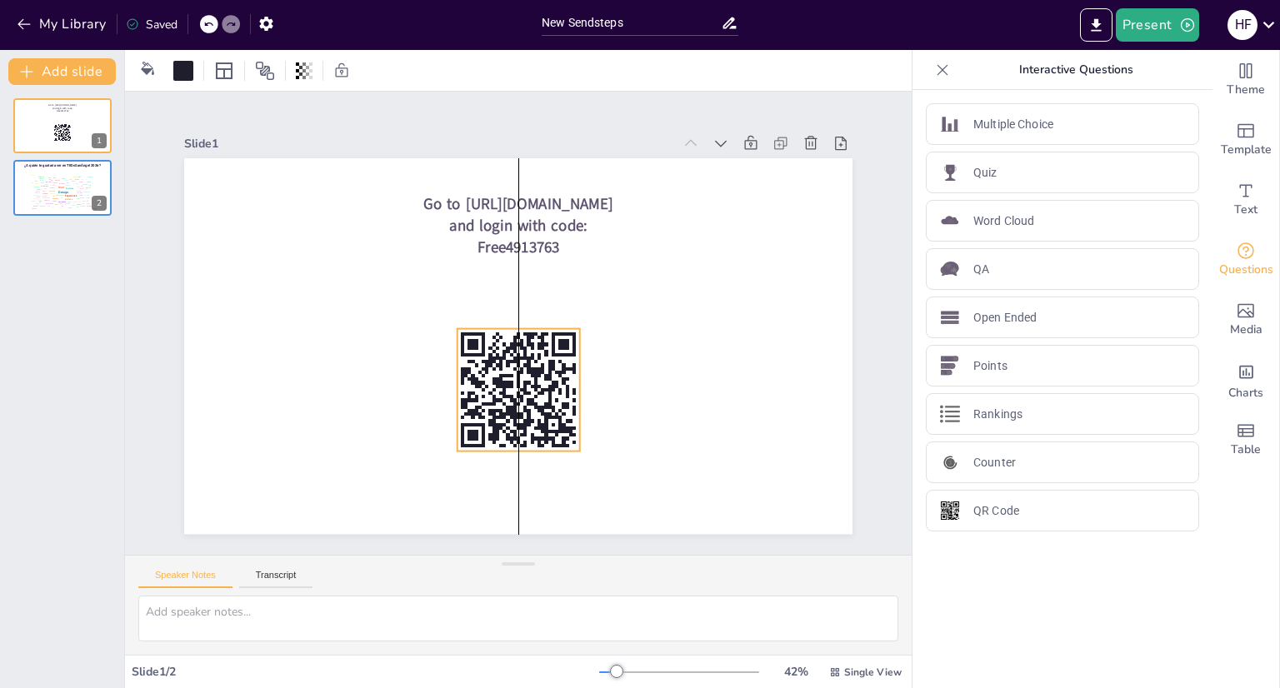
drag, startPoint x: 270, startPoint y: 266, endPoint x: 528, endPoint y: 398, distance: 289.2
click at [528, 398] on rect at bounding box center [504, 389] width 145 height 145
click at [385, 405] on div at bounding box center [516, 347] width 704 height 444
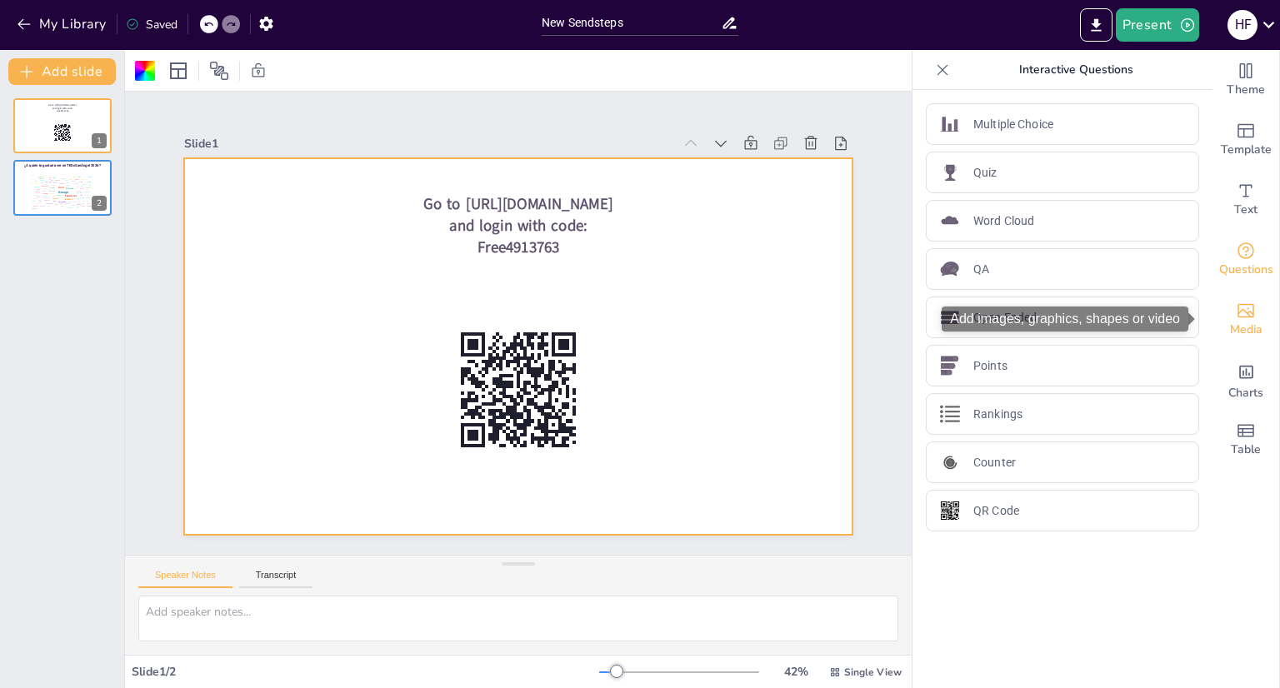
click at [1253, 318] on div "Media" at bounding box center [1246, 320] width 67 height 60
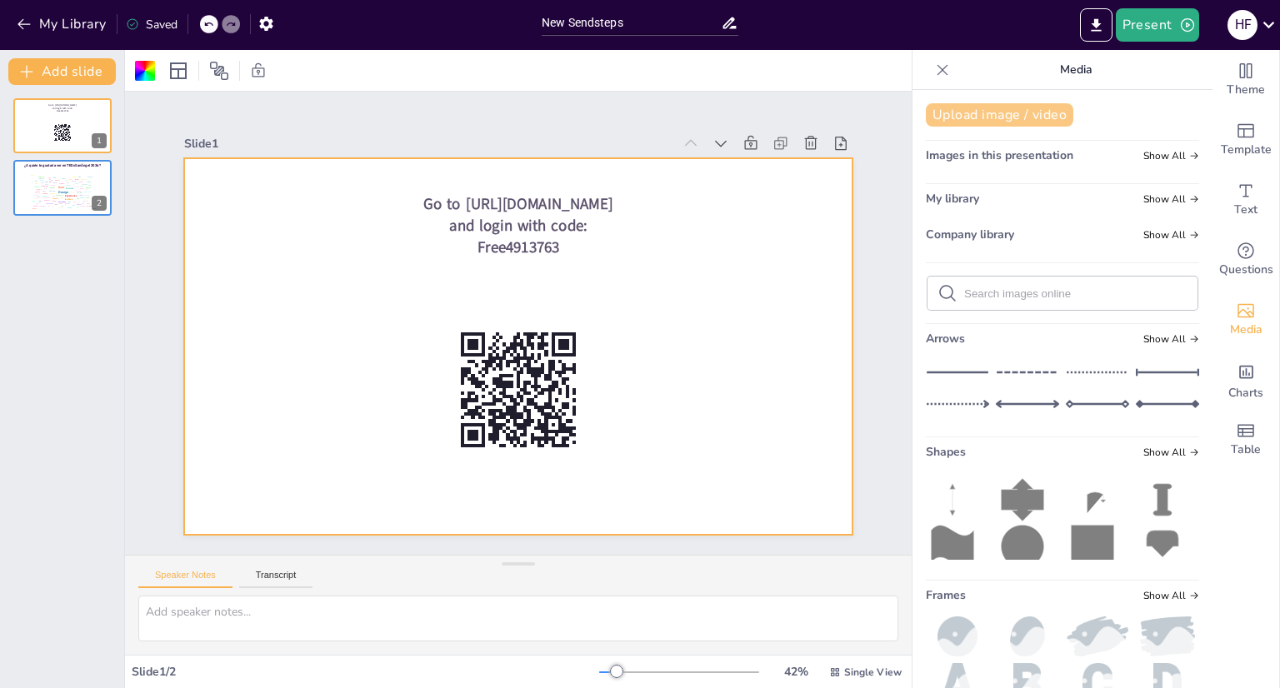
click at [1007, 113] on button "Upload image / video" at bounding box center [1000, 114] width 148 height 23
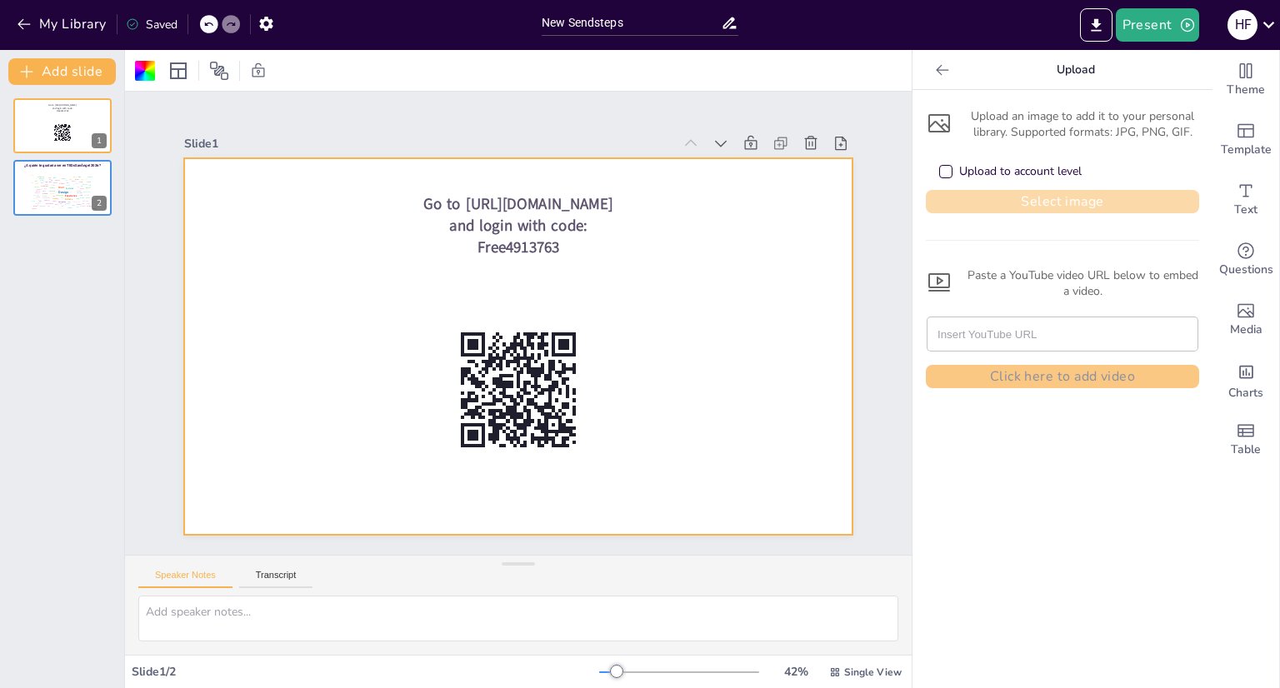
click at [1042, 199] on button "Select image" at bounding box center [1062, 201] width 273 height 23
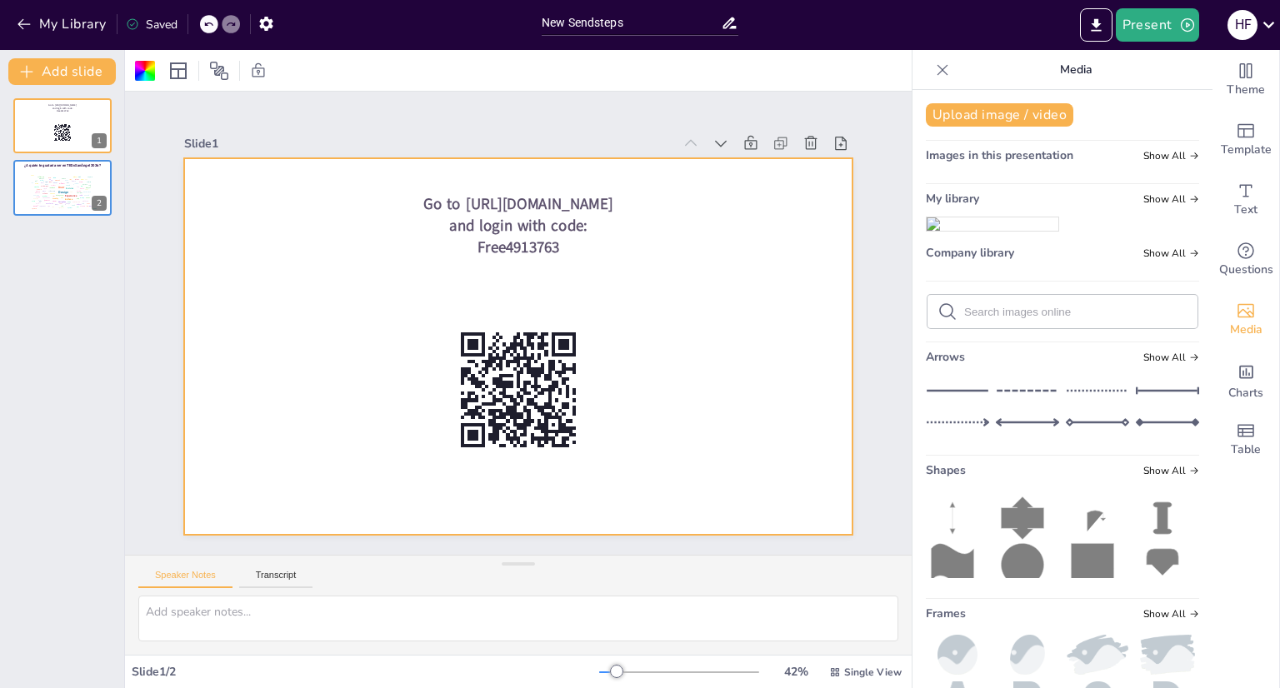
click at [992, 231] on img at bounding box center [993, 224] width 132 height 13
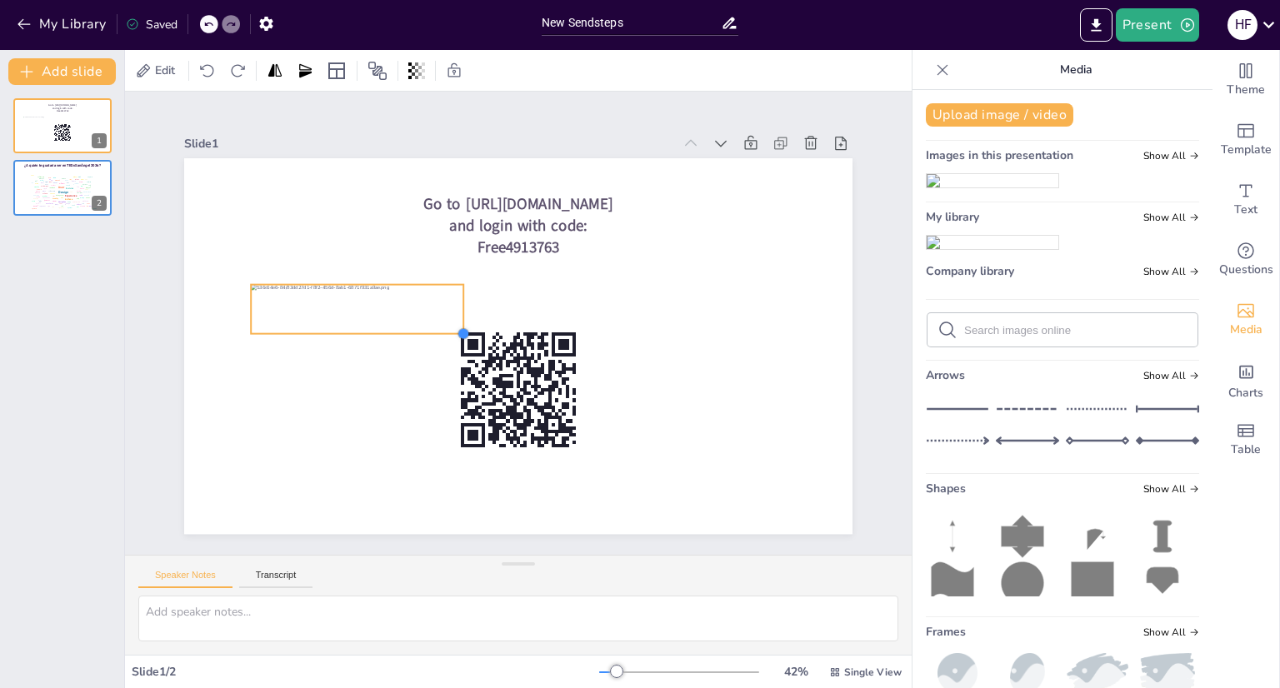
drag, startPoint x: 771, startPoint y: 404, endPoint x: 330, endPoint y: 330, distance: 447.0
click at [330, 330] on div "Go to https://sendsteps.me and login with code: Free4913763" at bounding box center [518, 346] width 668 height 376
click at [418, 261] on div at bounding box center [516, 347] width 704 height 444
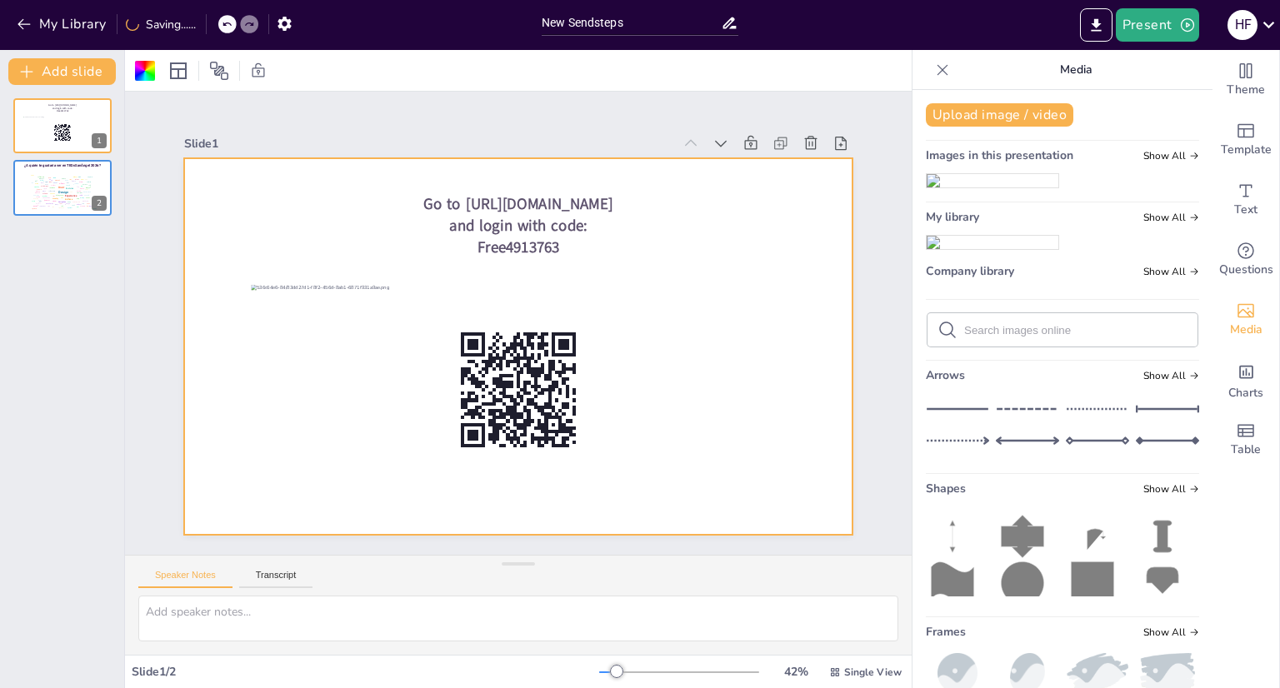
click at [490, 228] on span "Go to https://sendsteps.me and login with code: Free4913763" at bounding box center [530, 224] width 191 height 78
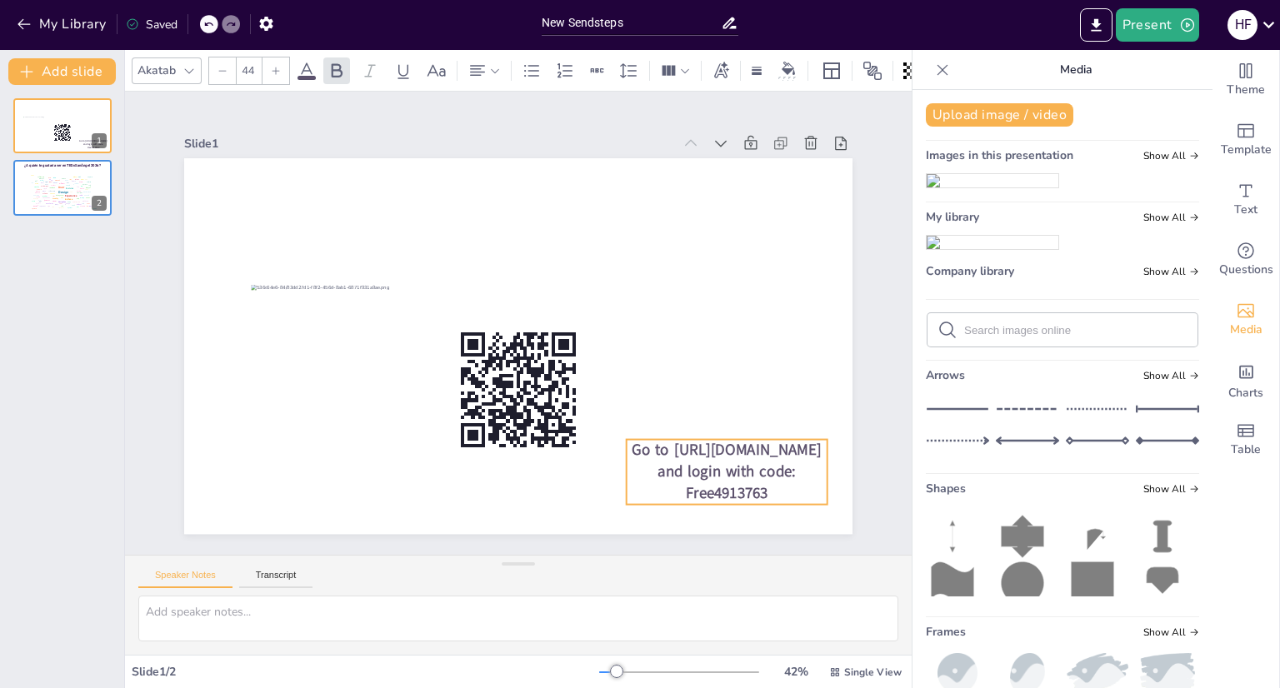
drag, startPoint x: 565, startPoint y: 191, endPoint x: 774, endPoint y: 437, distance: 322.8
click at [774, 461] on span "Go to https://sendsteps.me and login with code: Free4913763" at bounding box center [696, 506] width 190 height 91
click at [730, 452] on span "Go to https://sendsteps.me and login with code: Free4913763" at bounding box center [713, 491] width 191 height 78
click at [663, 462] on span "Go to https://sendsteps.me and login with code: Free4913763" at bounding box center [697, 507] width 190 height 91
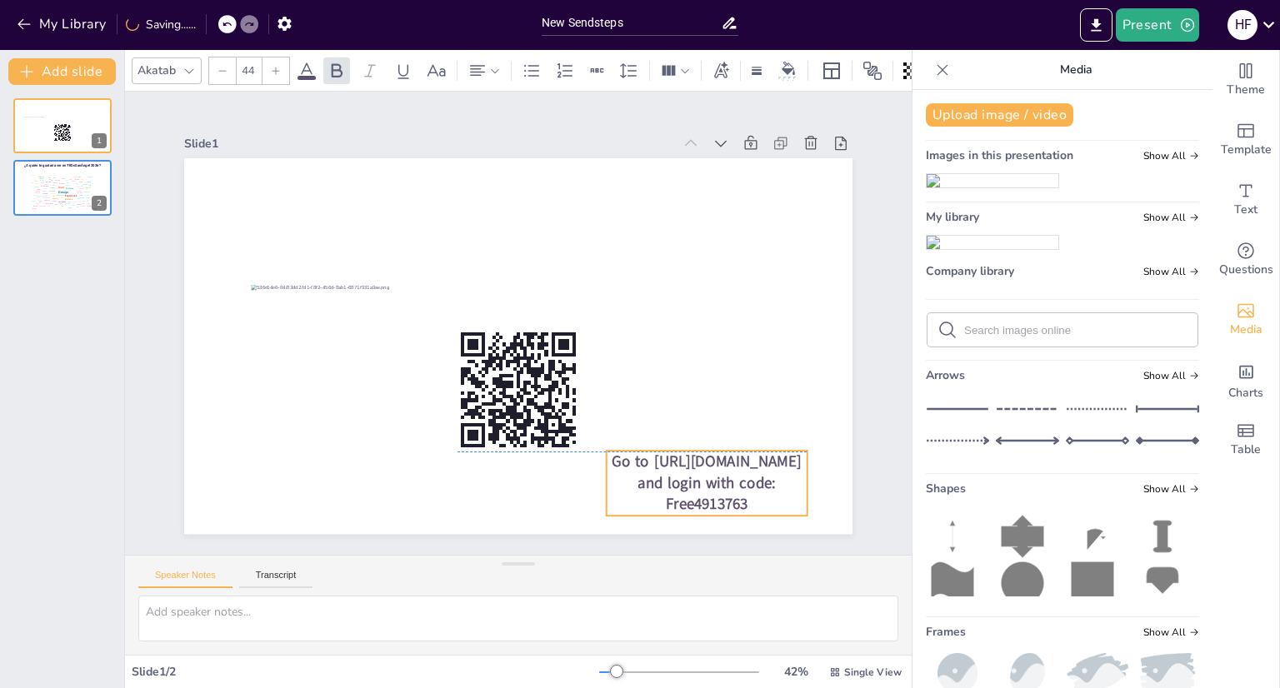
drag, startPoint x: 658, startPoint y: 442, endPoint x: 644, endPoint y: 457, distance: 20.6
click at [644, 457] on span "Go to https://sendsteps.me and login with code: Free4913763" at bounding box center [707, 484] width 190 height 64
drag, startPoint x: 647, startPoint y: 458, endPoint x: 621, endPoint y: 460, distance: 26.0
click at [621, 460] on span "Go to https://sendsteps.me and login with code: Free4913763" at bounding box center [664, 497] width 191 height 78
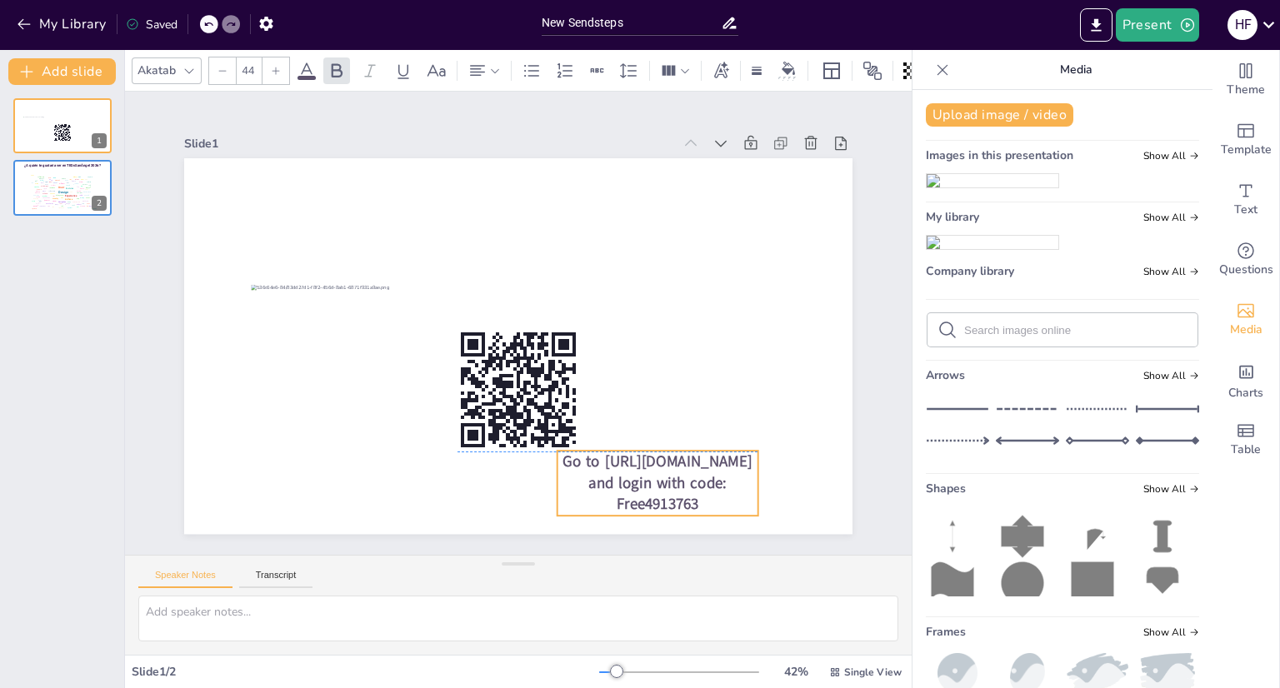
drag, startPoint x: 620, startPoint y: 454, endPoint x: 649, endPoint y: 458, distance: 29.4
click at [649, 458] on span "Go to https://sendsteps.me and login with code: Free4913763" at bounding box center [642, 494] width 191 height 78
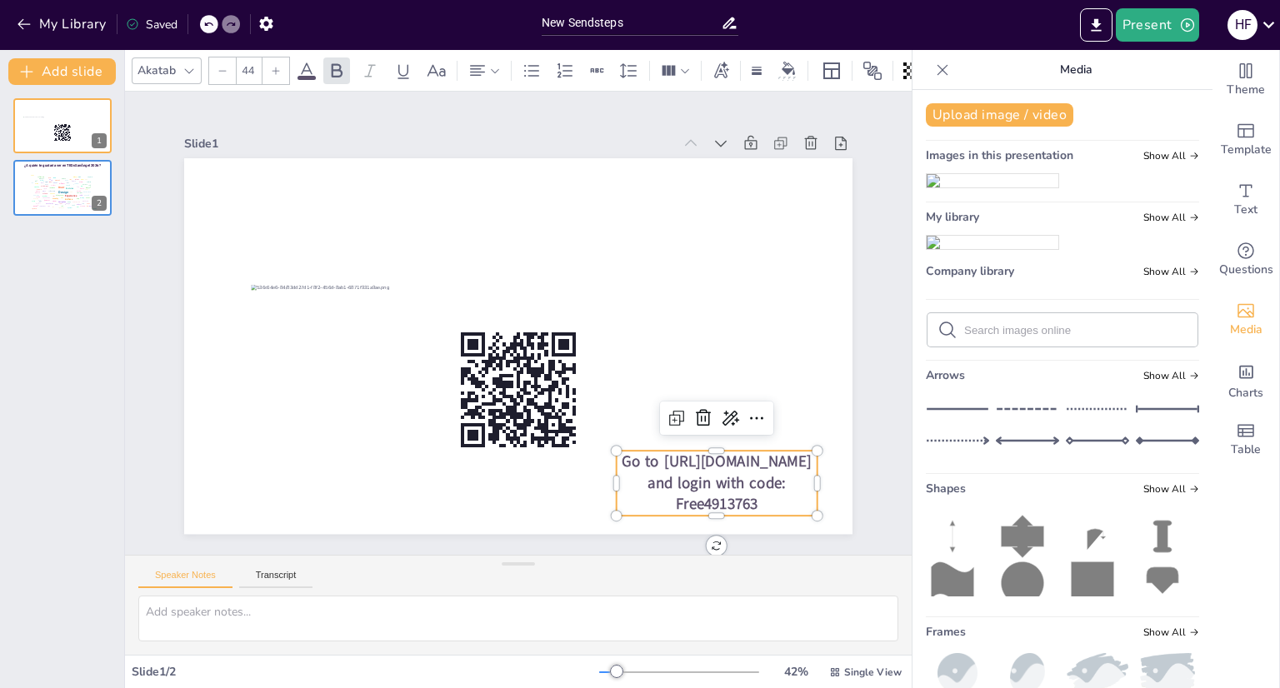
click at [610, 469] on p "Go to https://sendsteps.me and login with code: Free4913763" at bounding box center [678, 521] width 209 height 105
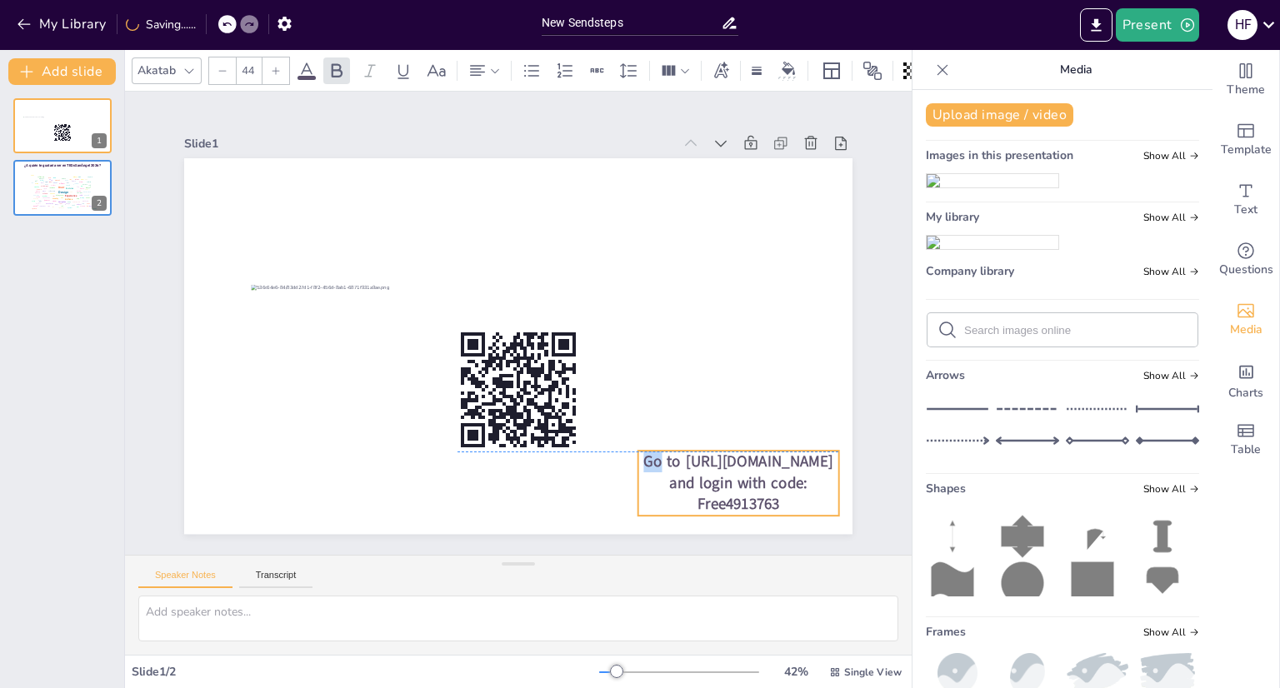
drag, startPoint x: 612, startPoint y: 455, endPoint x: 646, endPoint y: 455, distance: 34.2
click at [646, 455] on p "Go to https://sendsteps.me and login with code: Free4913763" at bounding box center [738, 484] width 201 height 64
click at [673, 465] on span "Go to https://sendsteps.me and login with code: Free4913763" at bounding box center [736, 504] width 191 height 78
click at [687, 473] on div at bounding box center [703, 510] width 195 height 75
drag, startPoint x: 684, startPoint y: 446, endPoint x: 646, endPoint y: 441, distance: 38.7
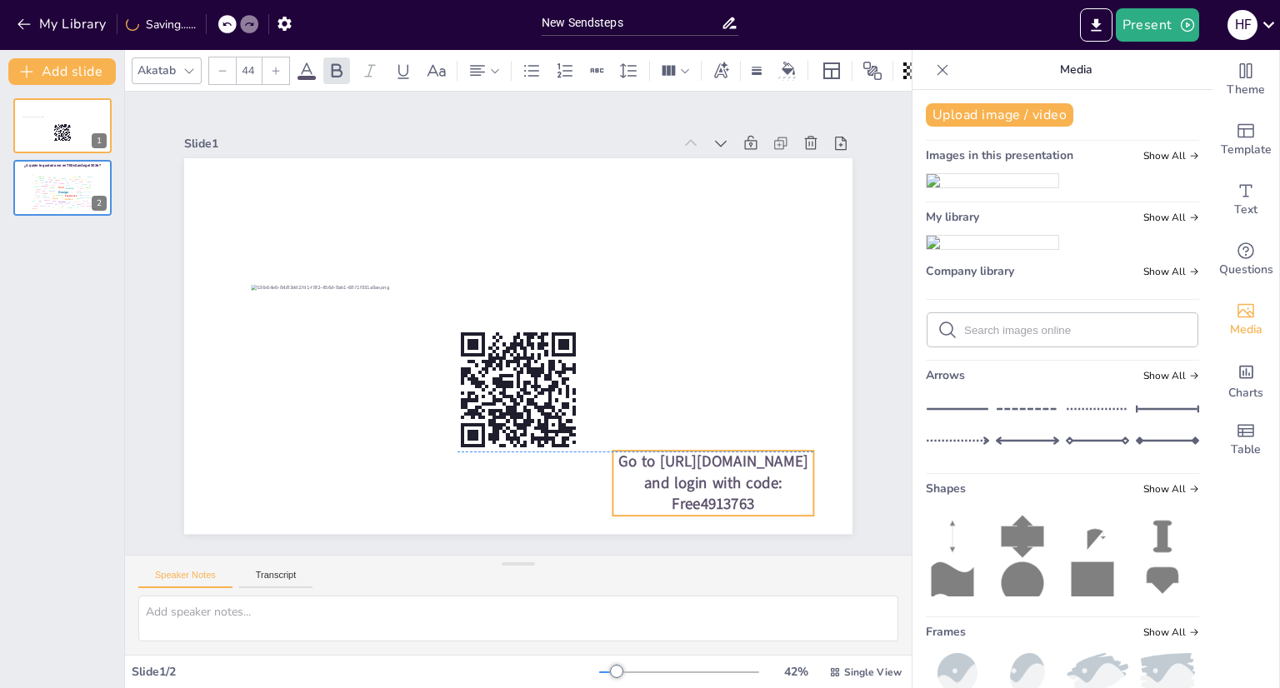
click at [646, 441] on div "Go to https://sendsteps.me and login with code: Free4913763" at bounding box center [518, 346] width 668 height 376
click at [660, 453] on span "Go to https://sendsteps.me and login with code: Free4913763" at bounding box center [714, 484] width 190 height 64
click at [648, 486] on span "Go to https://sendsteps.me and login with code: Free4913763" at bounding box center [570, 557] width 155 height 143
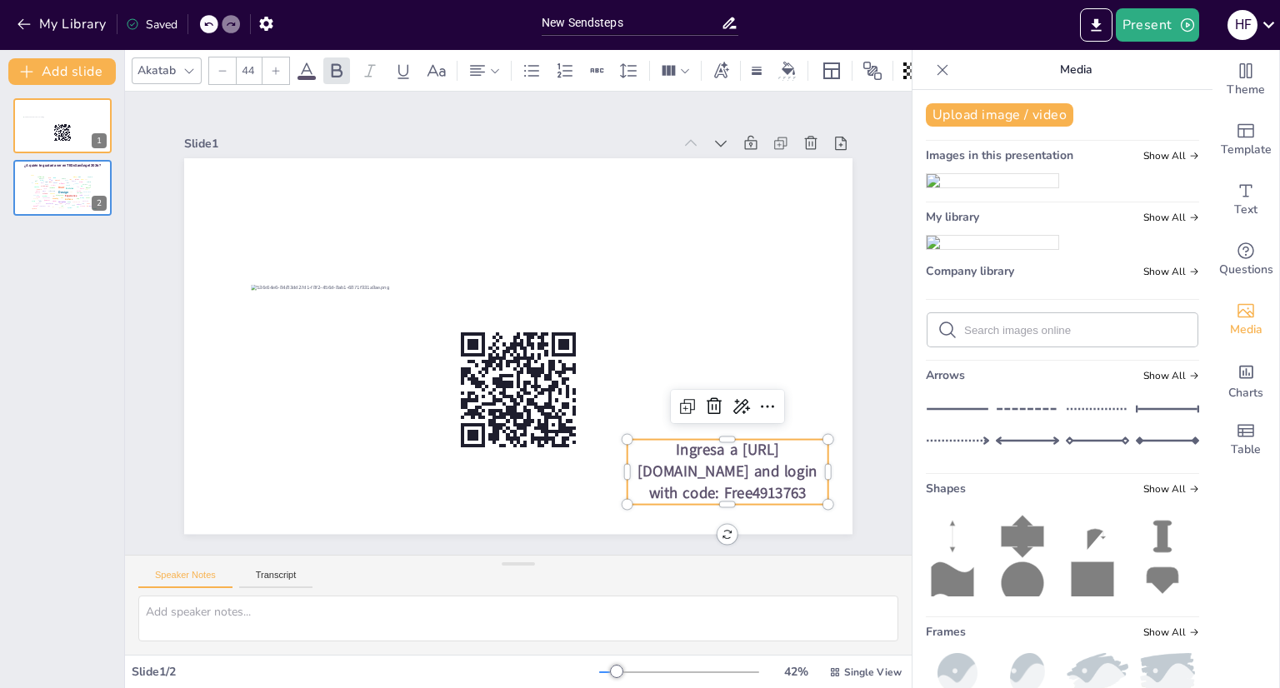
click at [723, 488] on span "Ingresa a https://sendsteps.me and login with code: Free4913763" at bounding box center [693, 514] width 180 height 89
click at [721, 488] on span "Ingresa a https://sendsteps.me and login with code: Free4913763" at bounding box center [693, 514] width 180 height 89
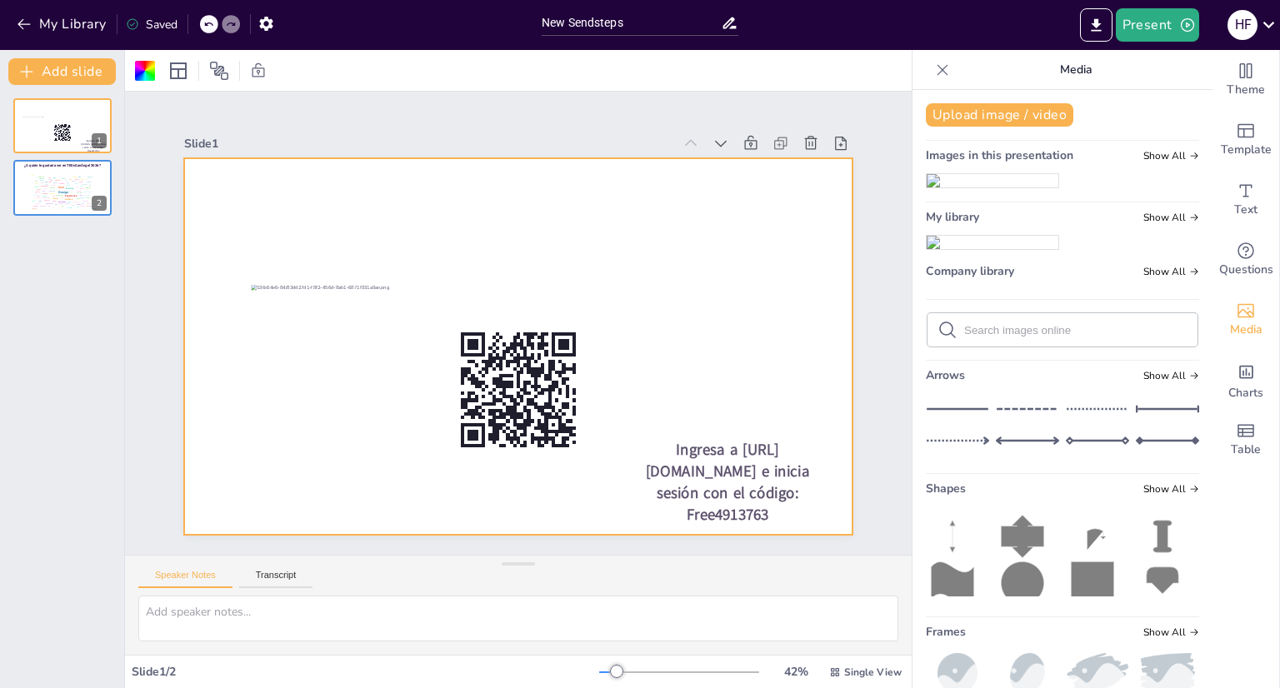
click at [561, 398] on rect at bounding box center [558, 402] width 5 height 8
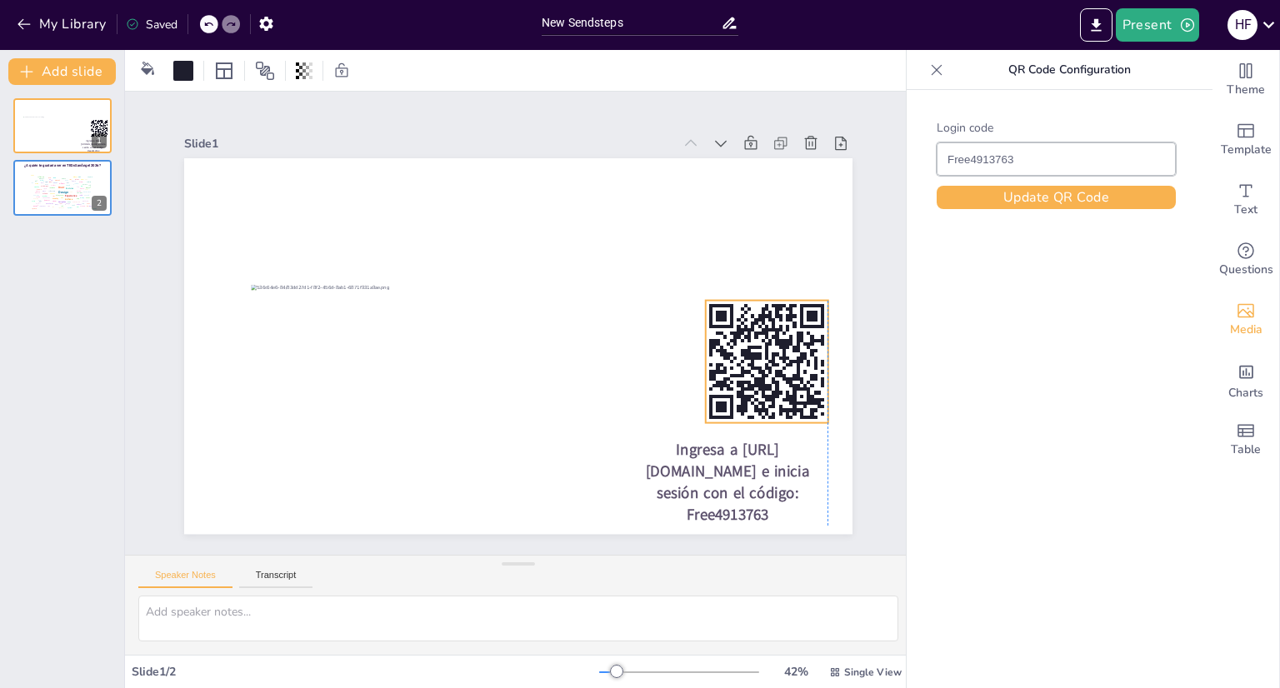
drag, startPoint x: 562, startPoint y: 383, endPoint x: 803, endPoint y: 355, distance: 243.3
click at [803, 355] on icon at bounding box center [761, 388] width 134 height 134
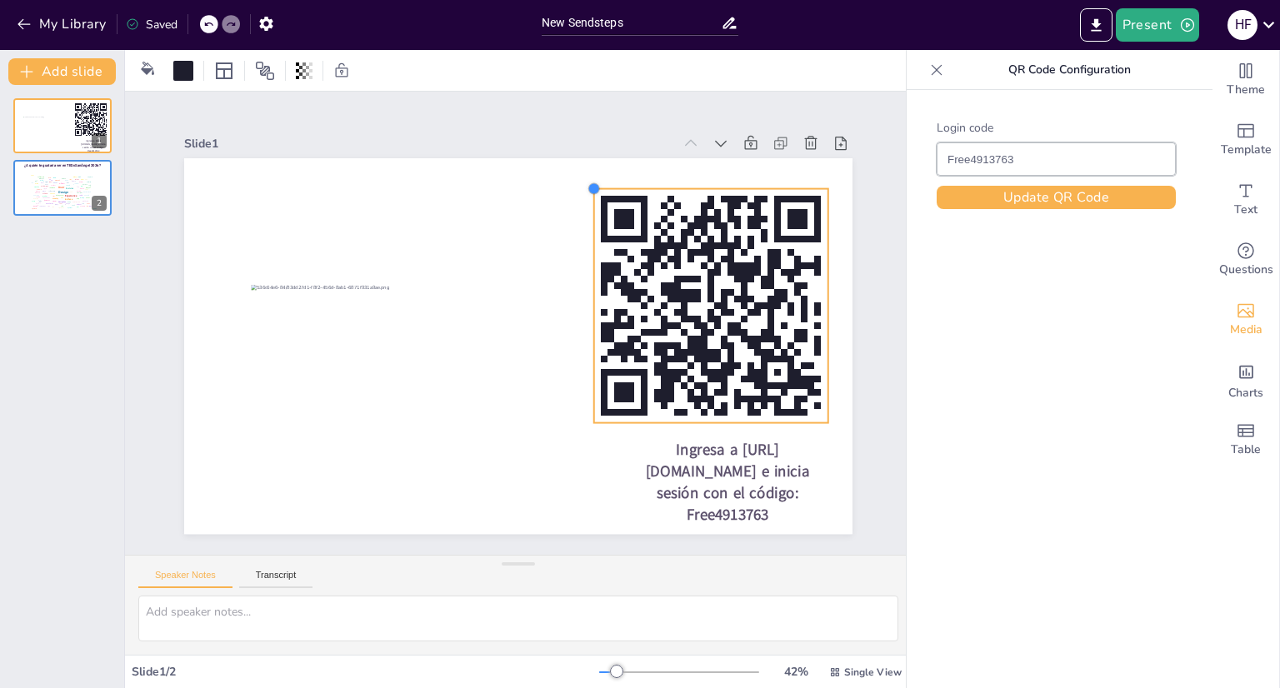
drag, startPoint x: 693, startPoint y: 295, endPoint x: 576, endPoint y: 260, distance: 122.6
click at [582, 263] on div "Ingresa a [URL][DOMAIN_NAME] e inicia sesión con el código: Free4913763" at bounding box center [514, 346] width 732 height 507
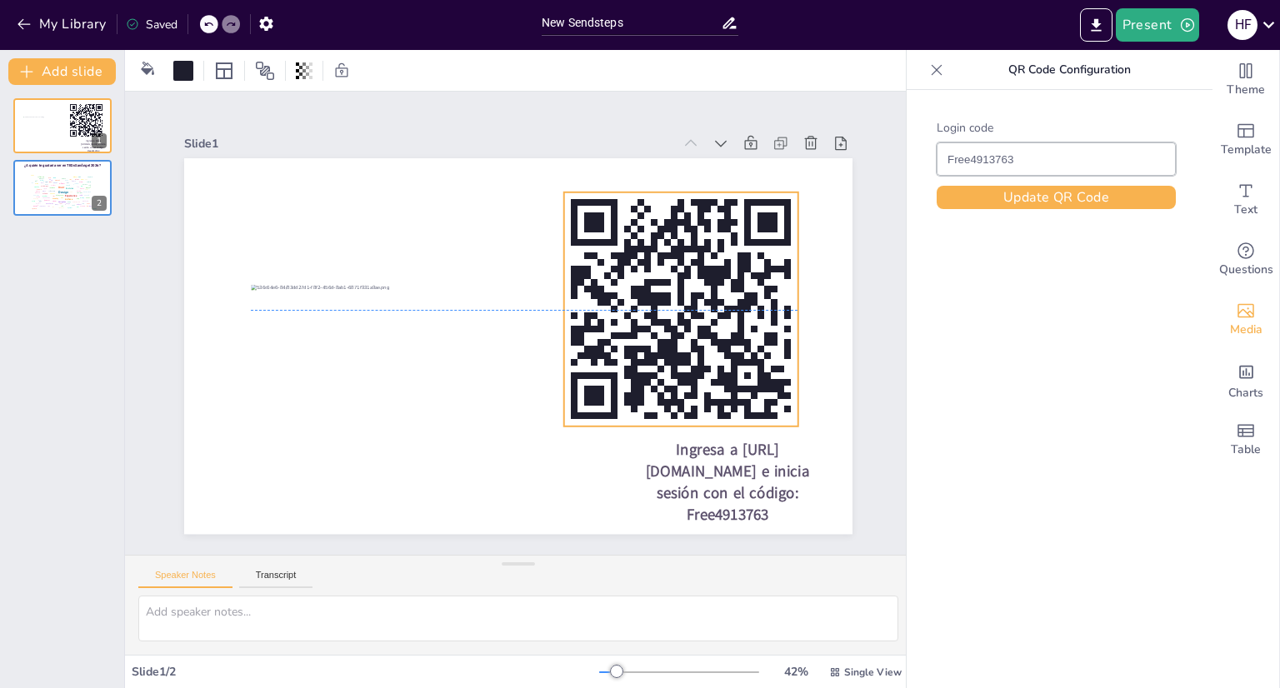
drag, startPoint x: 727, startPoint y: 305, endPoint x: 697, endPoint y: 303, distance: 30.1
click at [697, 303] on rect at bounding box center [681, 326] width 257 height 257
click at [728, 494] on span "Ingresa a [URL][DOMAIN_NAME] e inicia sesión con el código: Free4913763" at bounding box center [649, 552] width 158 height 116
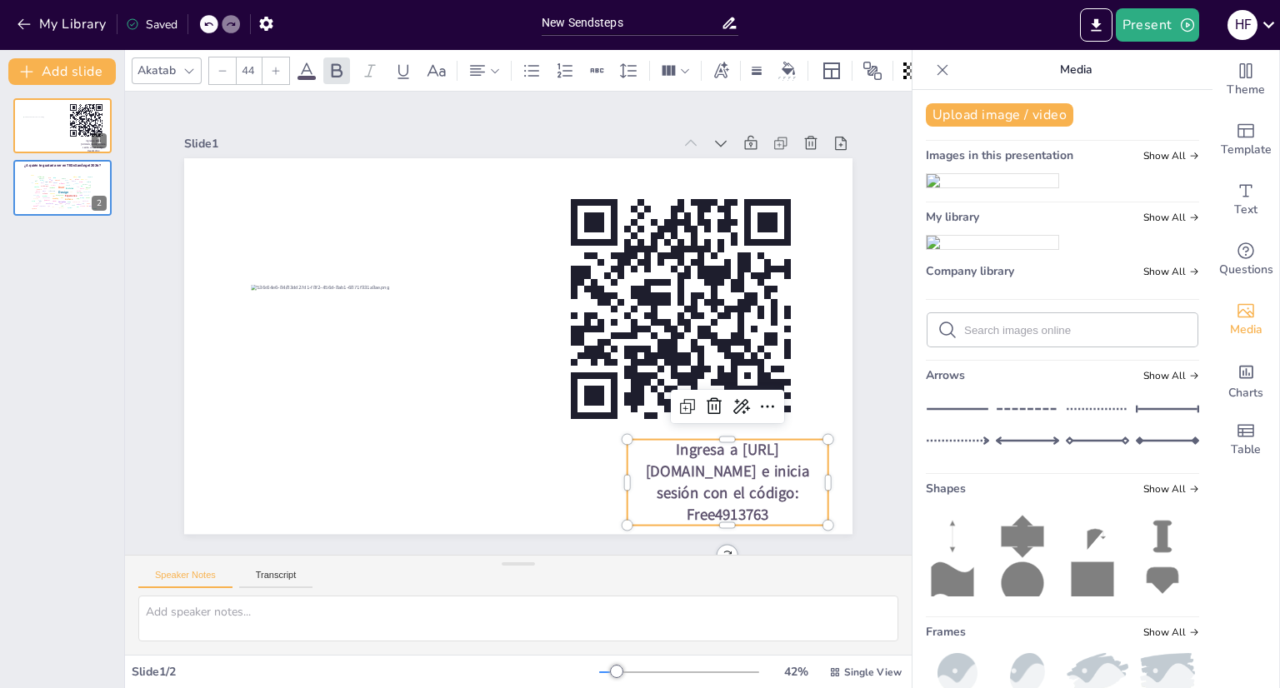
click at [757, 438] on div at bounding box center [714, 455] width 201 height 34
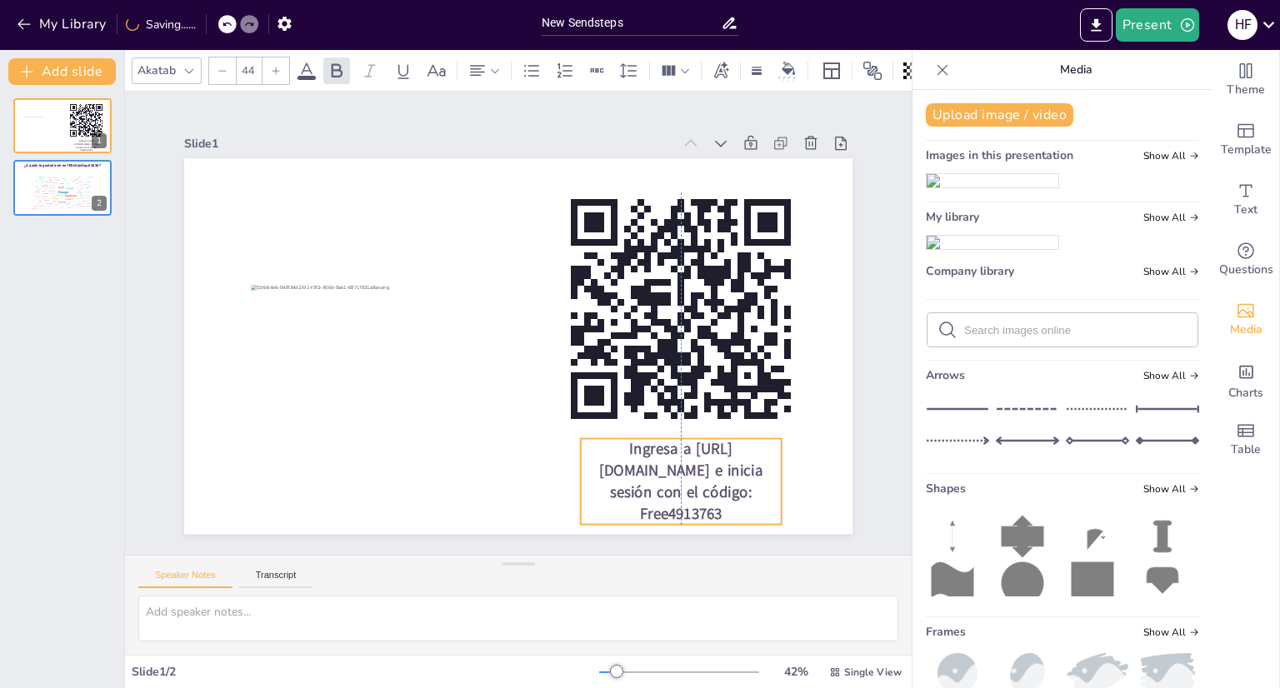
drag, startPoint x: 760, startPoint y: 434, endPoint x: 718, endPoint y: 433, distance: 41.7
click at [718, 449] on p "Ingresa a [URL][DOMAIN_NAME] e inicia sesión con el código: Free4913763" at bounding box center [645, 512] width 214 height 126
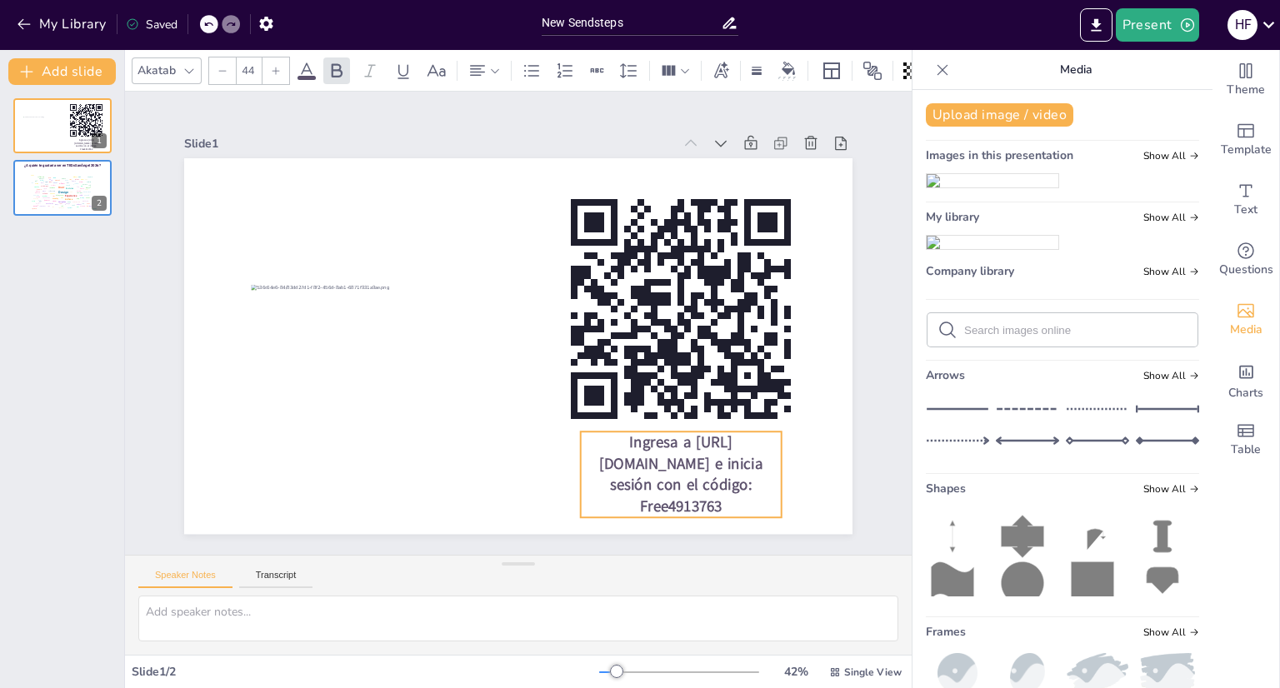
click at [721, 516] on div at bounding box center [514, 346] width 732 height 507
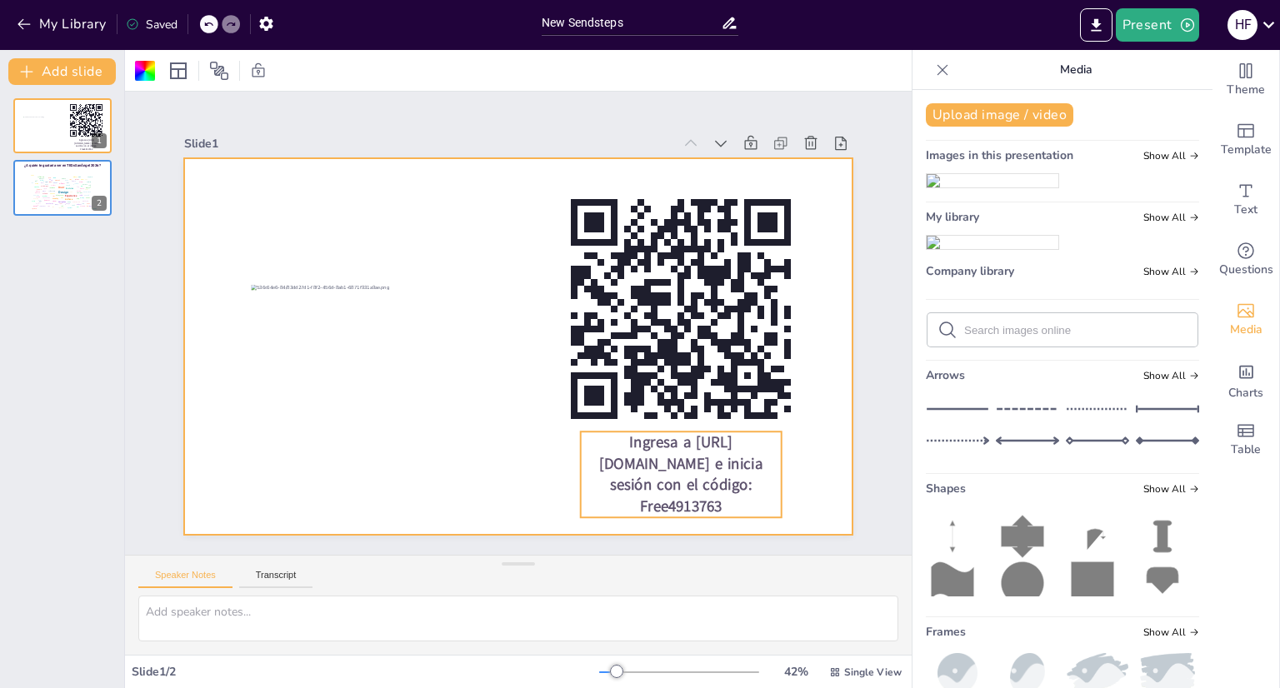
click at [732, 504] on p "Ingresa a [URL][DOMAIN_NAME] e inicia sesión con el código: Free4913763" at bounding box center [664, 491] width 208 height 107
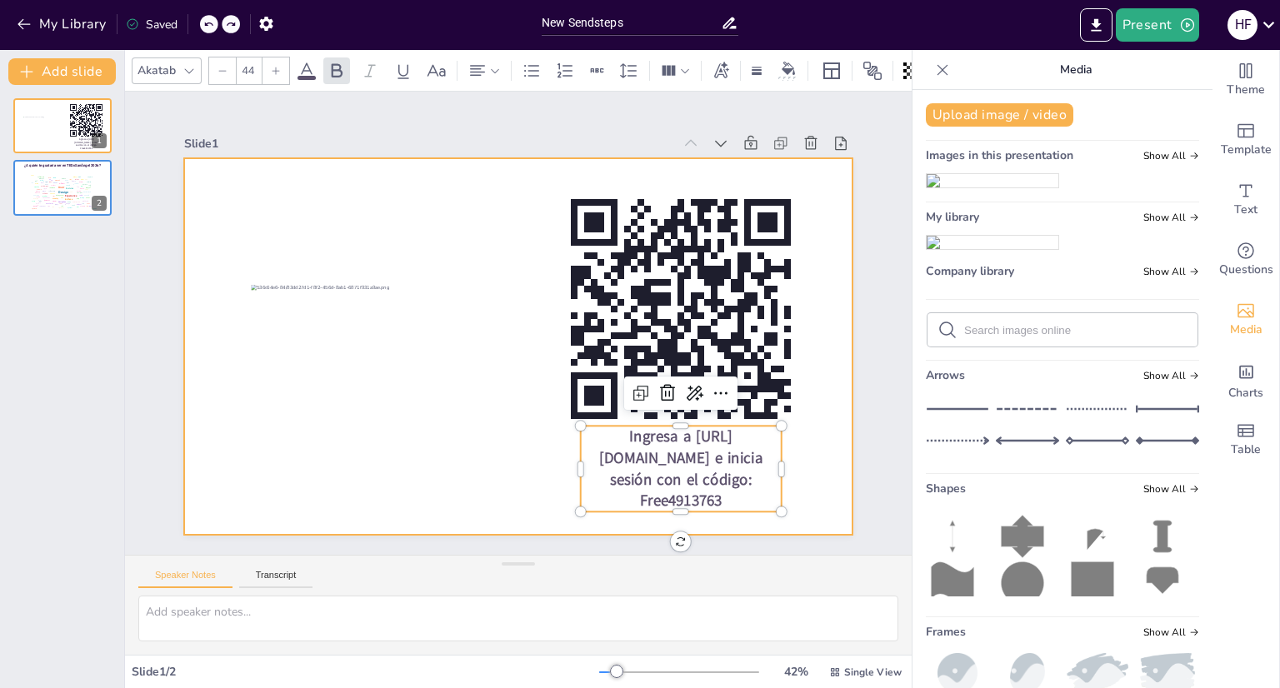
click at [817, 465] on div at bounding box center [516, 347] width 704 height 444
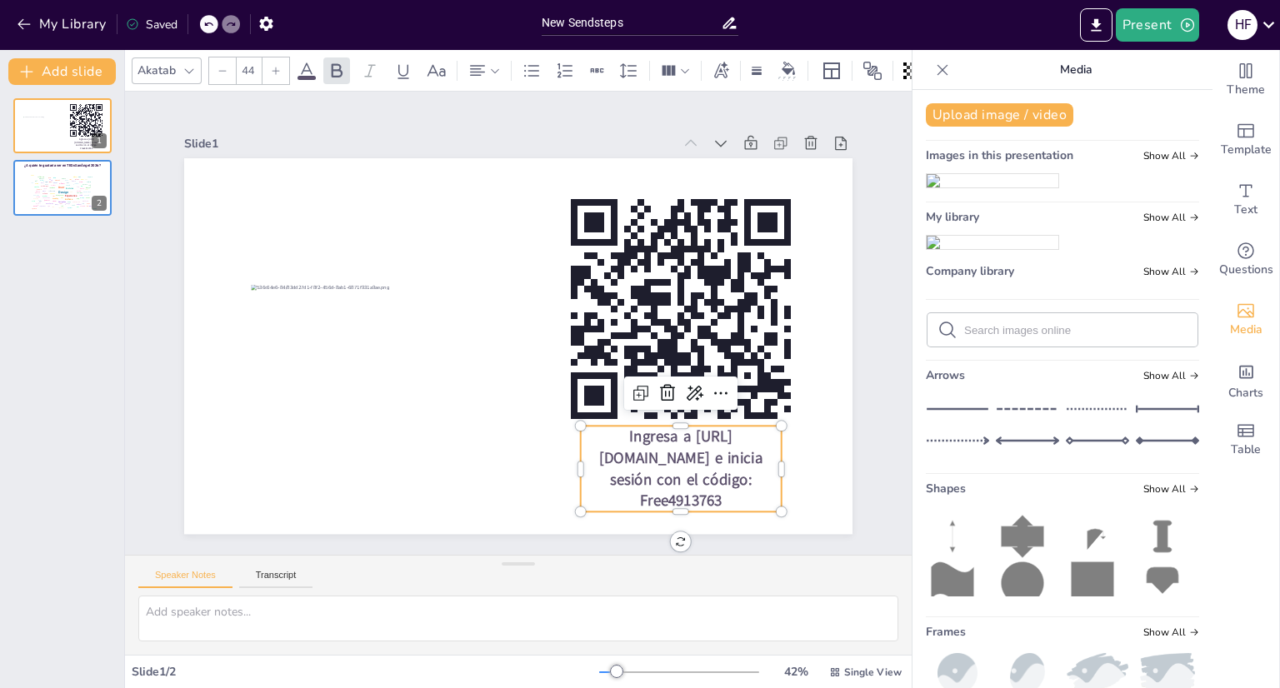
click at [732, 460] on span "Ingresa a [URL][DOMAIN_NAME] e inicia sesión con el código: Free4913763" at bounding box center [649, 499] width 165 height 103
click at [768, 491] on div at bounding box center [771, 496] width 23 height 87
click at [743, 508] on p "Ingresa a [URL][DOMAIN_NAME] e inicia sesión con el código: Free4913763" at bounding box center [647, 501] width 214 height 126
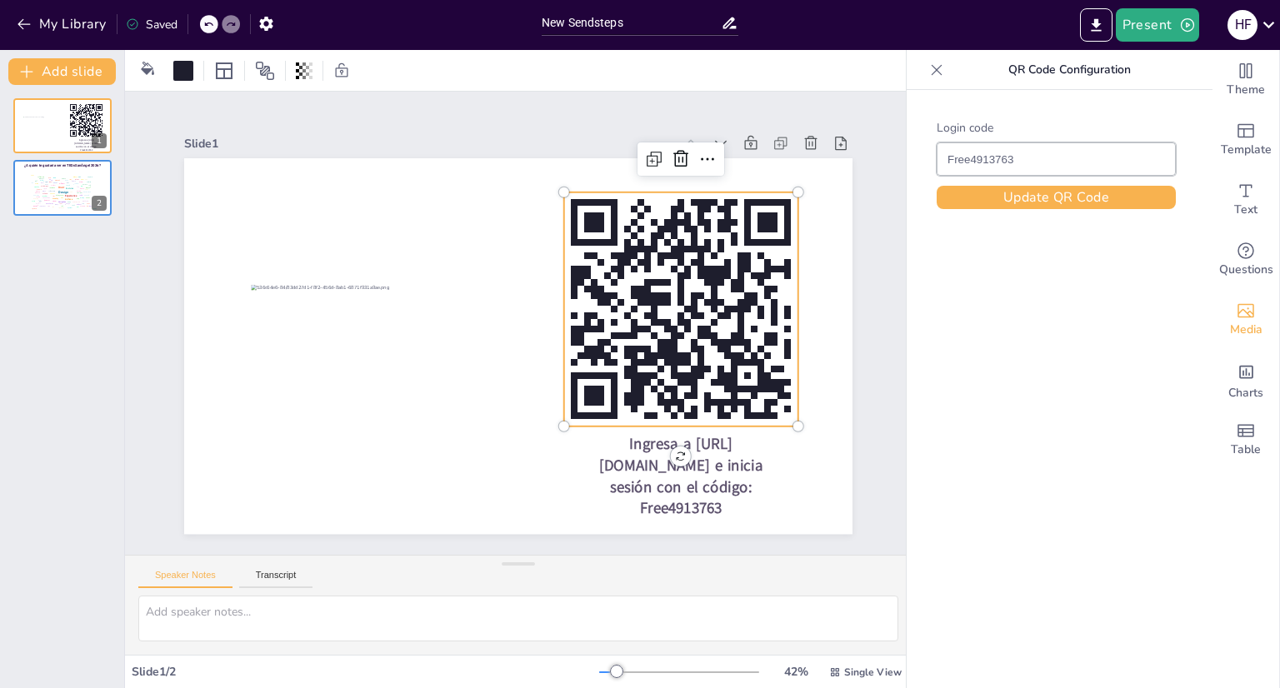
click at [733, 386] on rect at bounding box center [737, 393] width 9 height 14
click at [733, 307] on rect at bounding box center [672, 377] width 308 height 308
drag, startPoint x: 733, startPoint y: 307, endPoint x: 733, endPoint y: 298, distance: 9.2
click at [733, 298] on rect at bounding box center [625, 446] width 327 height 327
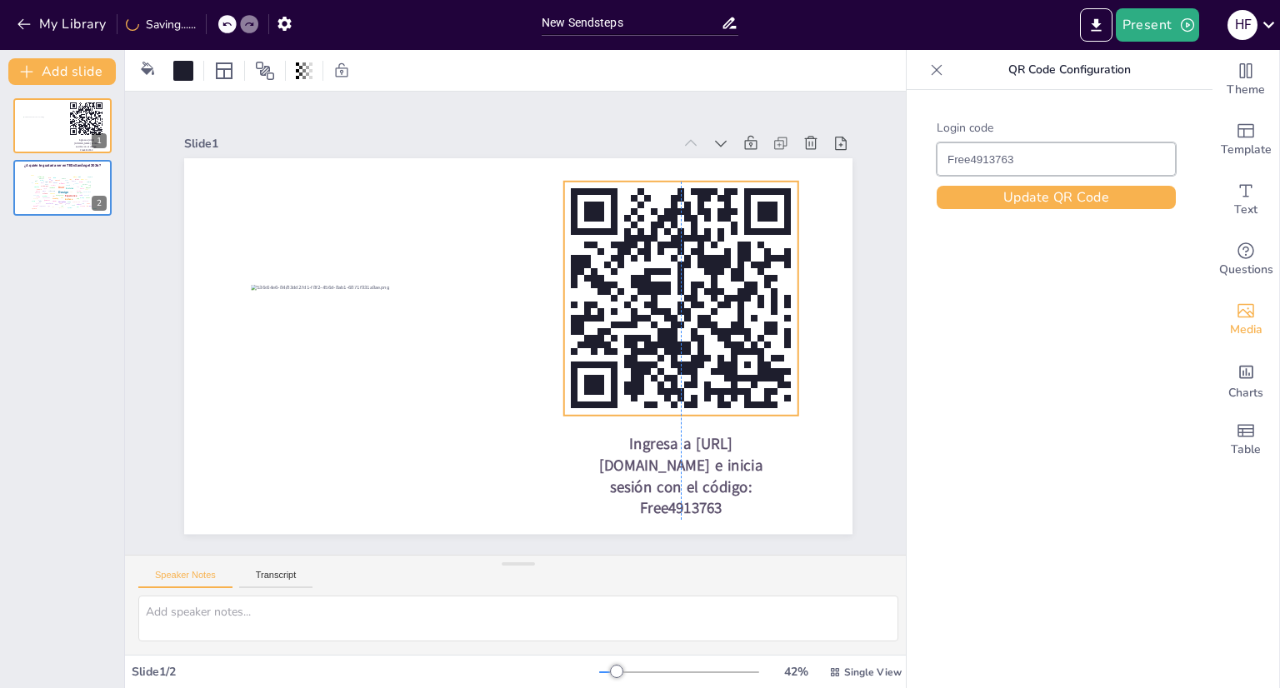
click at [766, 334] on rect at bounding box center [770, 338] width 8 height 8
click at [710, 427] on div "Ingresa a [URL][DOMAIN_NAME] e inicia sesión con el código: Free4913763" at bounding box center [514, 346] width 732 height 507
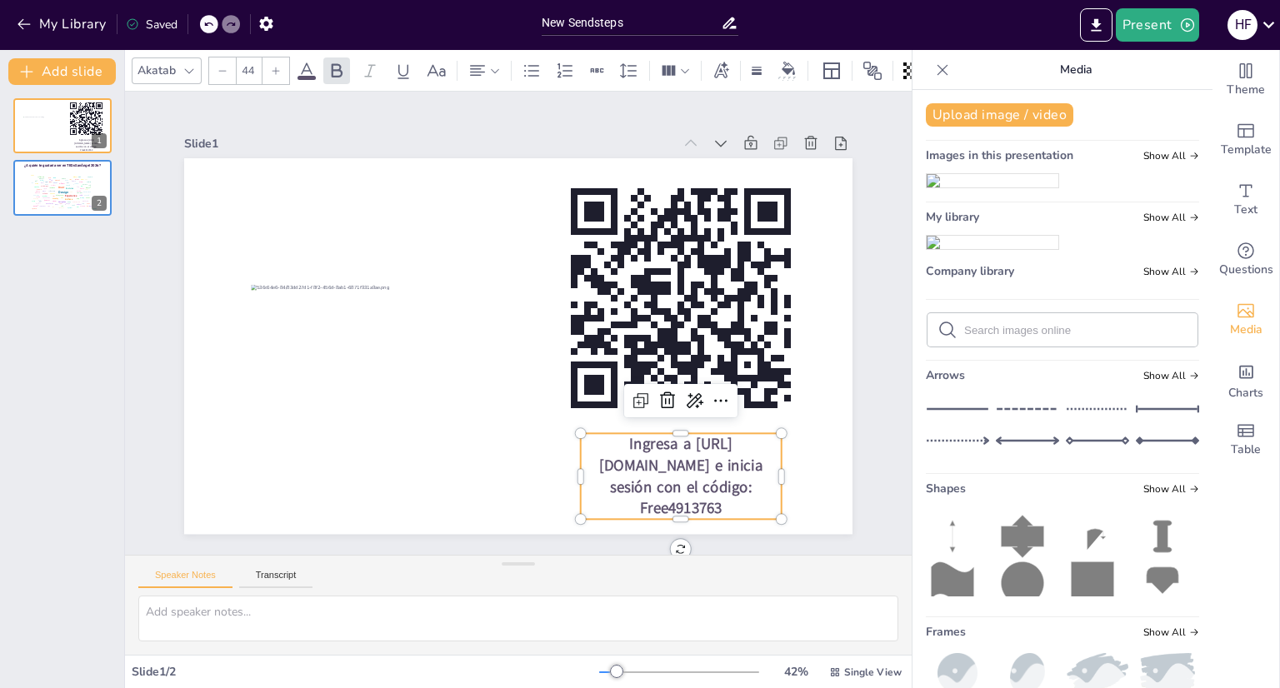
click at [939, 67] on div at bounding box center [942, 70] width 27 height 27
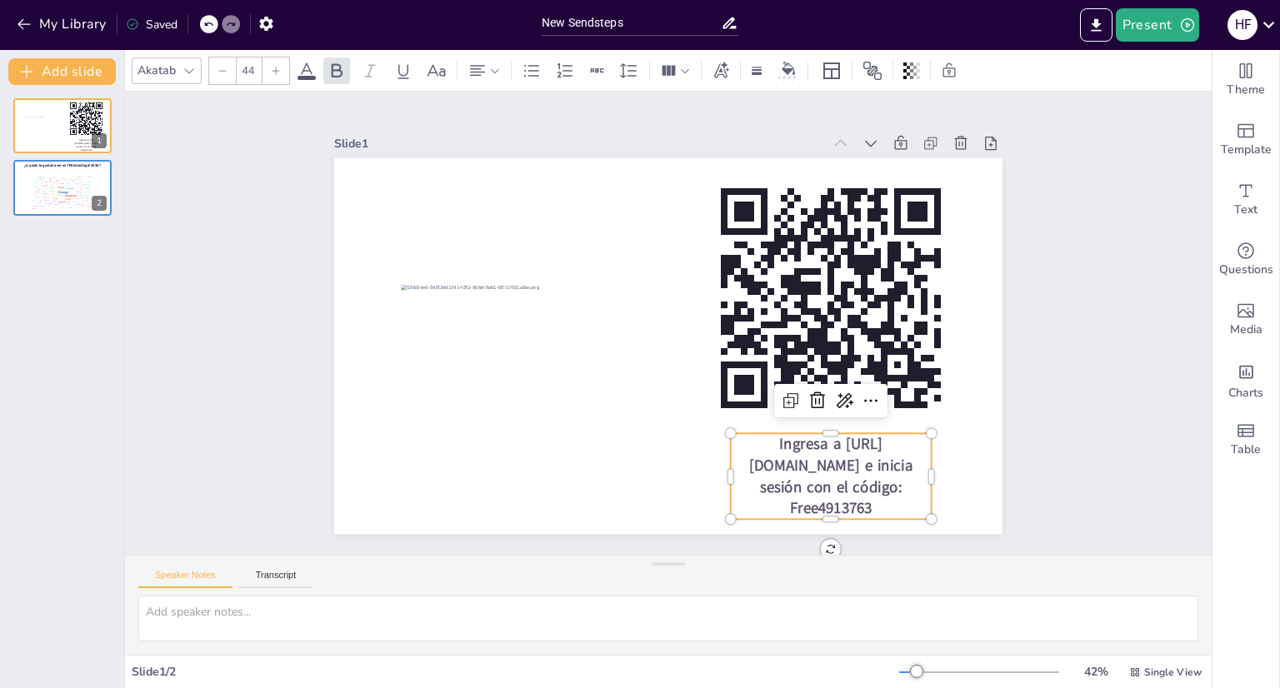
click at [306, 79] on span at bounding box center [307, 78] width 18 height 4
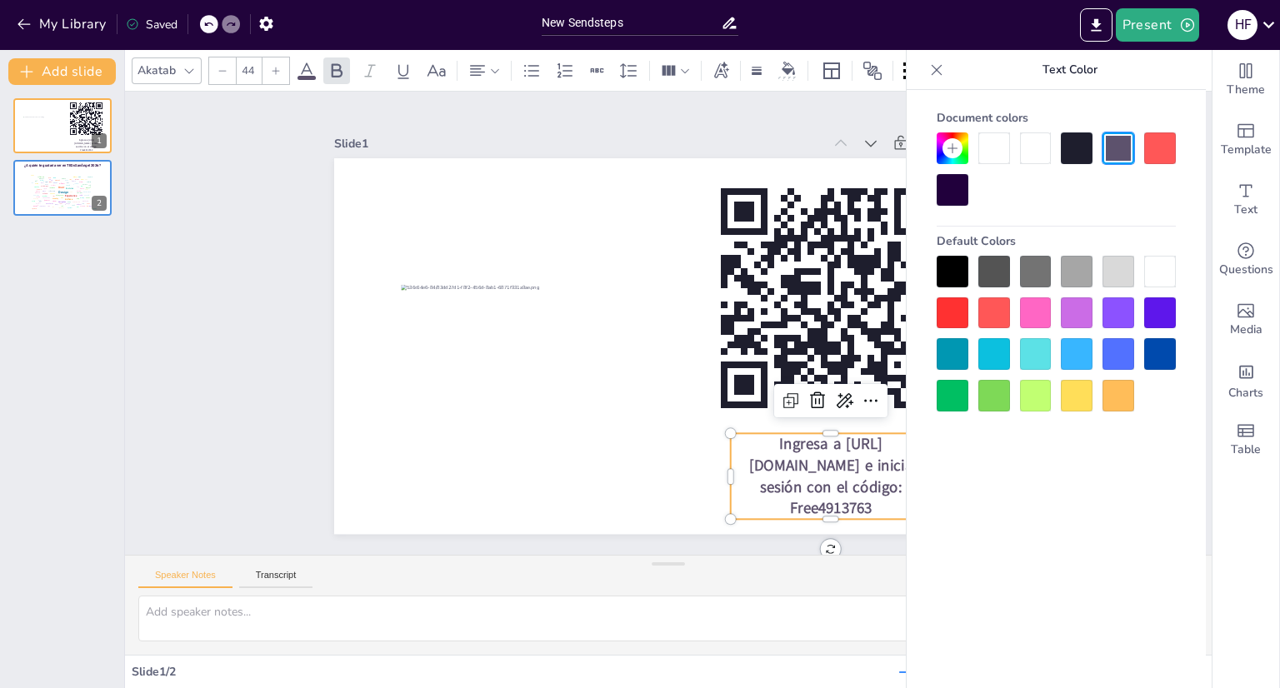
click at [957, 269] on div at bounding box center [953, 272] width 32 height 32
drag, startPoint x: 949, startPoint y: 273, endPoint x: 823, endPoint y: 458, distance: 224.9
click at [823, 458] on body "My Library Saved New Sendsteps Present H F Document fonts Akatab Roboto Recentl…" at bounding box center [640, 344] width 1280 height 688
click at [823, 458] on span "Ingresa a [URL][DOMAIN_NAME] e inicia sesión con el código: Free4913763" at bounding box center [831, 476] width 164 height 85
click at [938, 73] on icon at bounding box center [936, 70] width 17 height 17
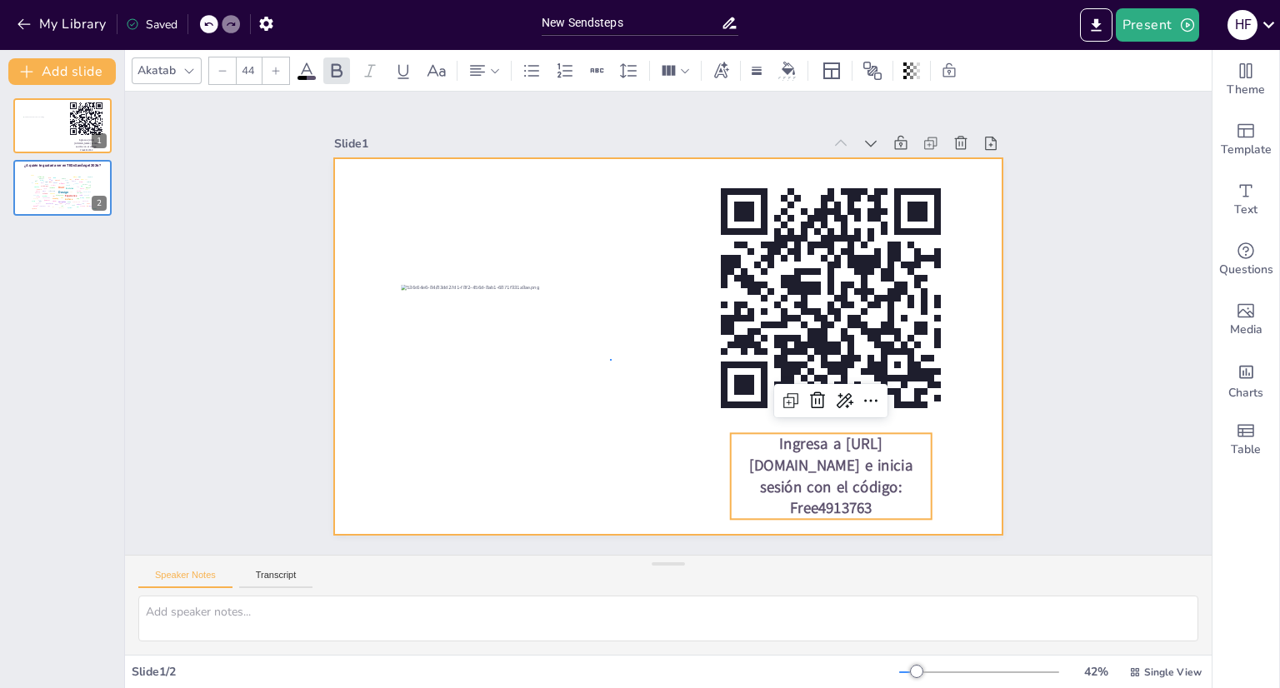
click at [610, 361] on div at bounding box center [666, 346] width 704 height 443
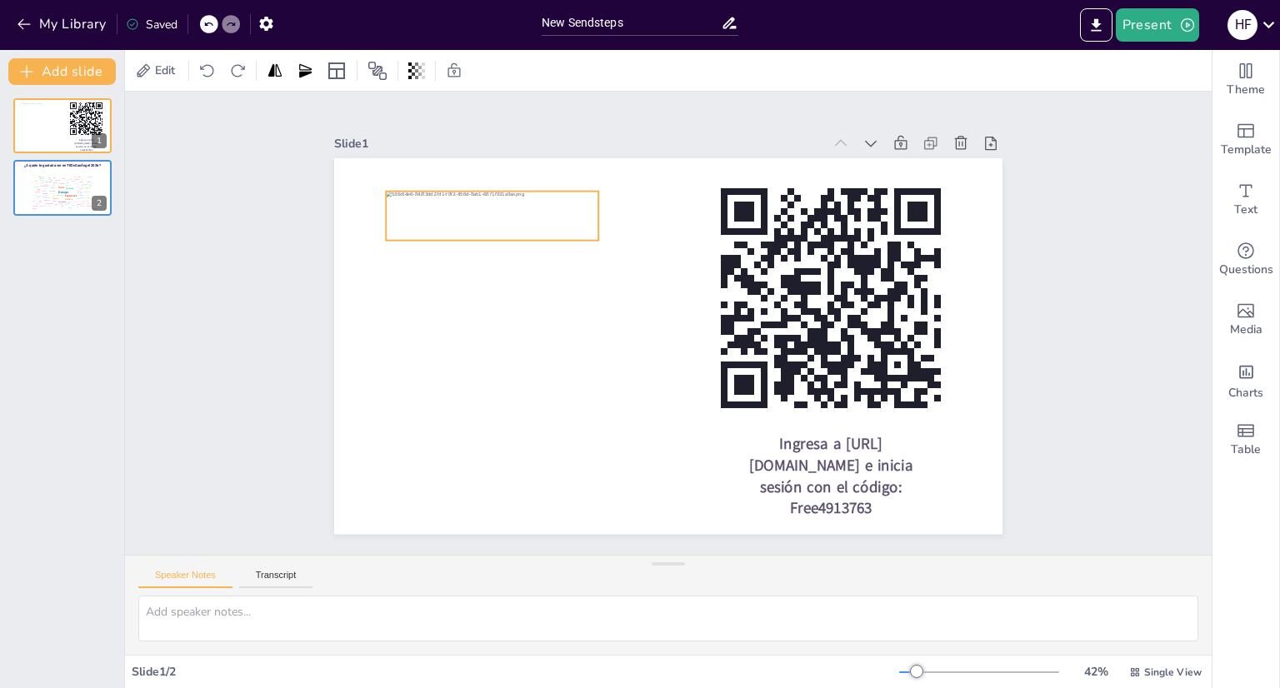
drag, startPoint x: 583, startPoint y: 321, endPoint x: 568, endPoint y: 228, distance: 94.5
click at [568, 228] on div at bounding box center [504, 198] width 217 height 71
drag, startPoint x: 585, startPoint y: 235, endPoint x: 599, endPoint y: 265, distance: 33.2
click at [599, 265] on div "Ingresa a [URL][DOMAIN_NAME] e inicia sesión con el código: Free4913763" at bounding box center [666, 347] width 704 height 444
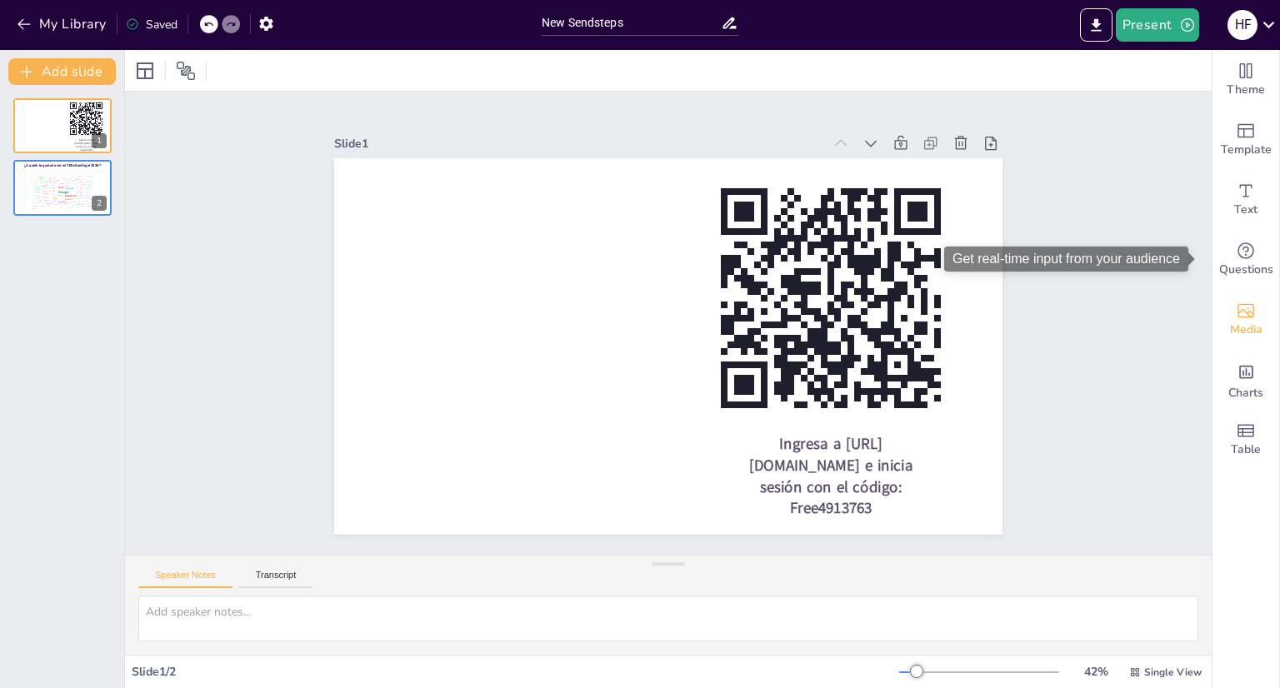
click at [1242, 309] on icon "Add images, graphics, shapes or video" at bounding box center [1246, 311] width 20 height 20
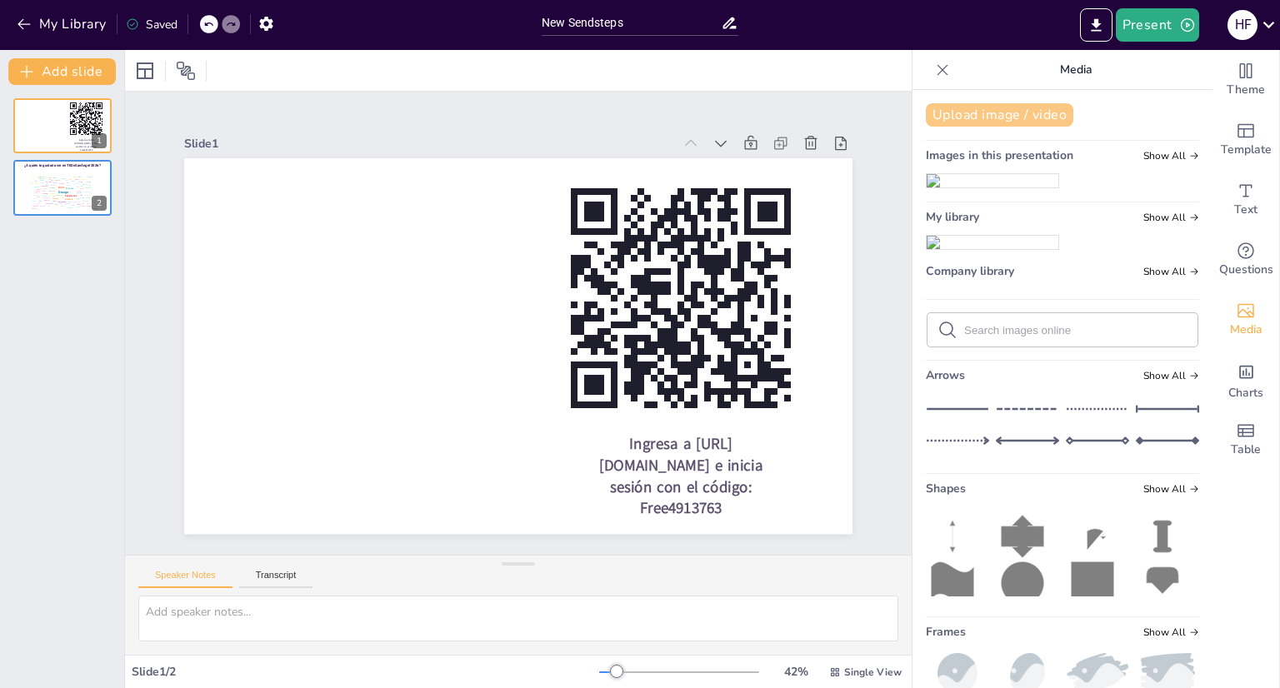
click at [978, 120] on button "Upload image / video" at bounding box center [1000, 114] width 148 height 23
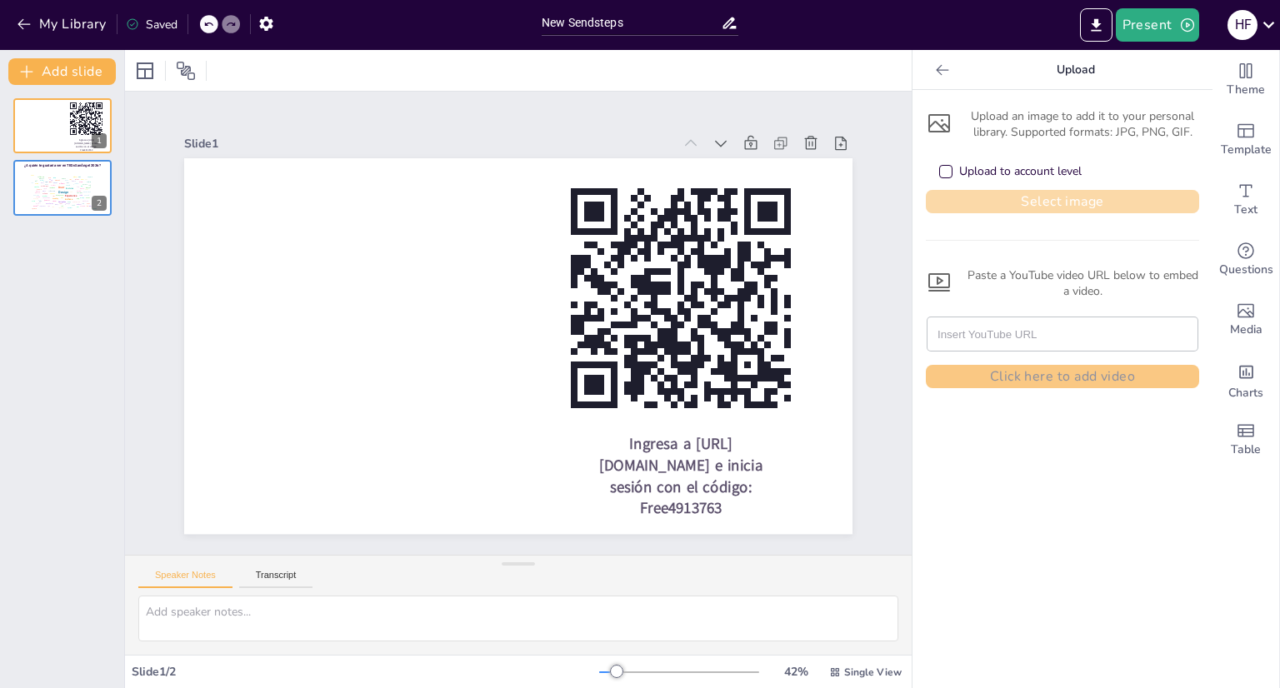
click at [998, 191] on button "Select image" at bounding box center [1062, 201] width 273 height 23
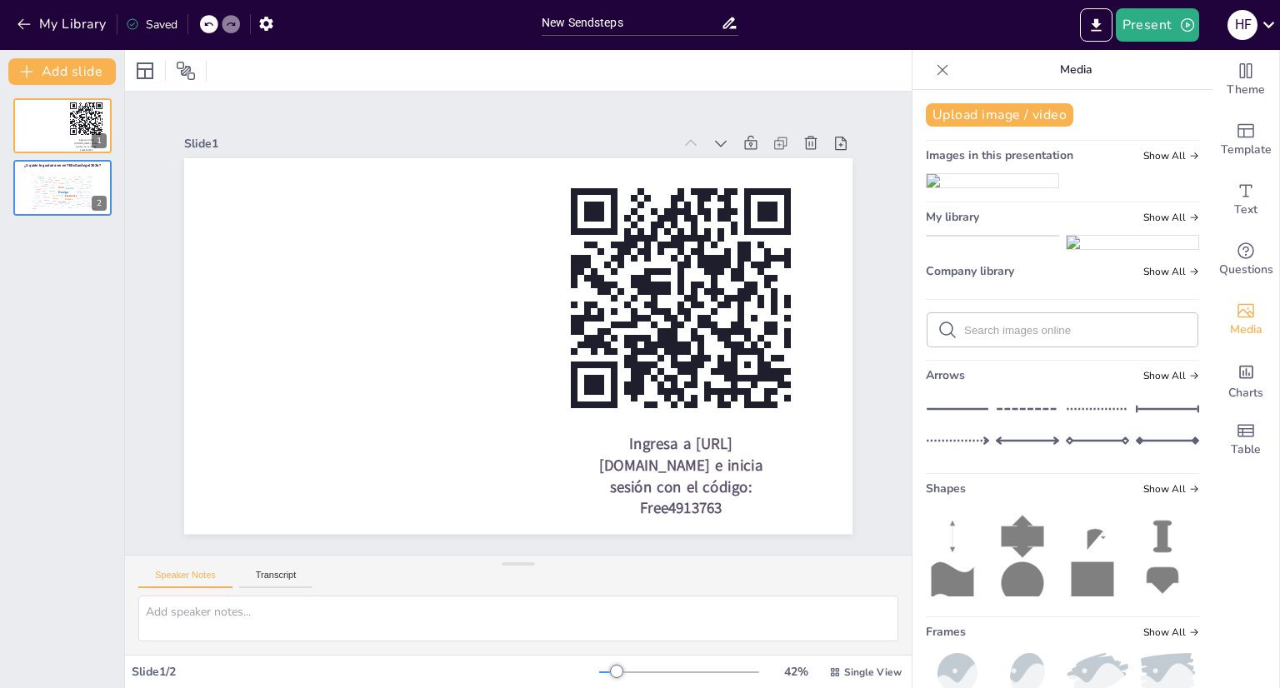
click at [960, 236] on img at bounding box center [993, 236] width 132 height 0
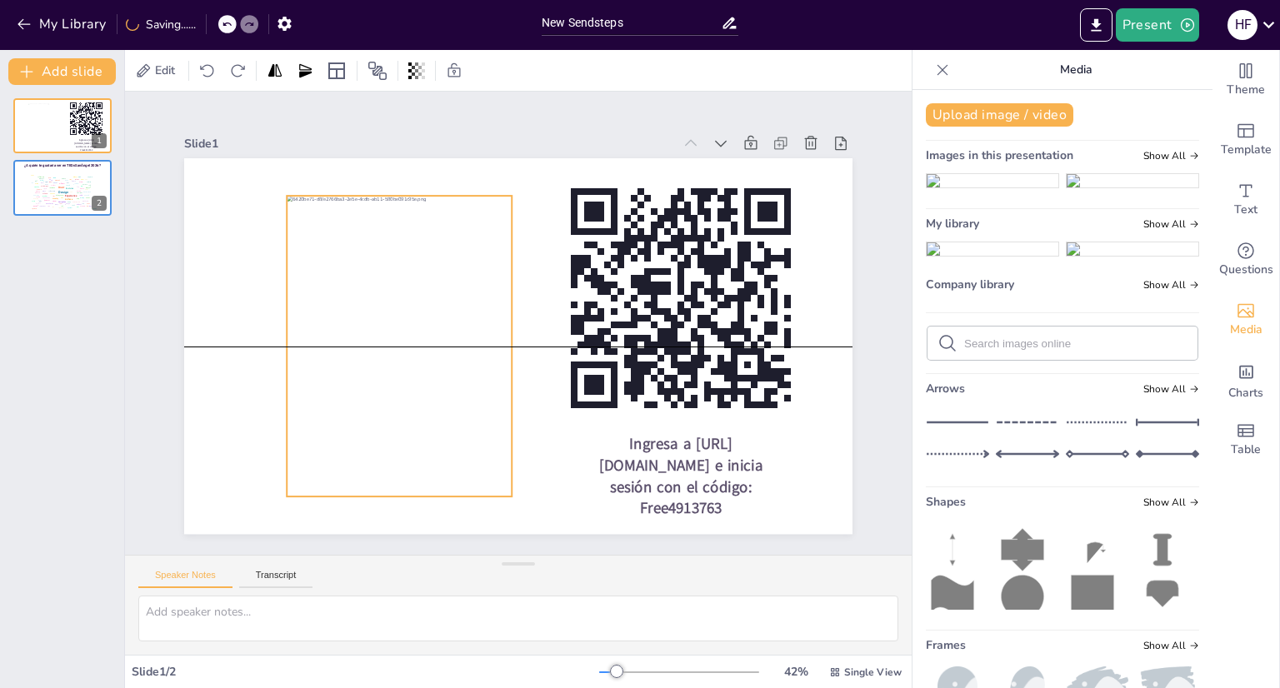
drag, startPoint x: 480, startPoint y: 318, endPoint x: 369, endPoint y: 313, distance: 110.9
click at [369, 313] on div at bounding box center [397, 334] width 255 height 323
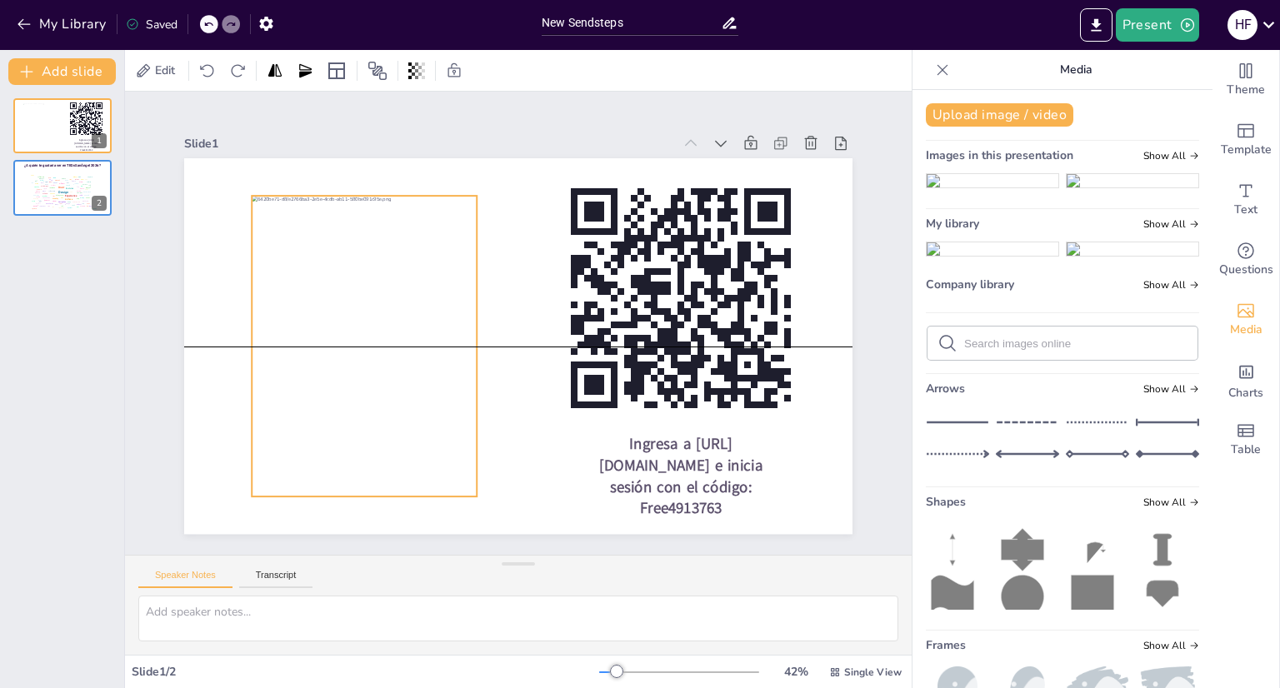
drag, startPoint x: 438, startPoint y: 284, endPoint x: 403, endPoint y: 281, distance: 35.2
click at [403, 281] on div at bounding box center [363, 313] width 283 height 341
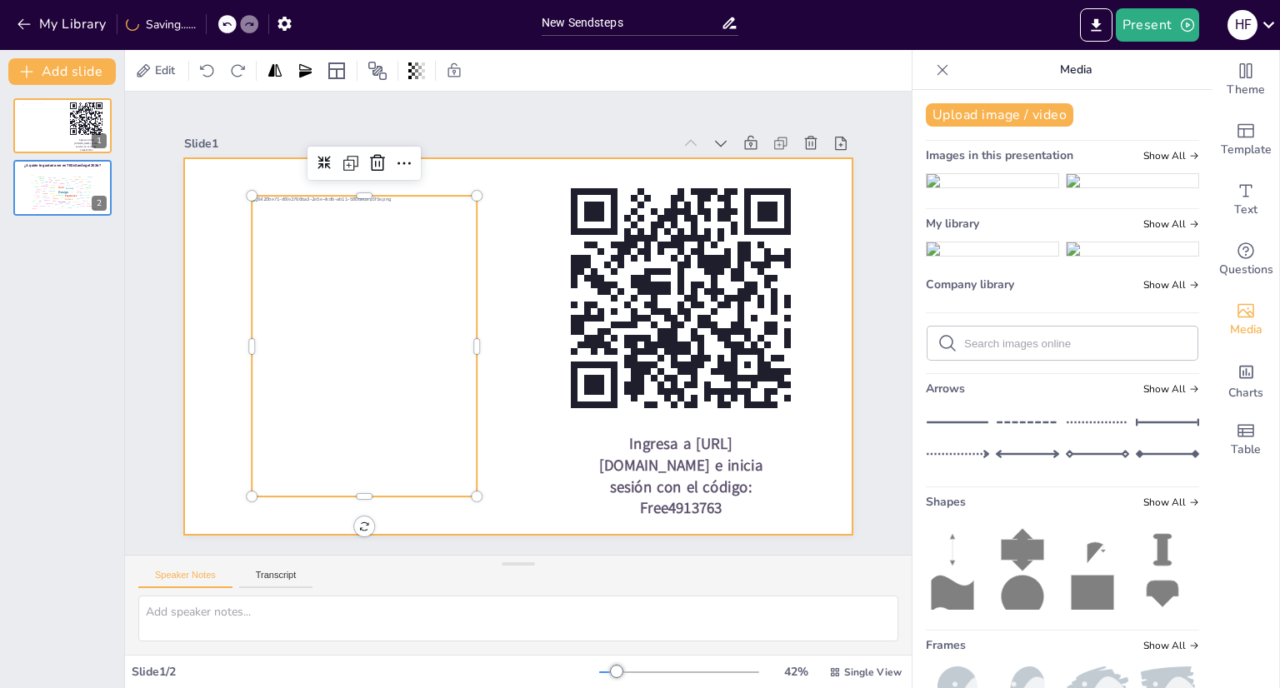
click at [518, 322] on div at bounding box center [516, 347] width 704 height 444
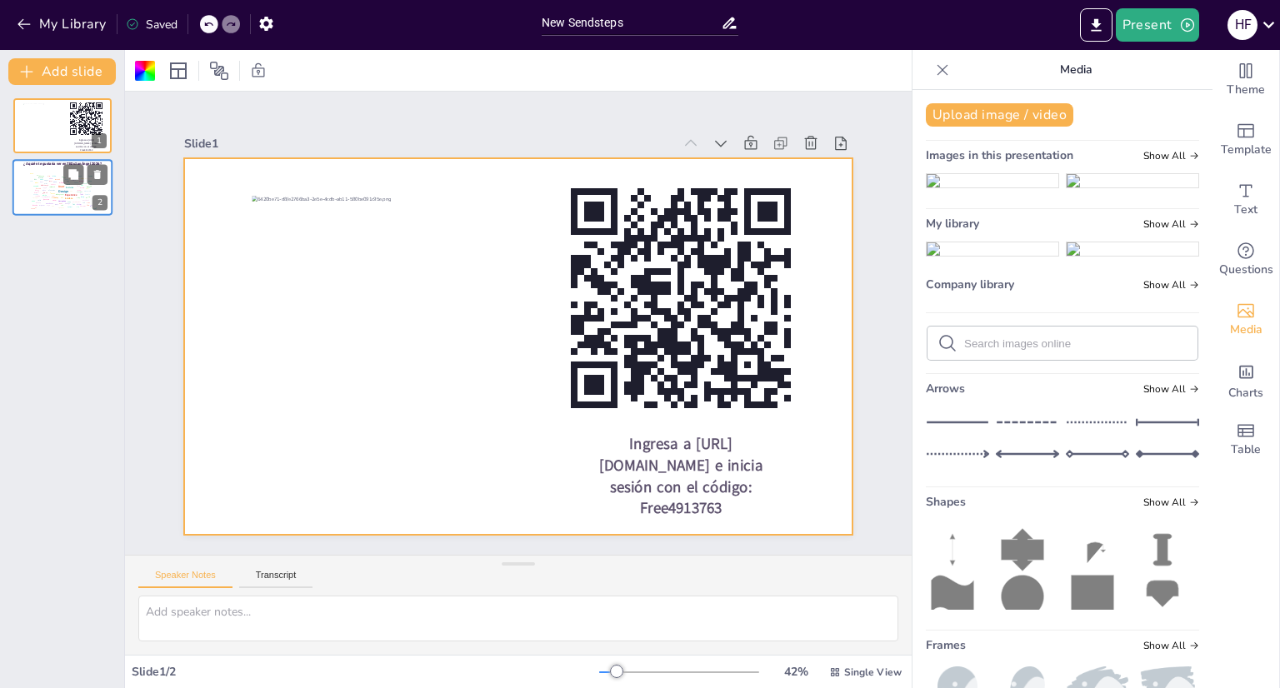
click at [68, 210] on div "Design User Experience Interface Features Navigation Usability Test Process Inf…" at bounding box center [62, 191] width 73 height 42
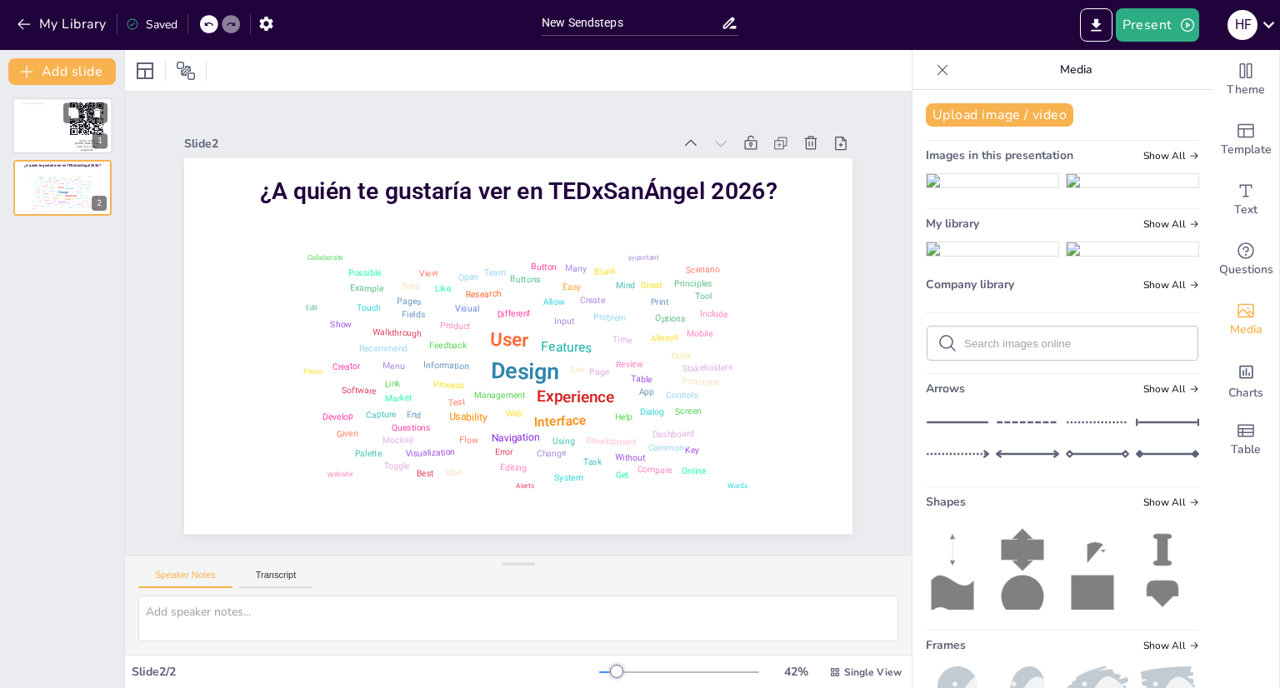
click at [40, 104] on div at bounding box center [39, 125] width 33 height 45
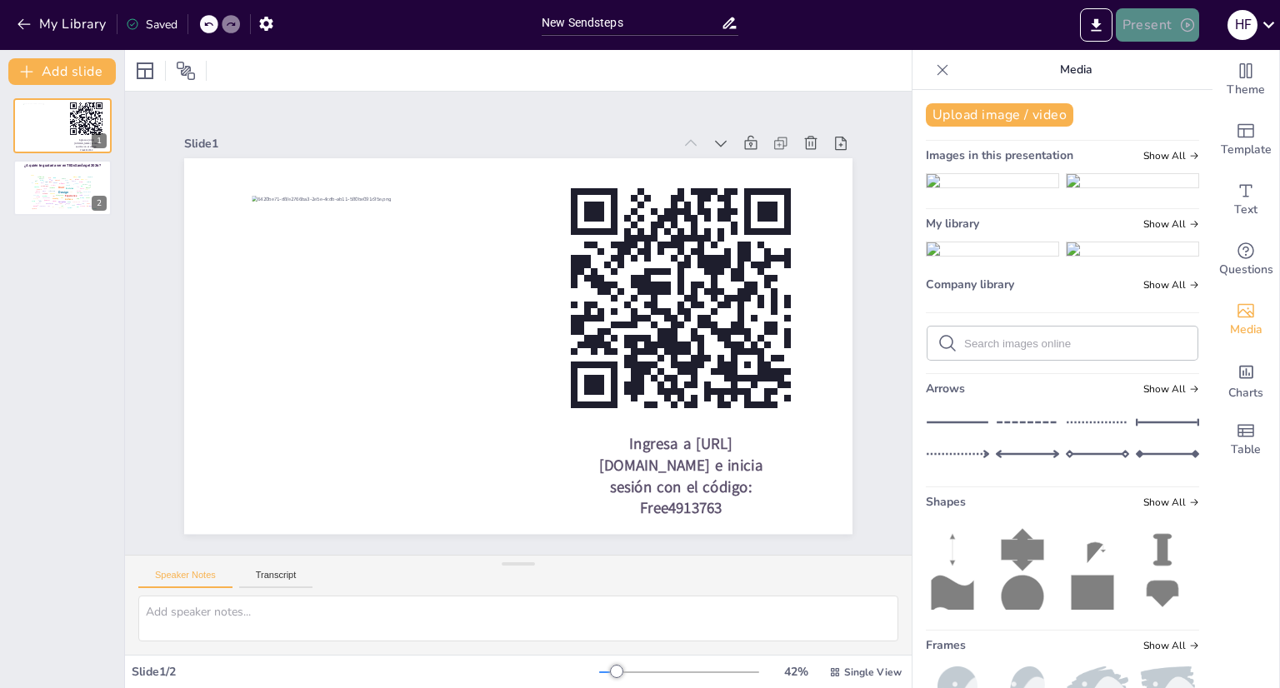
click at [1164, 28] on button "Present" at bounding box center [1157, 24] width 83 height 33
click at [73, 173] on div at bounding box center [640, 344] width 1280 height 688
click at [79, 185] on div "Design User Experience Interface Features Navigation Usability Test Process Inf…" at bounding box center [62, 191] width 71 height 40
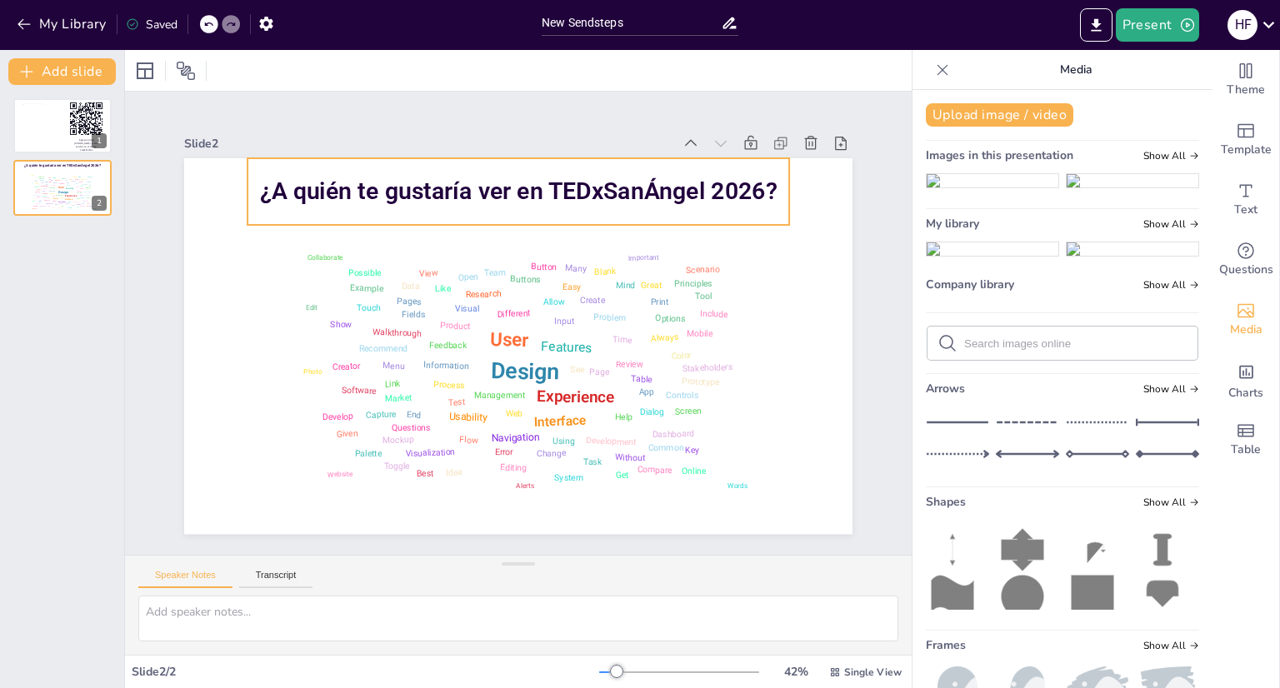
click at [478, 178] on span "¿A quién te gustaría ver en TEDxSanÁngel 2026?" at bounding box center [625, 245] width 327 height 435
click at [472, 220] on div at bounding box center [546, 236] width 519 height 180
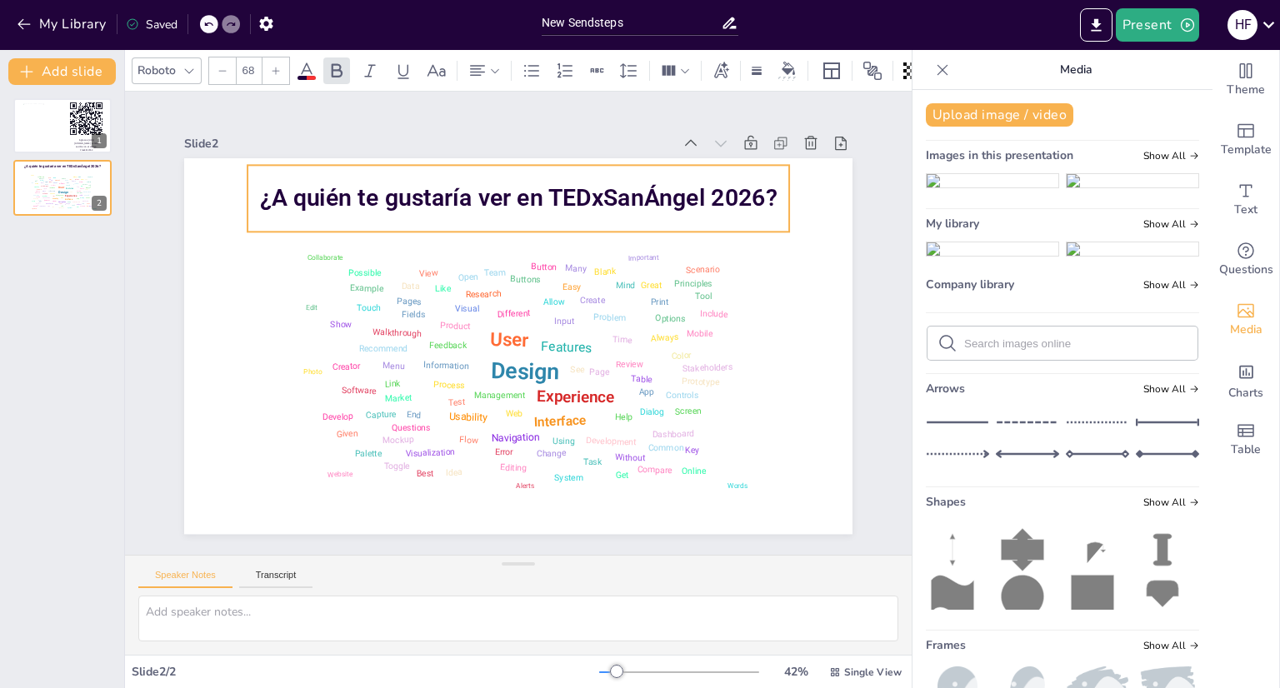
click at [846, 241] on div "Slide 1 Ingresa a [URL][DOMAIN_NAME] e inicia sesión con el código: Free4913763…" at bounding box center [519, 323] width 802 height 500
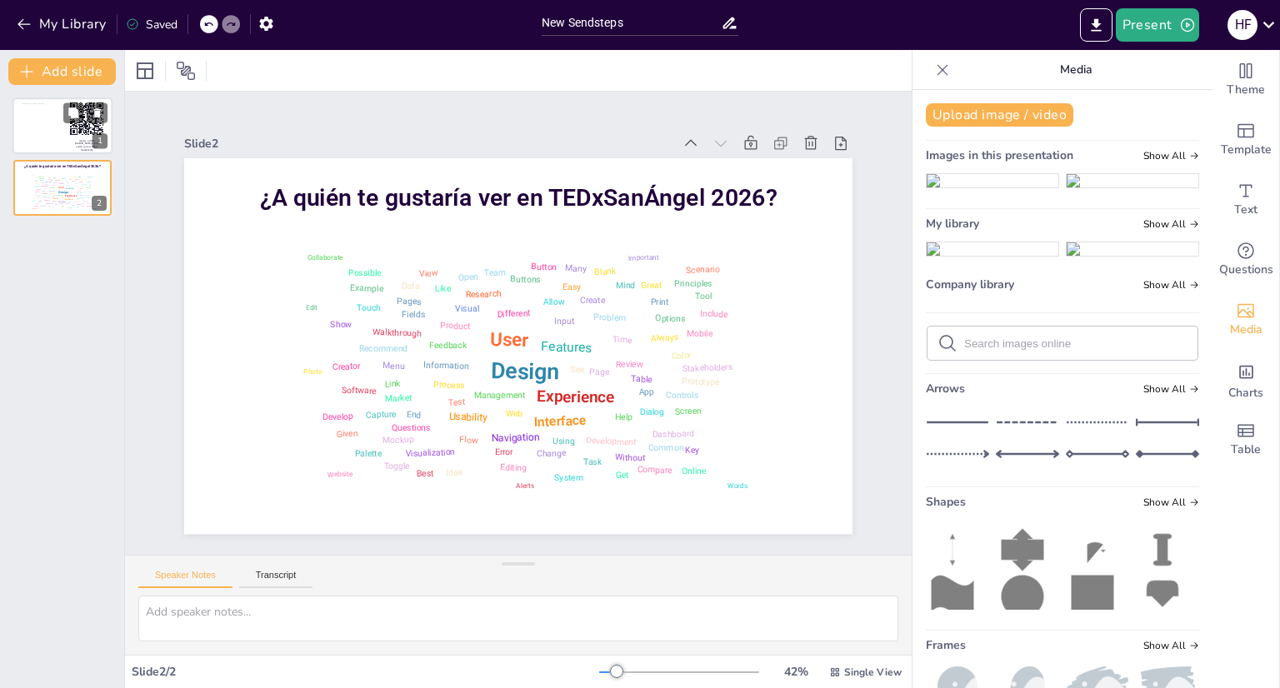
click at [45, 123] on div at bounding box center [39, 125] width 33 height 45
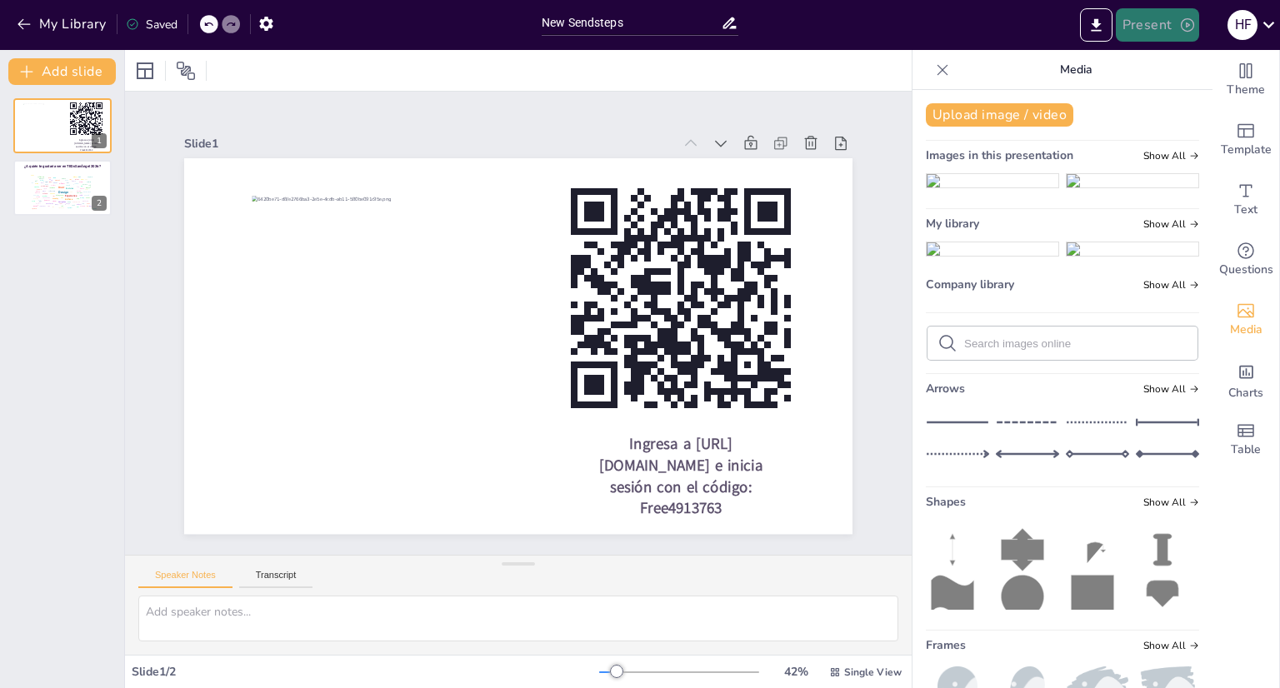
click at [1168, 22] on button "Present" at bounding box center [1157, 24] width 83 height 33
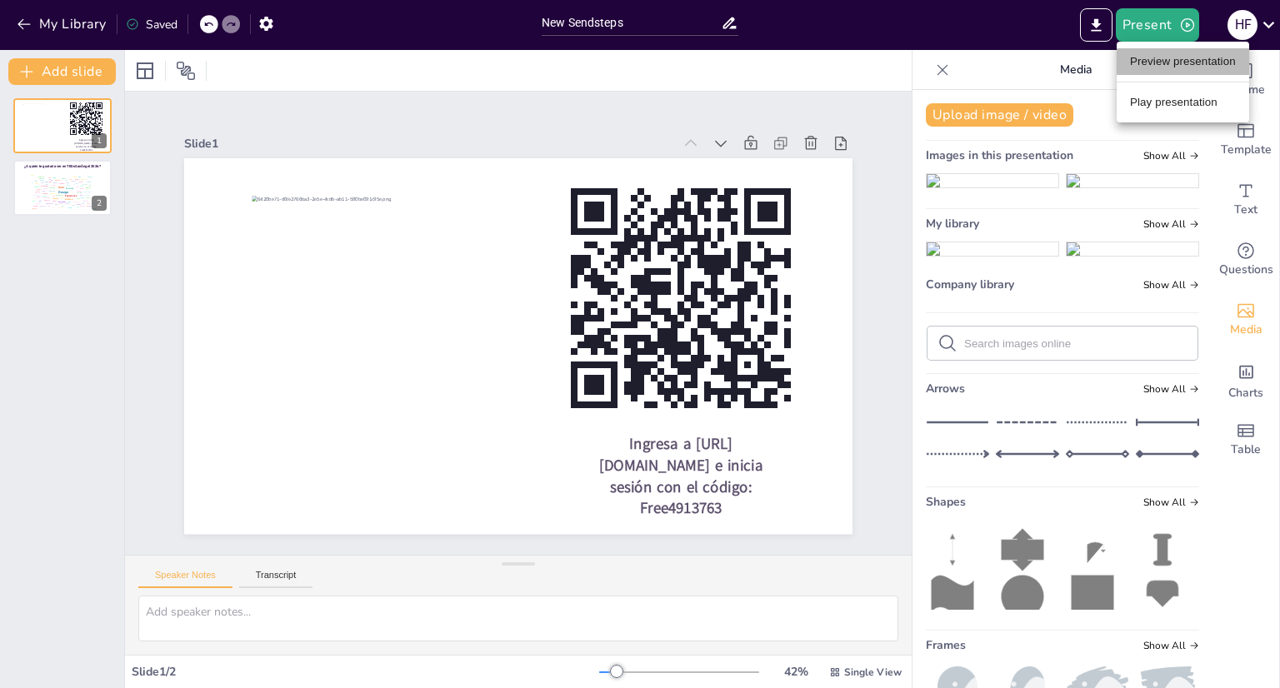
click at [1161, 69] on li "Preview presentation" at bounding box center [1183, 61] width 133 height 27
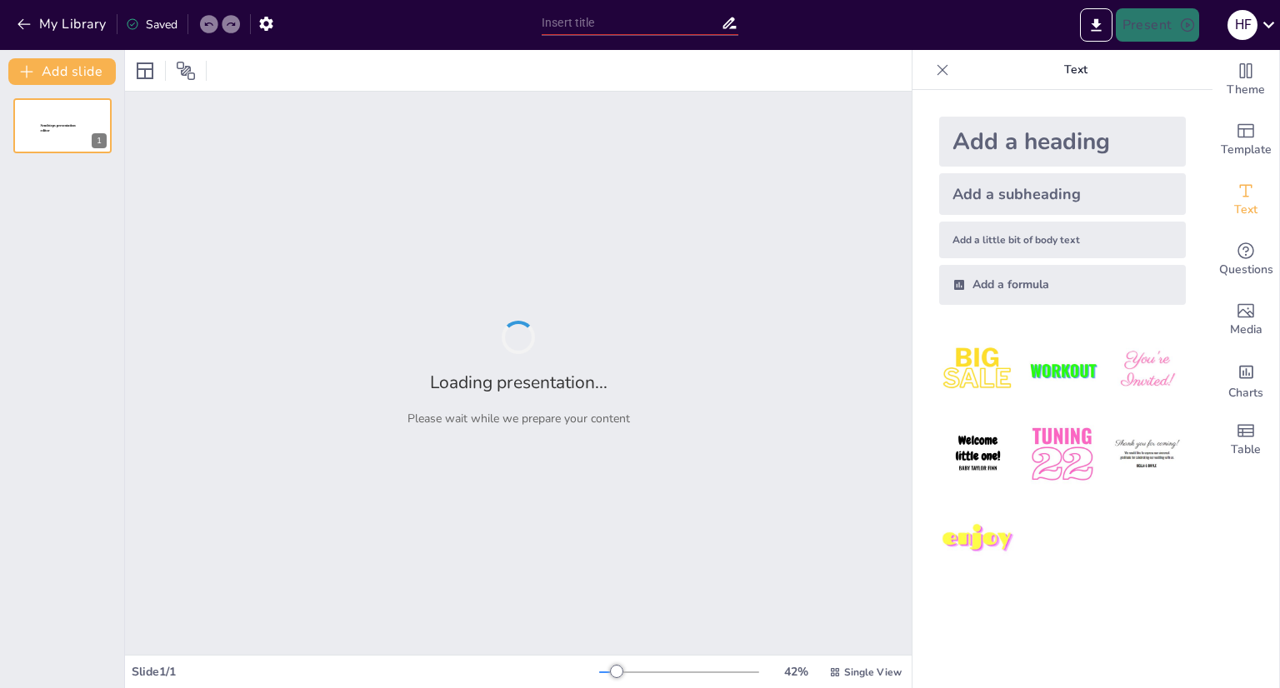
type input "New Sendsteps"
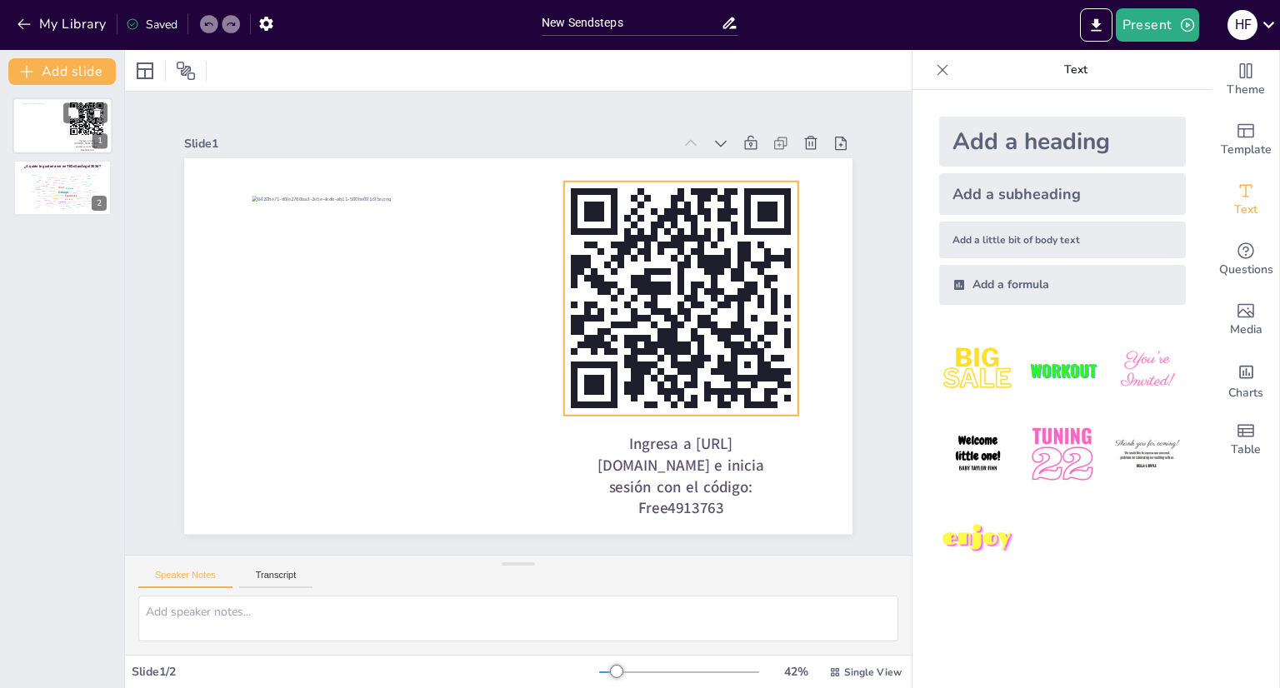
click at [77, 130] on icon at bounding box center [86, 119] width 35 height 35
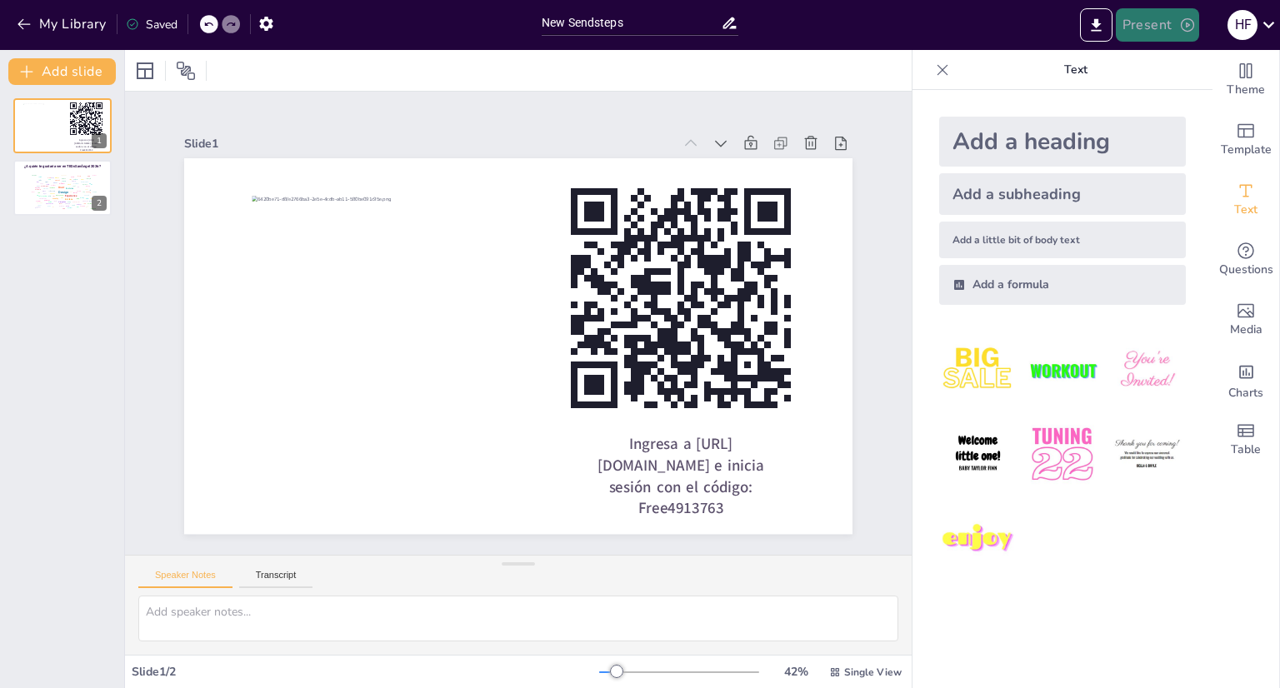
click at [1137, 21] on button "Present" at bounding box center [1157, 24] width 83 height 33
click at [1168, 65] on li "Preview presentation" at bounding box center [1183, 61] width 133 height 27
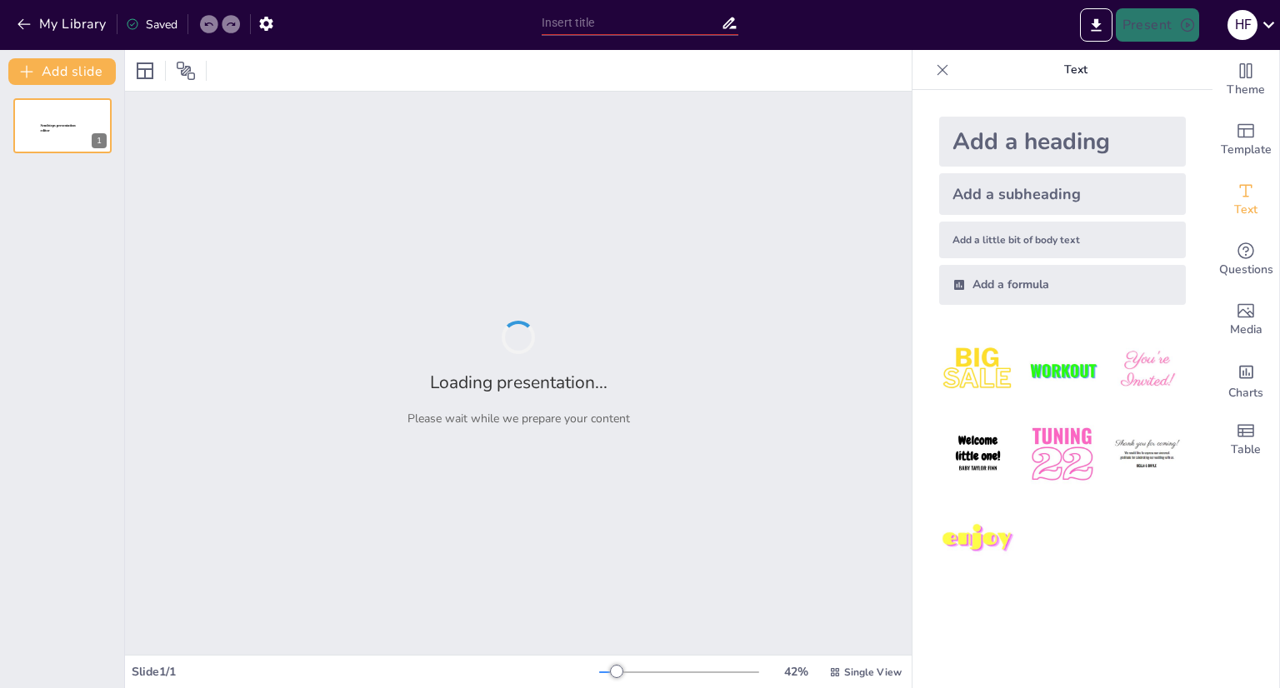
type input "New Sendsteps"
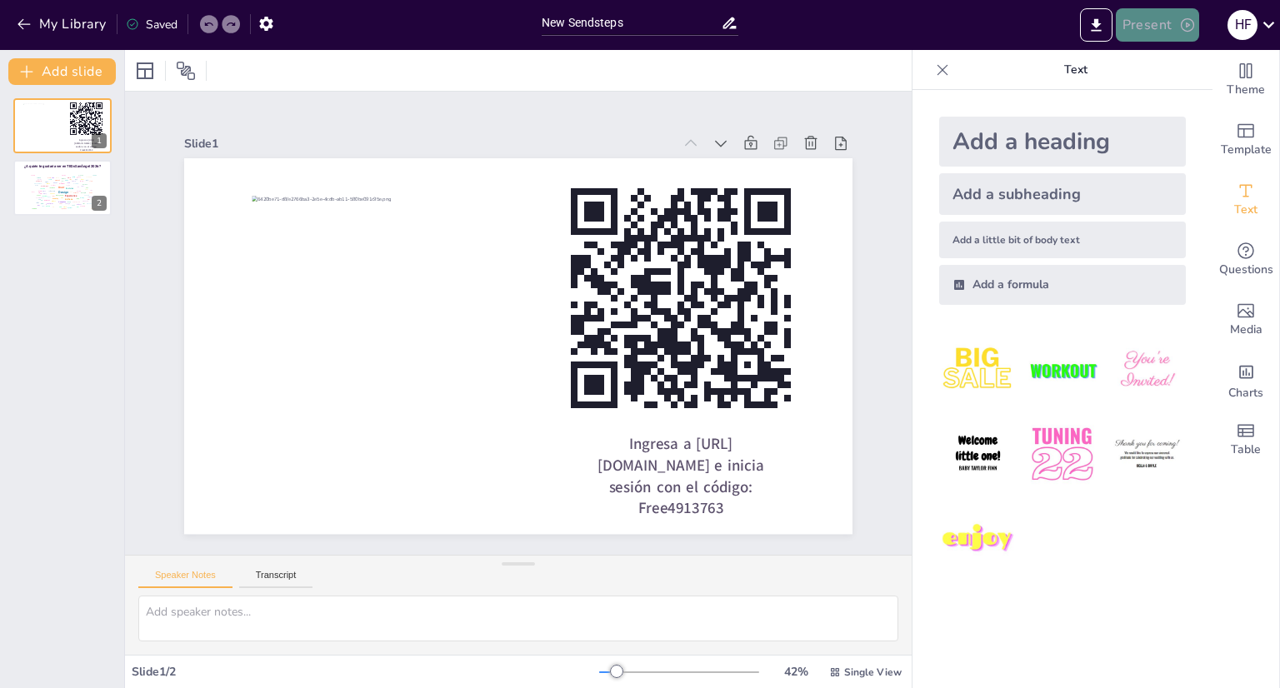
click at [1155, 33] on button "Present" at bounding box center [1157, 24] width 83 height 33
click at [1163, 106] on li "Play presentation" at bounding box center [1183, 102] width 133 height 27
click at [46, 206] on div "Design User Experience Interface Features Navigation Usability Test Process Inf…" at bounding box center [62, 191] width 71 height 40
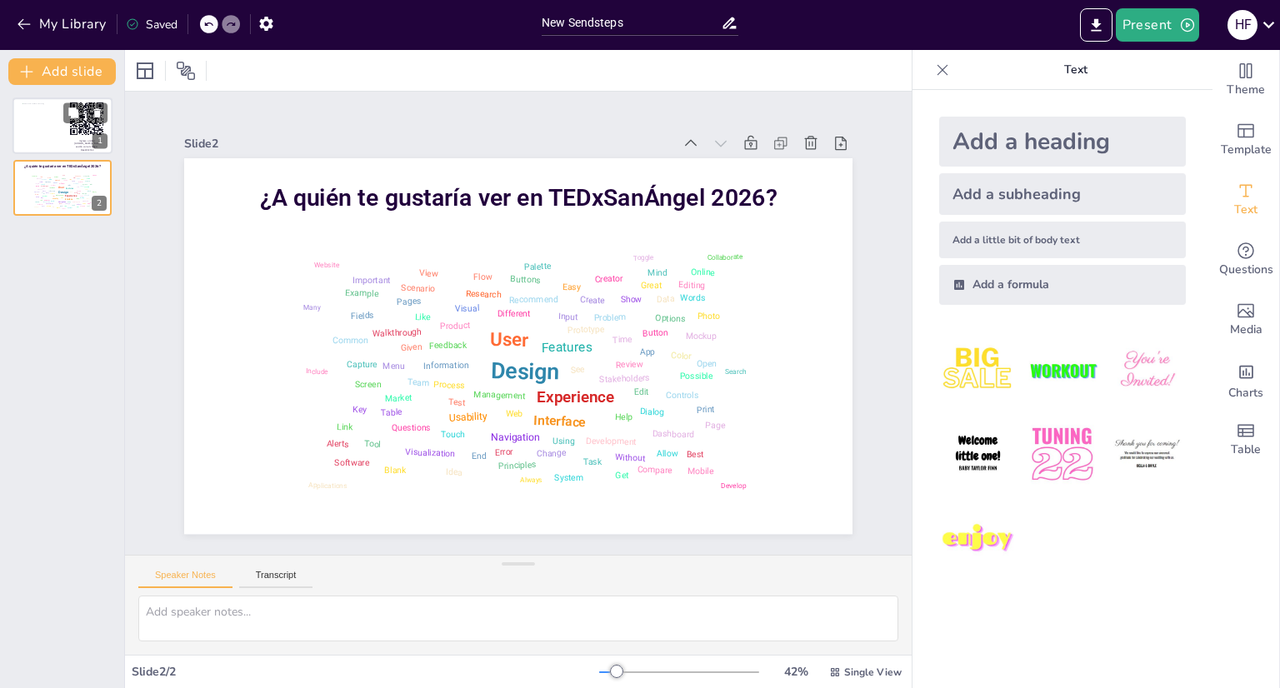
click at [44, 134] on div at bounding box center [39, 125] width 33 height 45
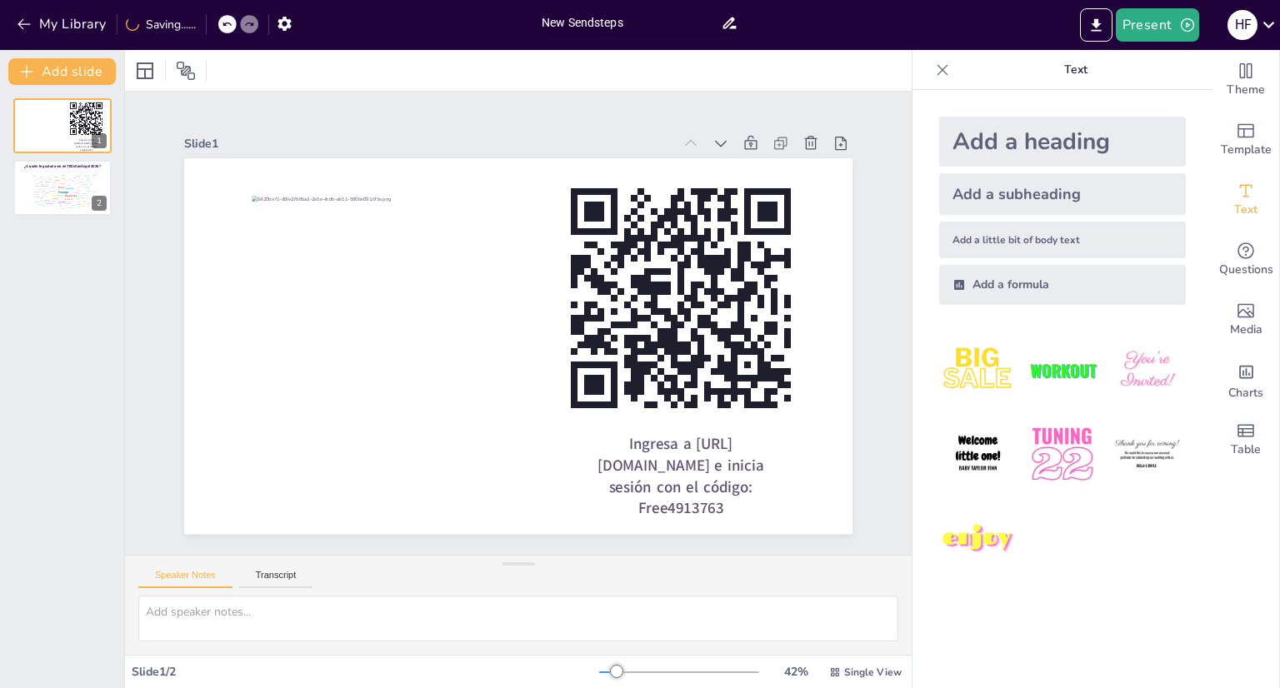
click at [613, 23] on input "New Sendsteps" at bounding box center [631, 23] width 179 height 24
click at [614, 19] on input "New Sendsteps" at bounding box center [631, 23] width 179 height 24
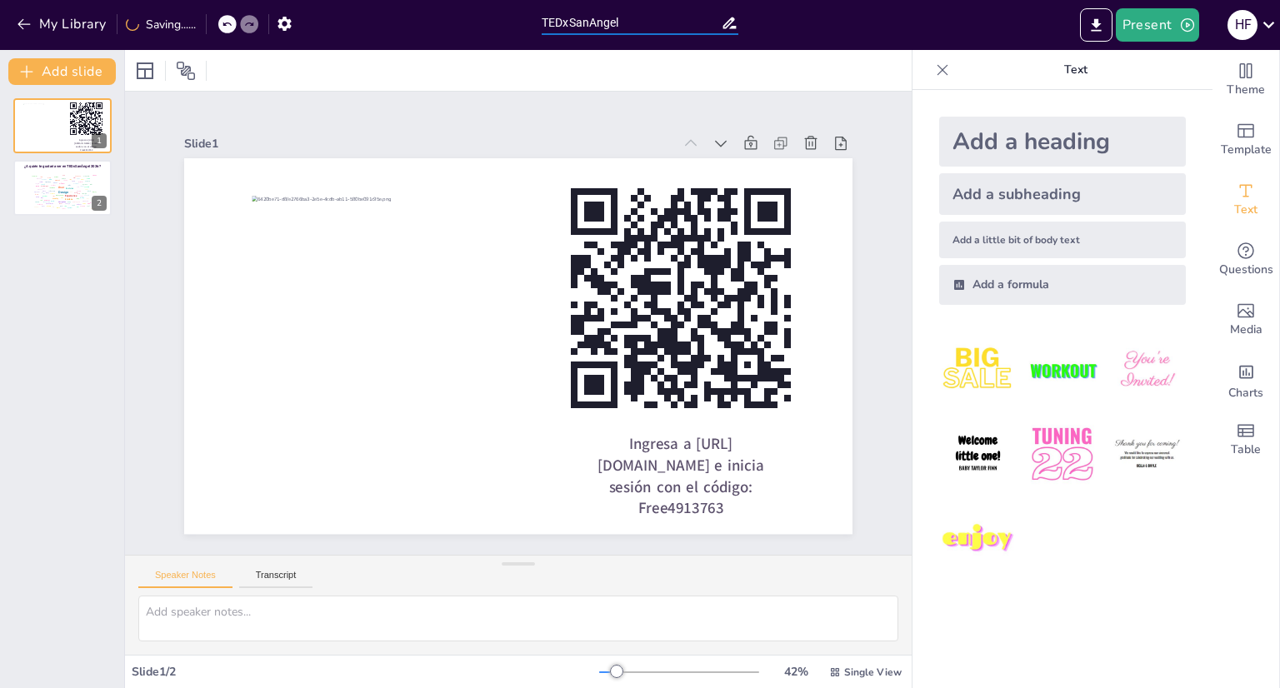
type input "TEDxSanAngel"
click at [82, 254] on div "Ingresa a [URL][DOMAIN_NAME] e inicia sesión con el código: Free4913763 1 Desig…" at bounding box center [62, 386] width 124 height 603
click at [1159, 23] on button "Present" at bounding box center [1157, 24] width 83 height 33
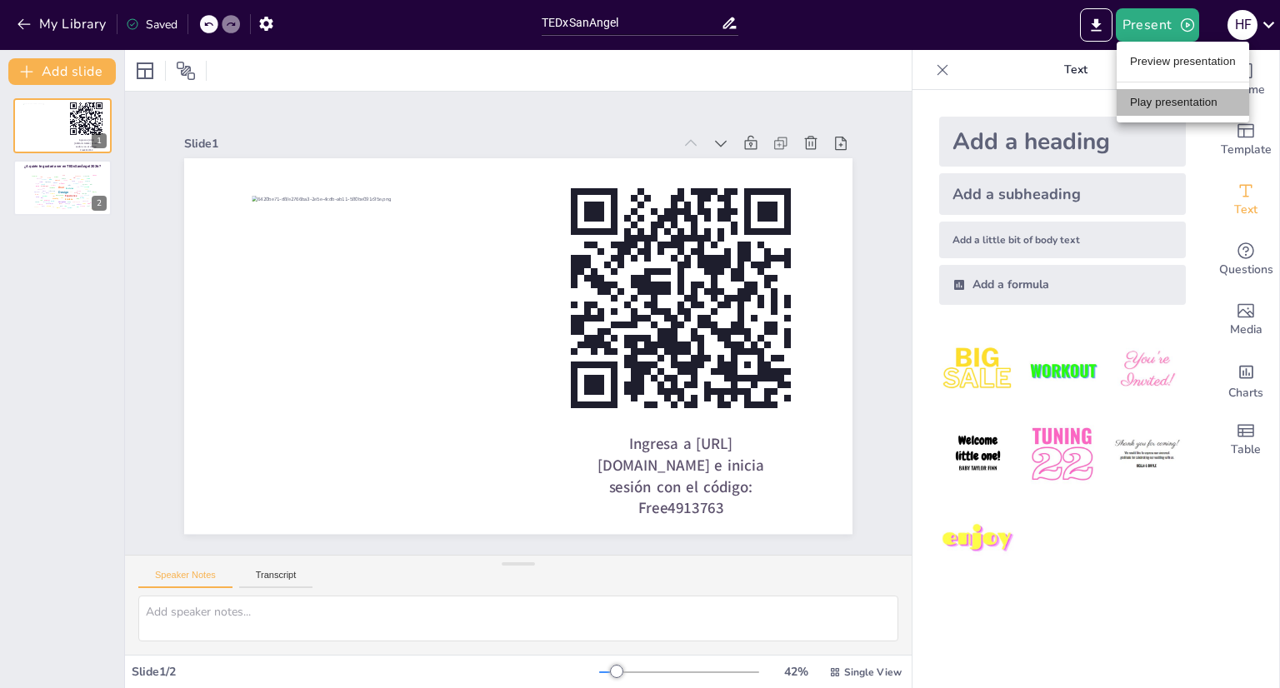
click at [1179, 93] on li "Play presentation" at bounding box center [1183, 102] width 133 height 27
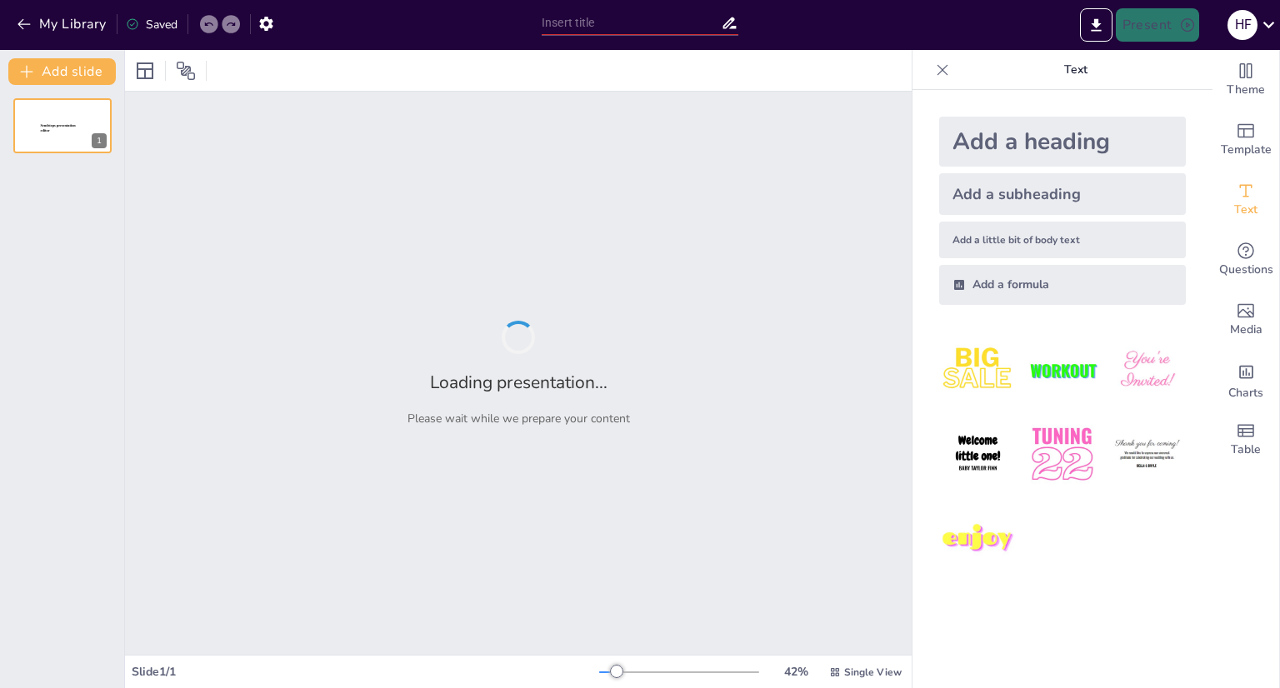
type input "TEDxSanAnge"
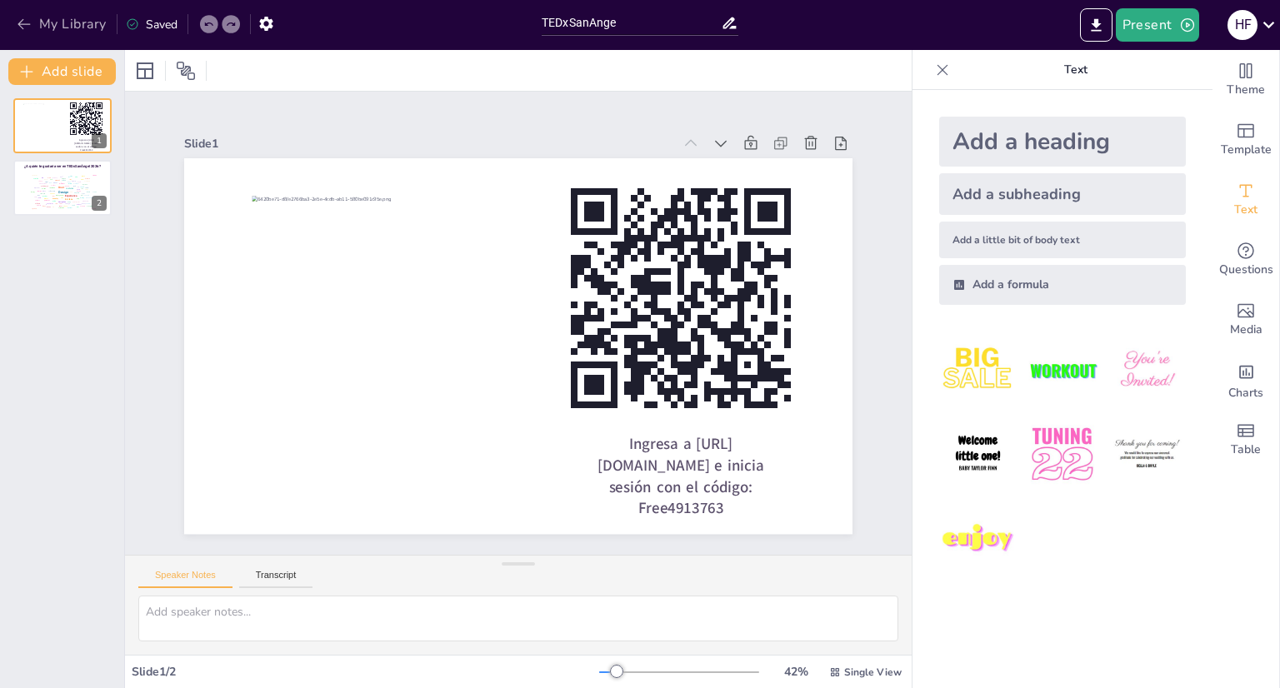
click at [103, 19] on button "My Library" at bounding box center [63, 24] width 101 height 27
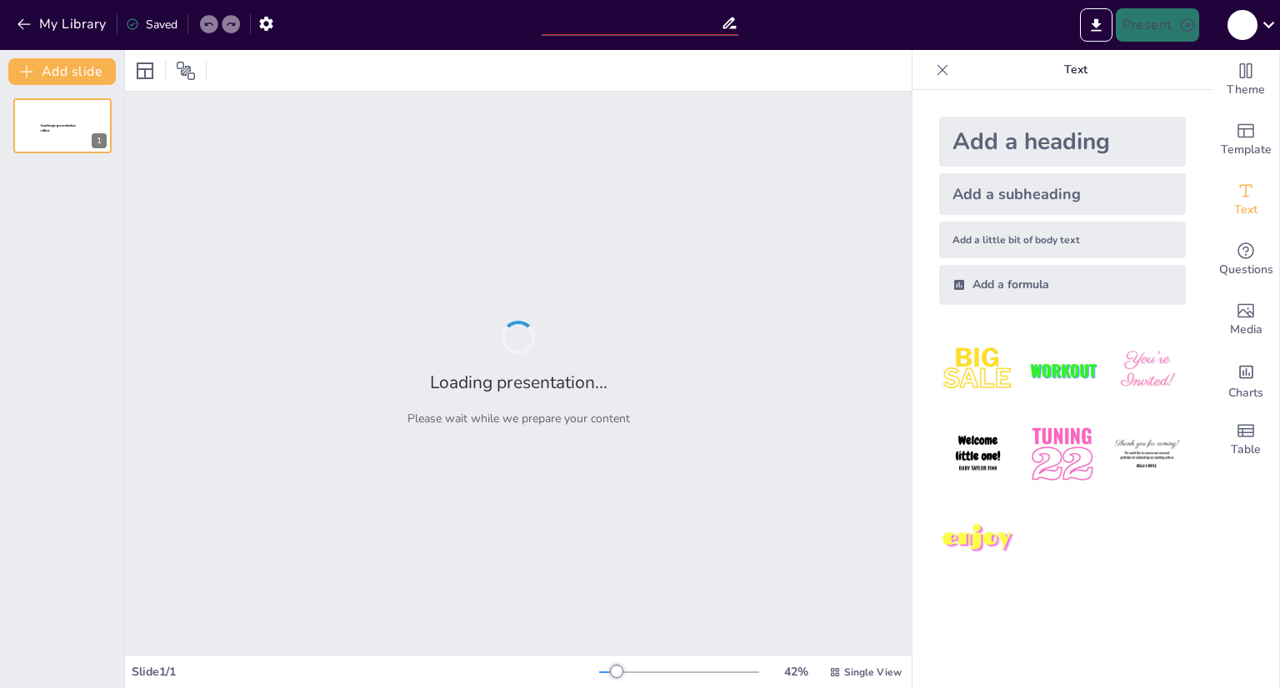
type input "TEDxSanAnge"
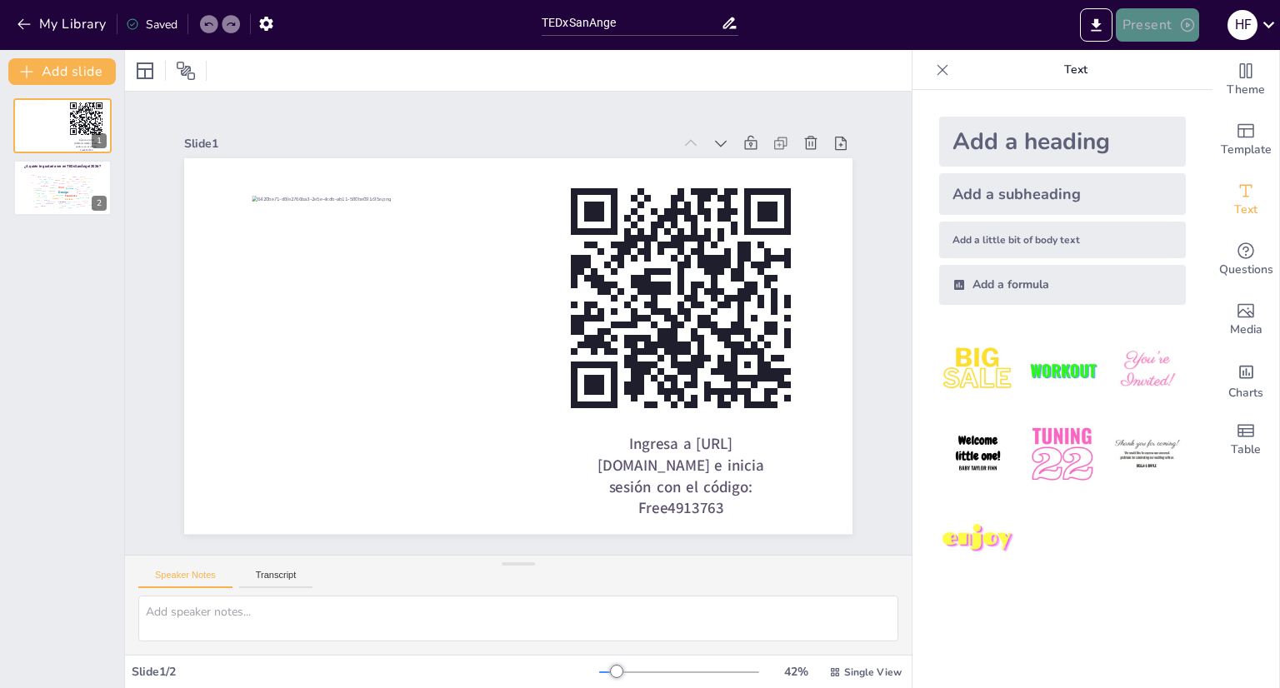
click at [1149, 20] on button "Present" at bounding box center [1157, 24] width 83 height 33
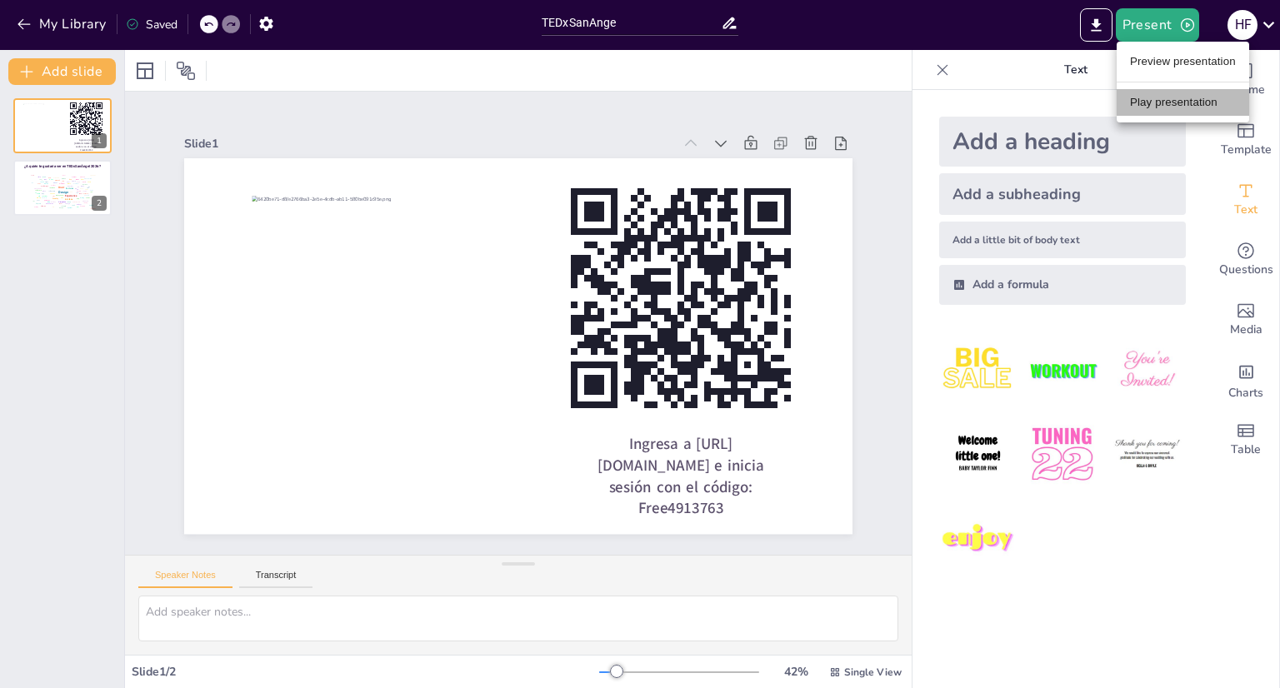
click at [1171, 96] on li "Play presentation" at bounding box center [1183, 102] width 133 height 27
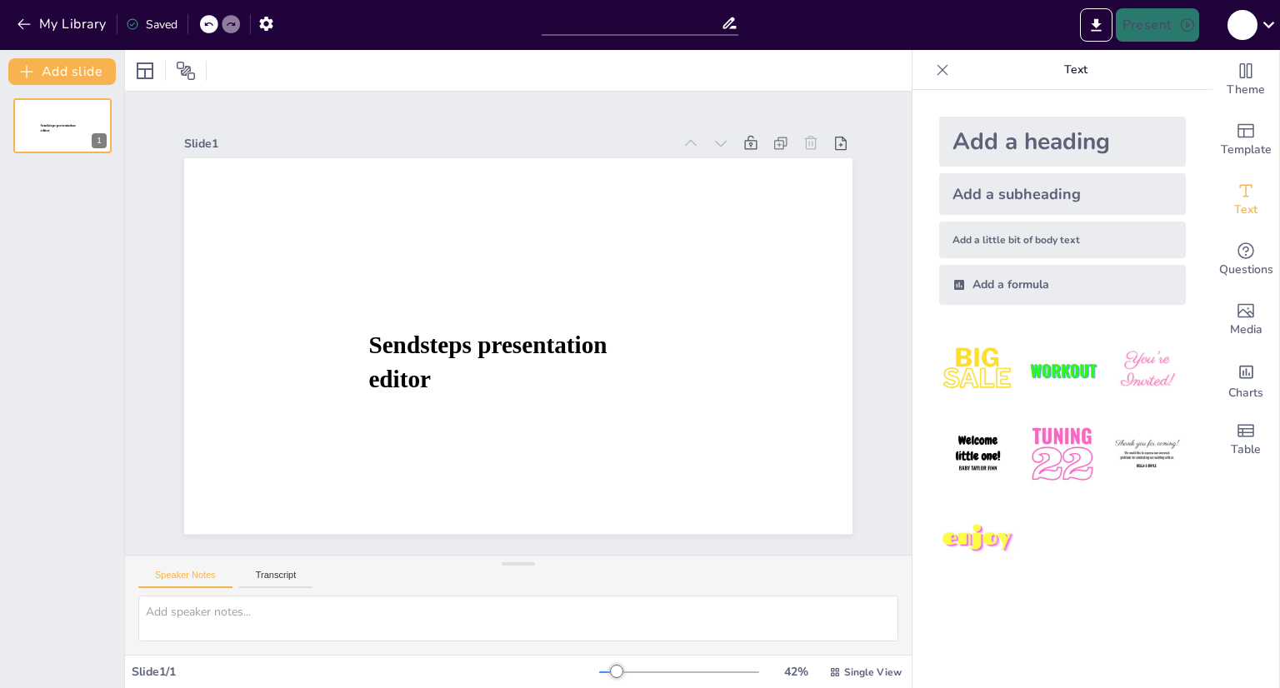
type input "TEDxSanAnge"
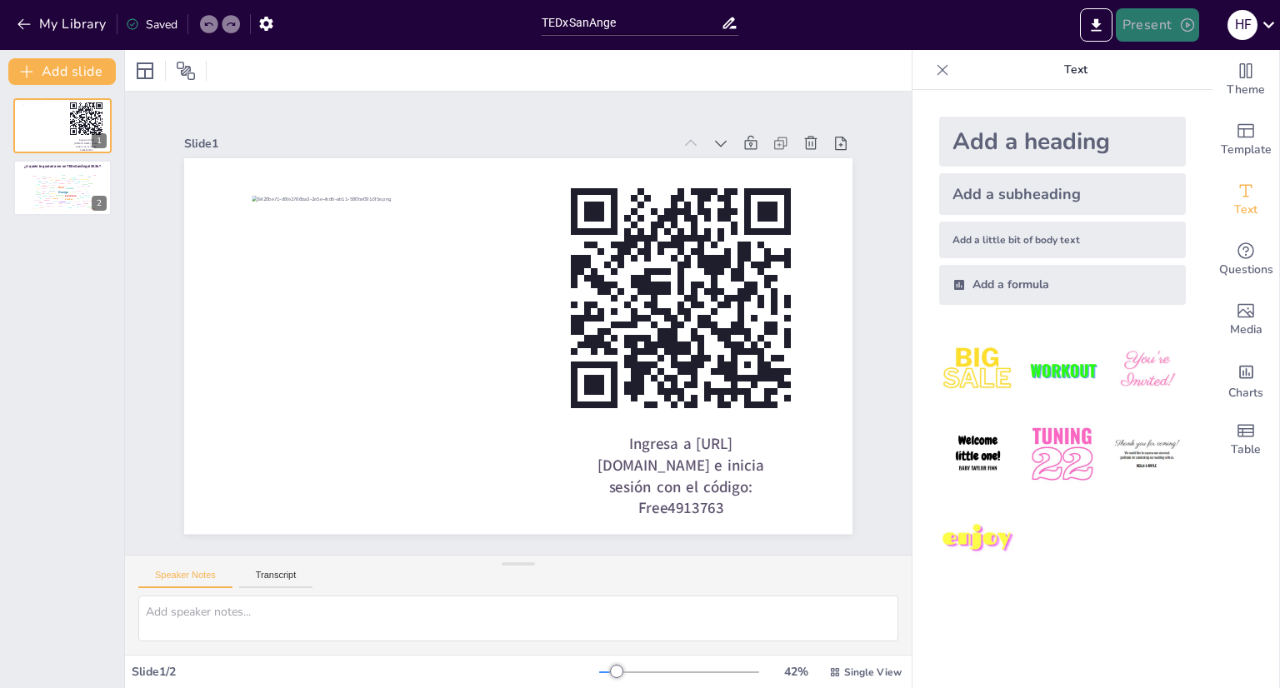
click at [1126, 27] on button "Present" at bounding box center [1157, 24] width 83 height 33
click at [1154, 57] on li "Preview presentation" at bounding box center [1183, 61] width 133 height 27
click at [1173, 36] on button "Present" at bounding box center [1157, 24] width 83 height 33
click at [1178, 42] on ul "Preview presentation Play presentation" at bounding box center [1183, 82] width 133 height 81
click at [1178, 47] on ul "Preview presentation Play presentation" at bounding box center [1183, 82] width 133 height 81
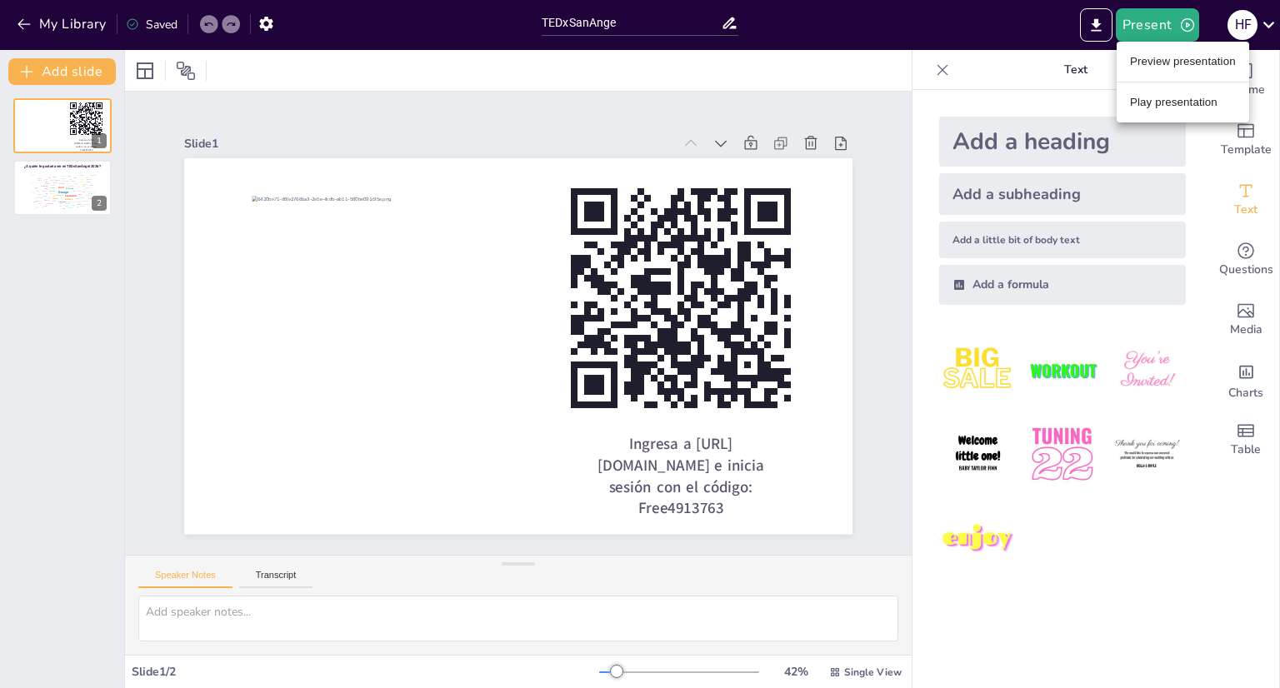
click at [1173, 62] on li "Preview presentation" at bounding box center [1183, 61] width 133 height 27
